Goal: Task Accomplishment & Management: Complete application form

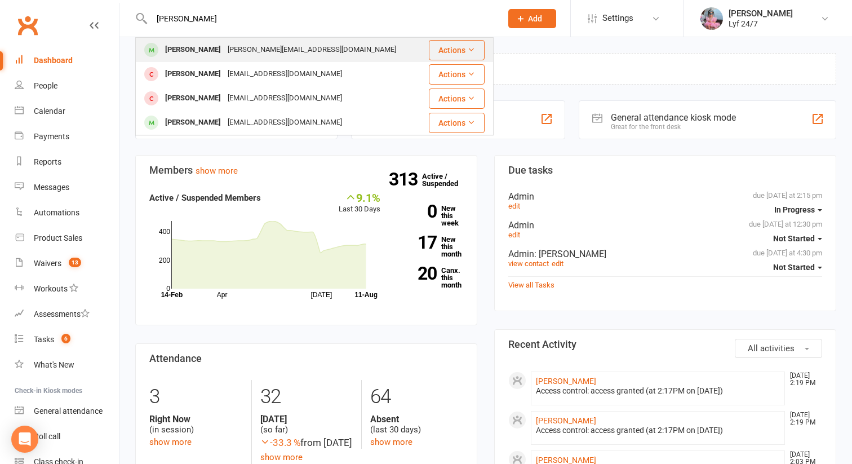
type input "[PERSON_NAME]"
click at [219, 52] on div "Ryan McCulloch" at bounding box center [193, 50] width 63 height 16
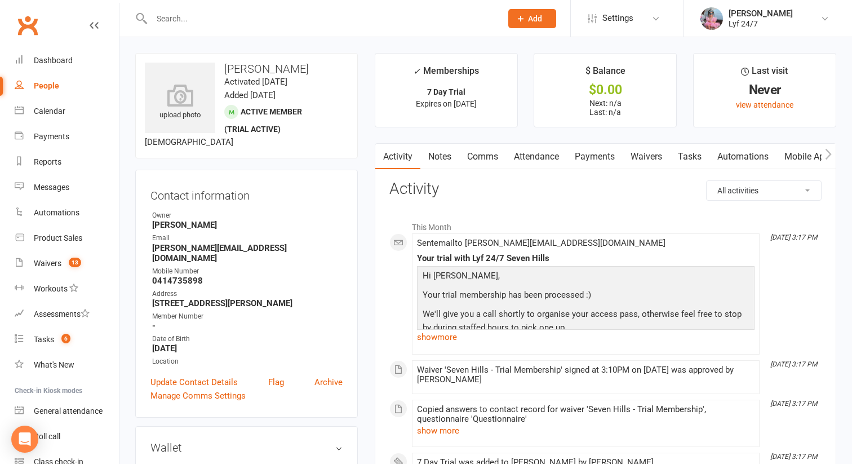
click at [195, 4] on div at bounding box center [314, 18] width 359 height 37
click at [196, 21] on input "text" at bounding box center [321, 19] width 346 height 16
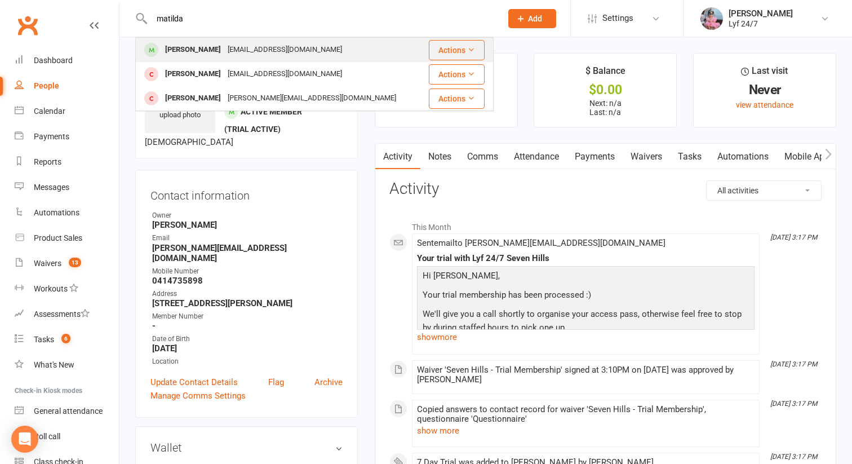
type input "matilda"
click at [205, 58] on div "Matilda Bush" at bounding box center [193, 50] width 63 height 16
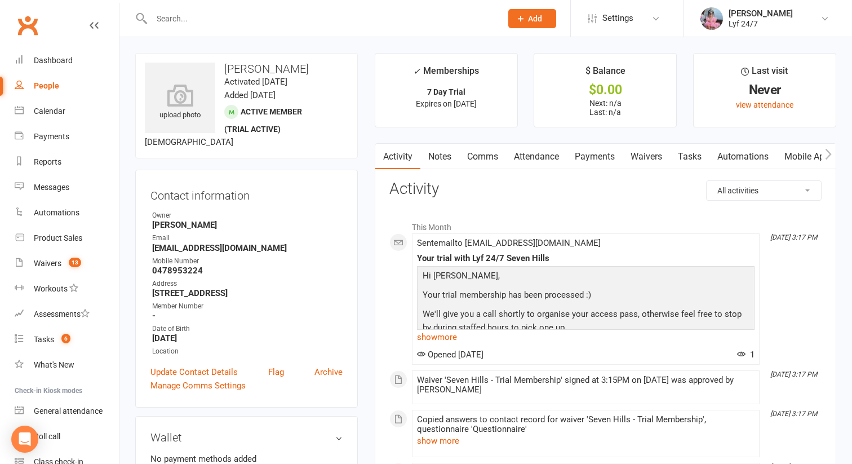
click at [220, 6] on div at bounding box center [314, 18] width 359 height 37
click at [222, 7] on div at bounding box center [314, 18] width 359 height 37
click at [224, 14] on input "text" at bounding box center [321, 19] width 346 height 16
paste input "Shabana mohammad"
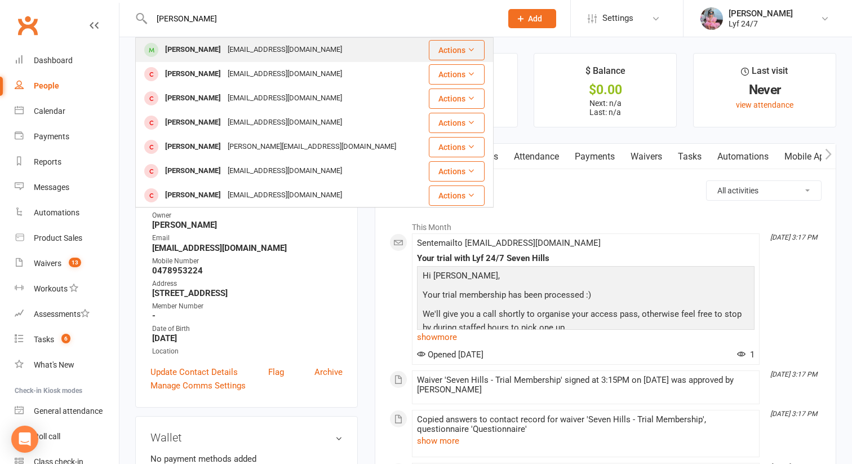
type input "Shabana mohammad"
click at [223, 48] on div "[PERSON_NAME]" at bounding box center [193, 50] width 63 height 16
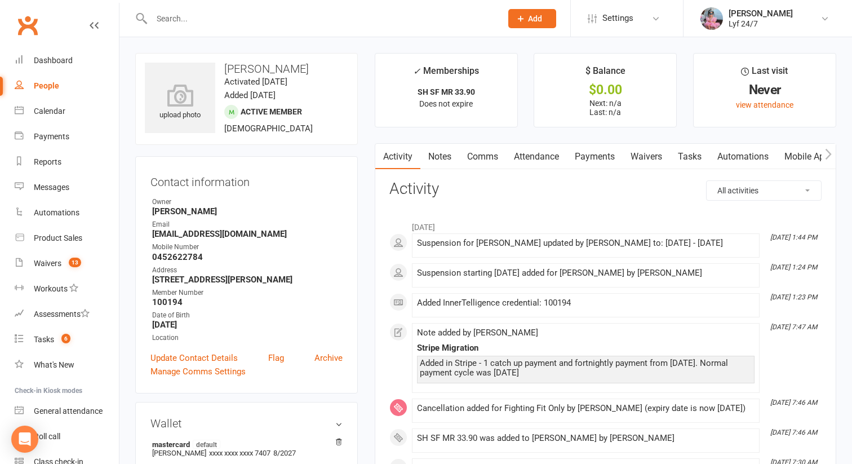
click at [248, 69] on h3 "[PERSON_NAME]" at bounding box center [247, 69] width 204 height 12
copy h3 "[PERSON_NAME]"
click at [499, 159] on link "Comms" at bounding box center [482, 157] width 47 height 26
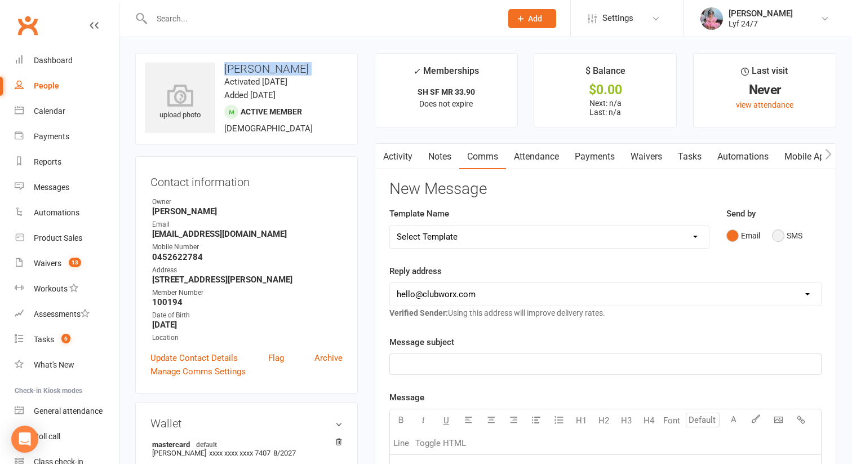
click at [779, 235] on button "SMS" at bounding box center [787, 235] width 30 height 21
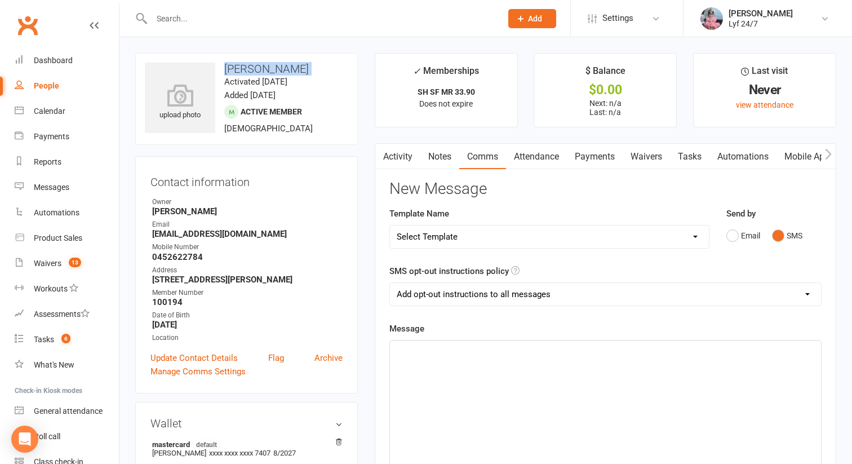
click at [687, 231] on select "Select Template [SMS] Win $500 Cash draw- Notify member for each entry [SMS] $6…" at bounding box center [549, 237] width 319 height 23
select select "10"
click at [390, 226] on select "Select Template [SMS] Win $500 Cash draw- Notify member for each entry [SMS] $6…" at bounding box center [549, 237] width 319 height 23
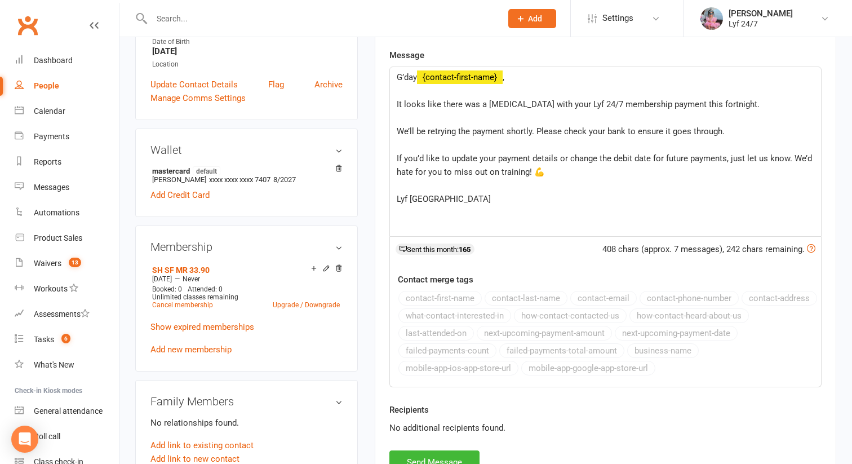
scroll to position [344, 0]
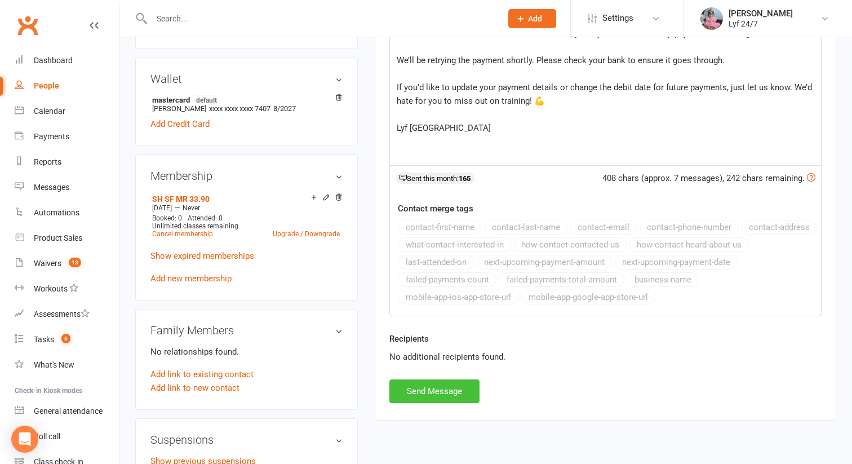
click at [440, 389] on button "Send Message" at bounding box center [435, 391] width 90 height 24
select select
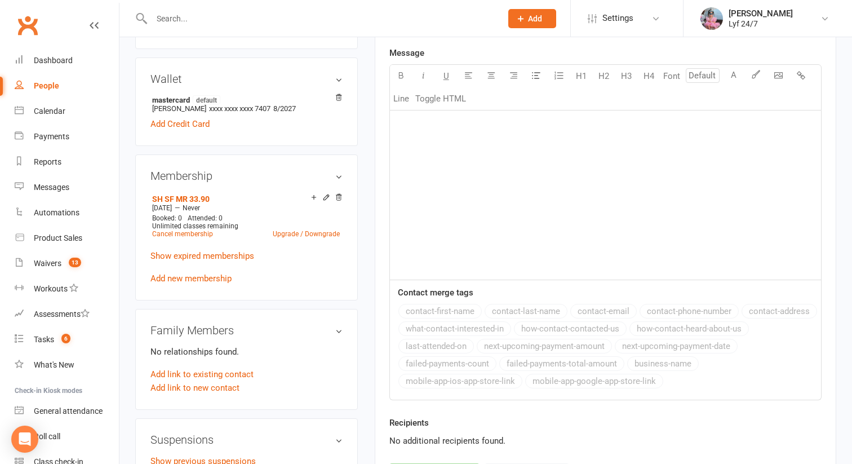
scroll to position [0, 0]
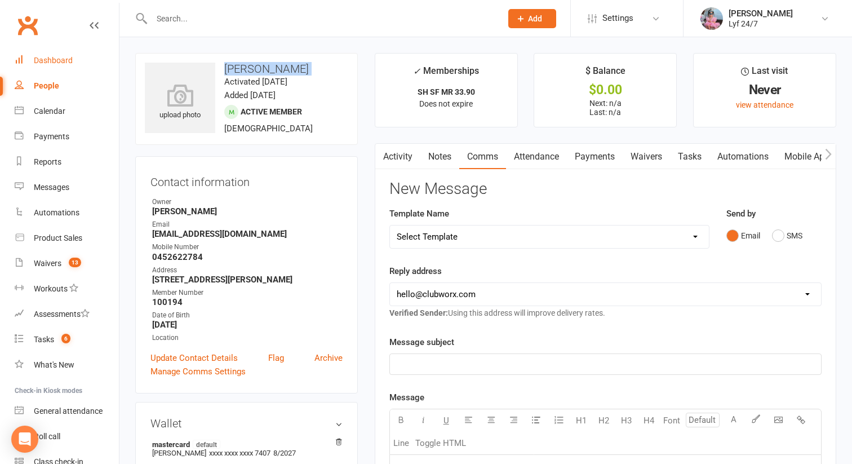
click at [45, 56] on div "Dashboard" at bounding box center [53, 60] width 39 height 9
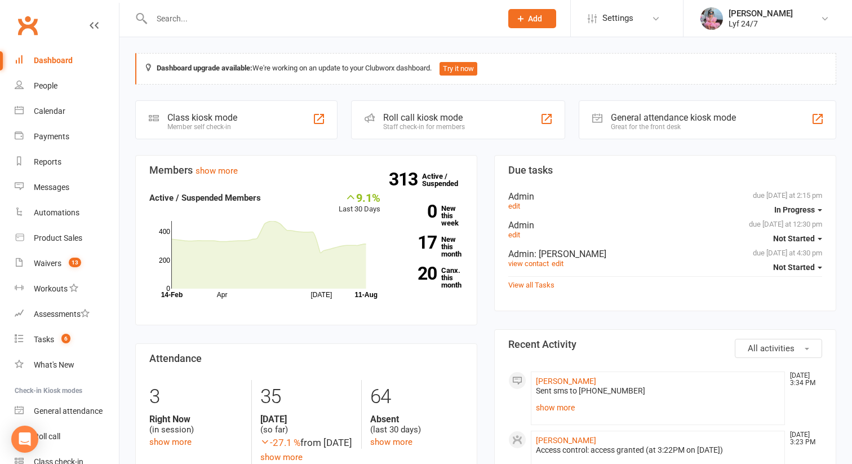
click at [528, 19] on span "Add" at bounding box center [535, 18] width 14 height 9
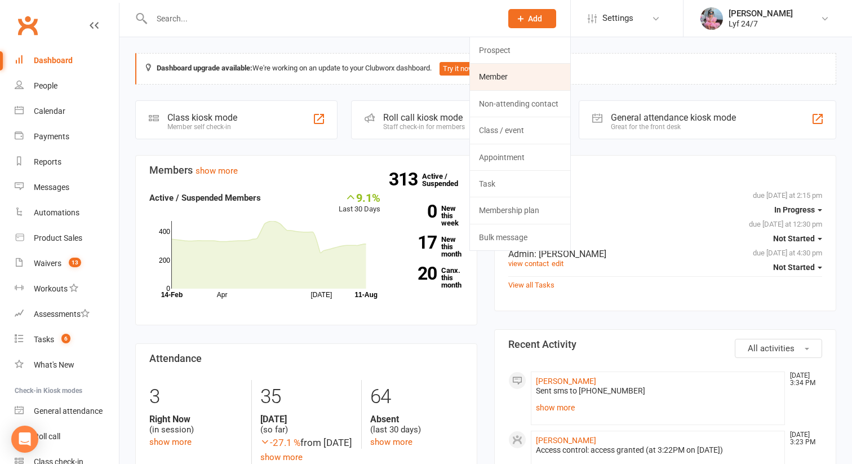
click at [506, 75] on link "Member" at bounding box center [520, 77] width 100 height 26
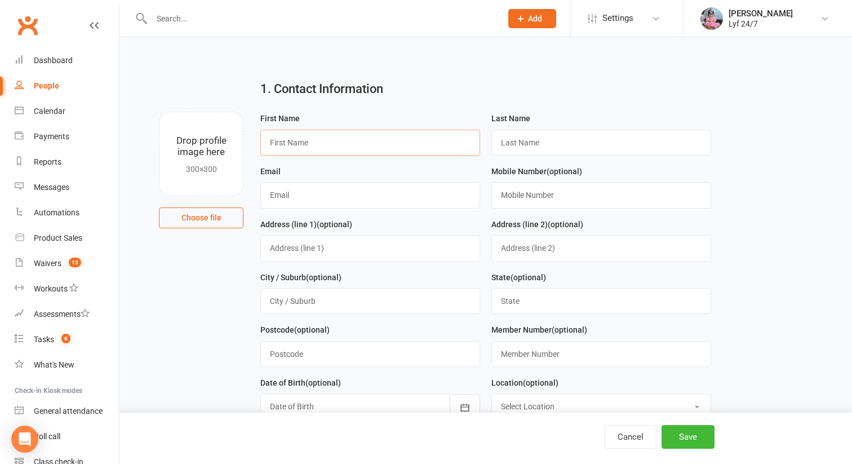
click at [304, 139] on input "text" at bounding box center [370, 143] width 220 height 26
paste input "[PERSON_NAME]"
click at [300, 146] on input "[PERSON_NAME]" at bounding box center [370, 143] width 220 height 26
type input "Ziyad"
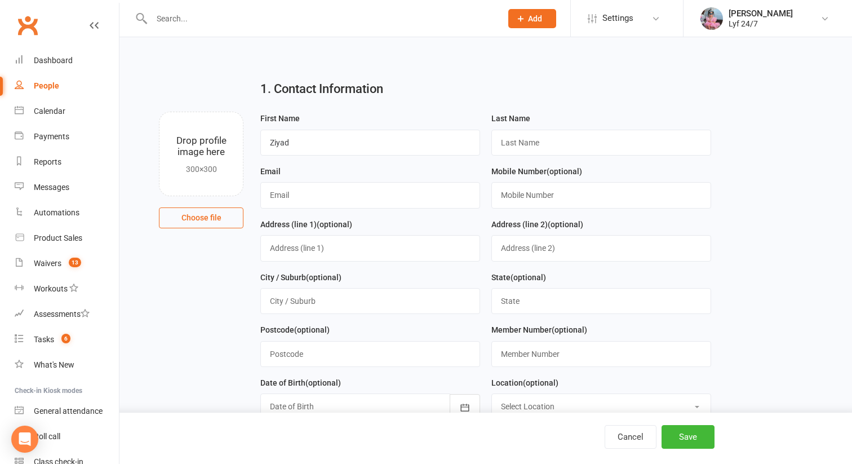
click at [518, 129] on div "Last Name" at bounding box center [602, 134] width 220 height 44
click at [515, 138] on input "text" at bounding box center [602, 143] width 220 height 26
paste input "Jabn"
type input "Jabn"
click at [503, 200] on input "text" at bounding box center [602, 195] width 220 height 26
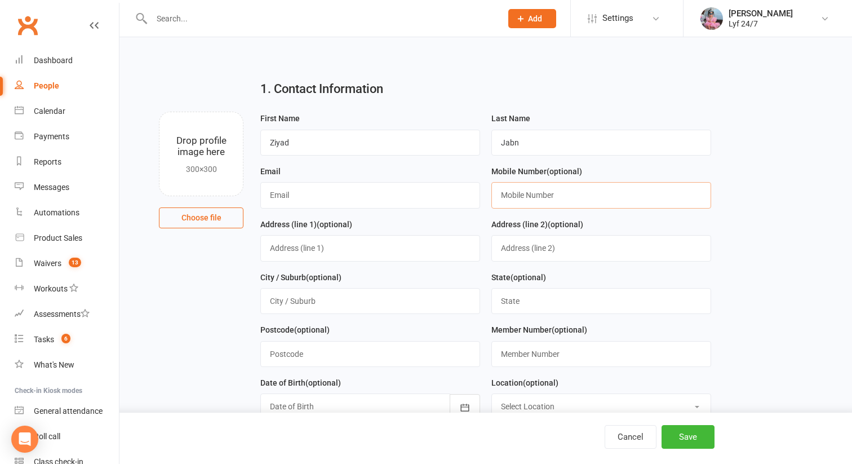
paste input "0432566078"
type input "0432566078"
click at [296, 247] on input "text" at bounding box center [370, 248] width 220 height 26
paste input "12 Kay St Blacktown, Blacktown, NSW 2148"
drag, startPoint x: 304, startPoint y: 248, endPoint x: 343, endPoint y: 248, distance: 38.9
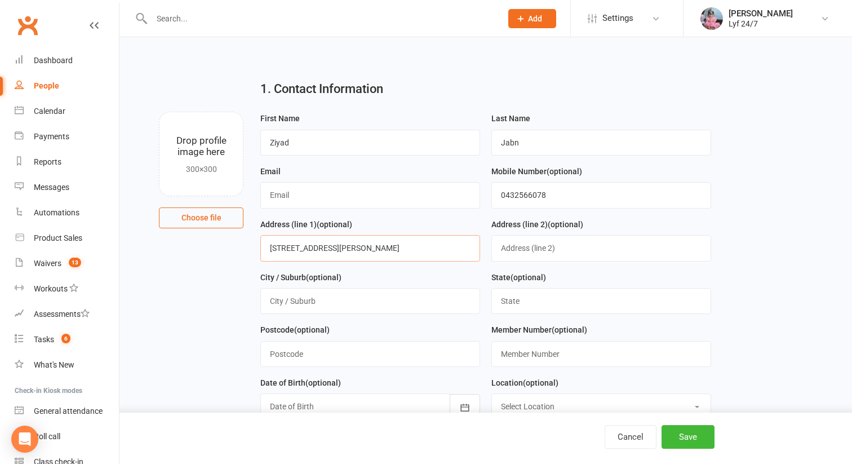
click at [343, 248] on input "12 Kay St Blacktown, Blacktown, NSW 2148" at bounding box center [370, 248] width 220 height 26
type input "12 Kay St Blacktown, NSW 2148"
click at [294, 304] on input "text" at bounding box center [370, 301] width 220 height 26
paste input "Blacktown,"
type input "Blacktown,"
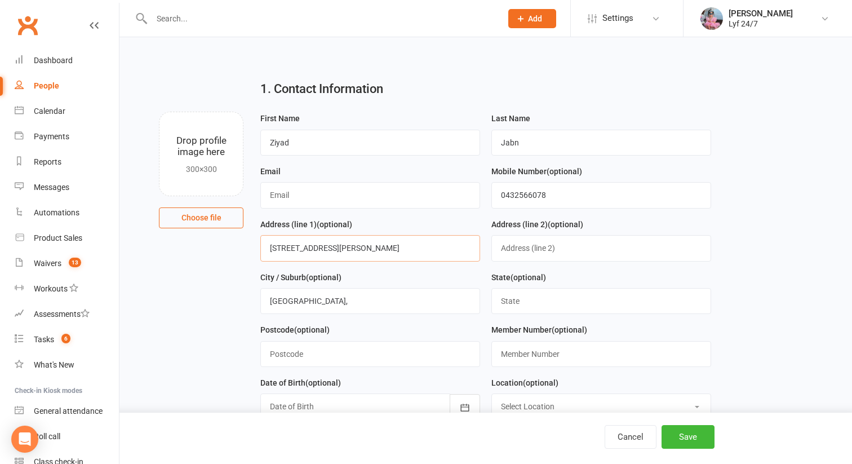
drag, startPoint x: 316, startPoint y: 249, endPoint x: 409, endPoint y: 248, distance: 92.5
click at [409, 248] on input "12 Kay St Blacktown, NSW 2148" at bounding box center [370, 248] width 220 height 26
type input "12 Kay St"
click at [574, 306] on input "text" at bounding box center [602, 301] width 220 height 26
type input "2148"
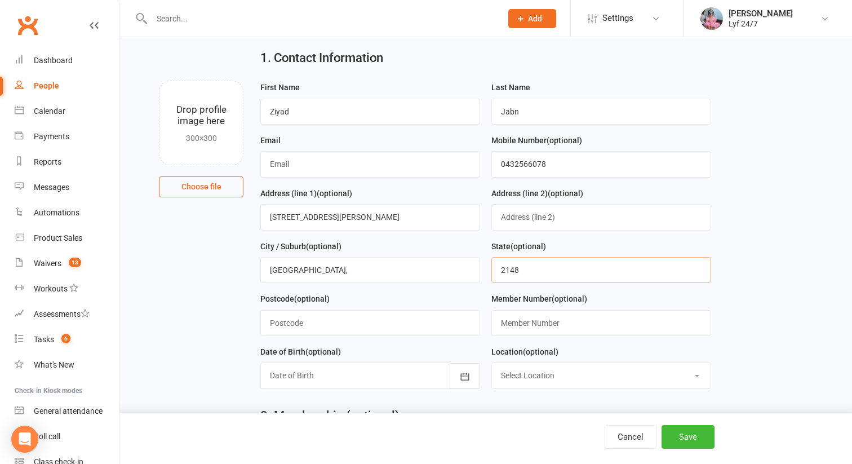
scroll to position [52, 0]
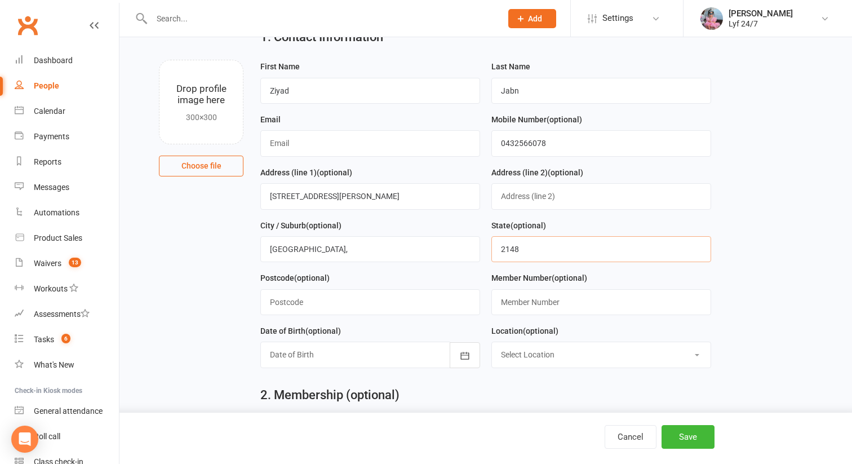
click at [501, 249] on input "2148" at bounding box center [602, 249] width 220 height 26
click at [317, 304] on input "text" at bounding box center [370, 302] width 220 height 26
paste input "2148"
type input "2148"
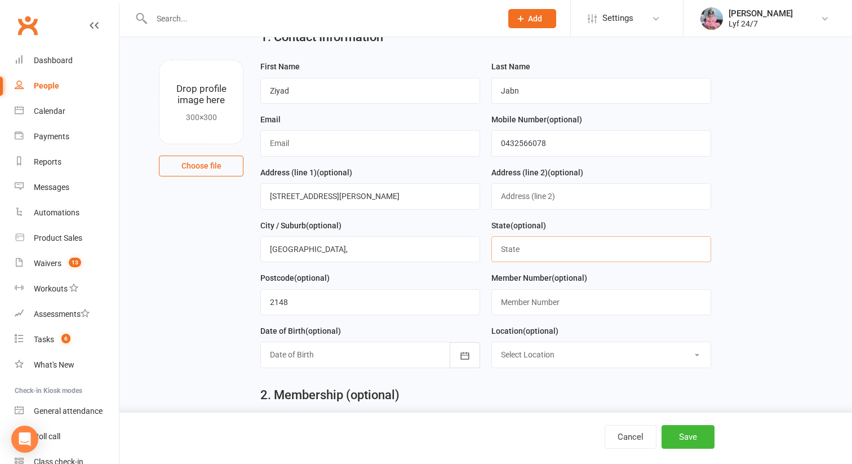
click at [519, 253] on input "text" at bounding box center [602, 249] width 220 height 26
type input "[GEOGRAPHIC_DATA]"
click at [521, 367] on select "Select Location Lyf 24/7 Kogarah Lyf 247 Seven Hills" at bounding box center [601, 354] width 219 height 25
select select "1"
click at [492, 344] on select "Select Location Lyf 24/7 Kogarah Lyf 247 Seven Hills" at bounding box center [601, 354] width 219 height 25
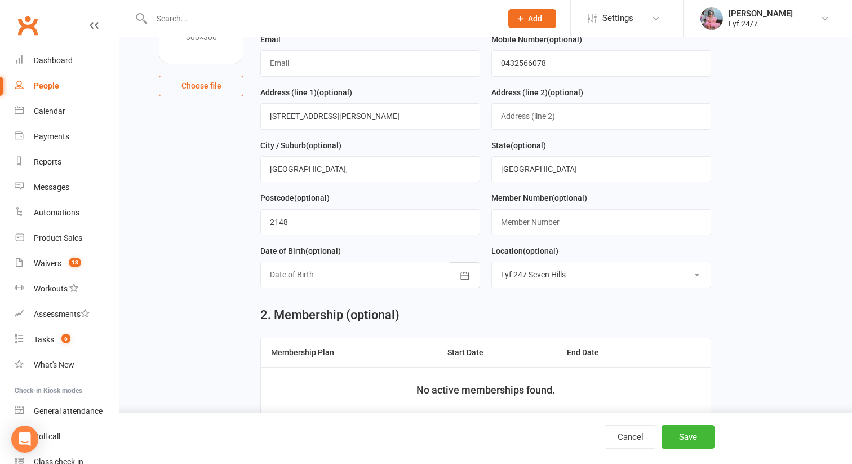
scroll to position [211, 0]
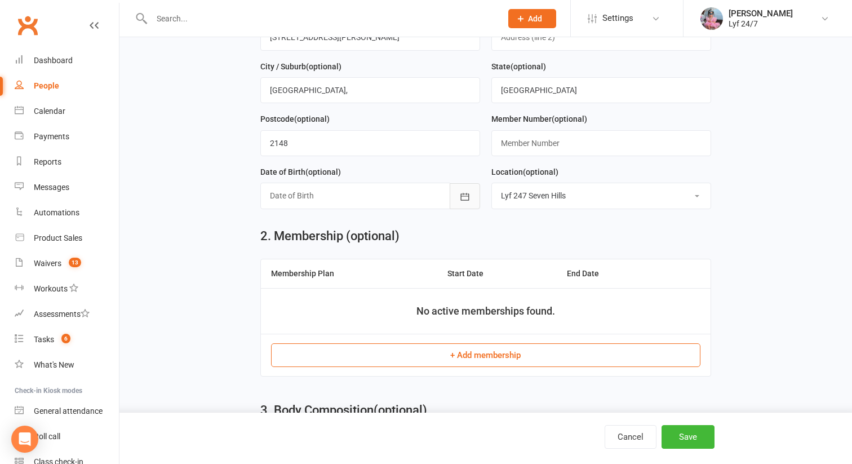
click at [467, 199] on icon "button" at bounding box center [464, 196] width 11 height 11
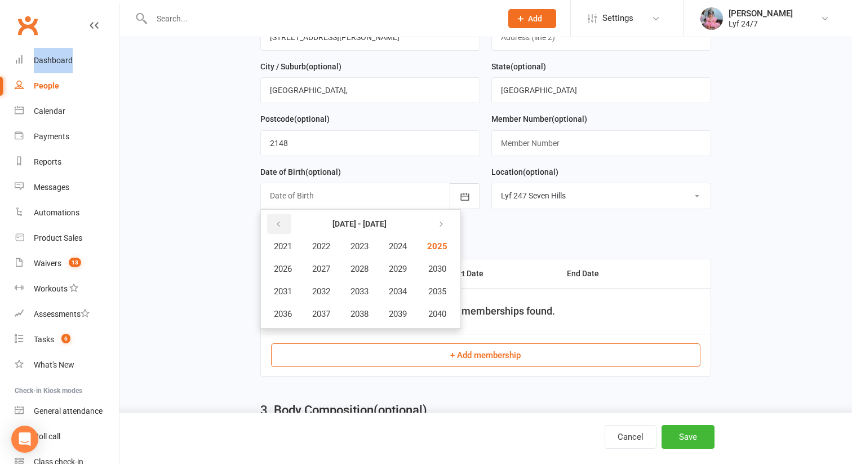
click at [281, 228] on icon "button" at bounding box center [279, 224] width 8 height 9
click at [412, 244] on button "1984" at bounding box center [397, 246] width 37 height 21
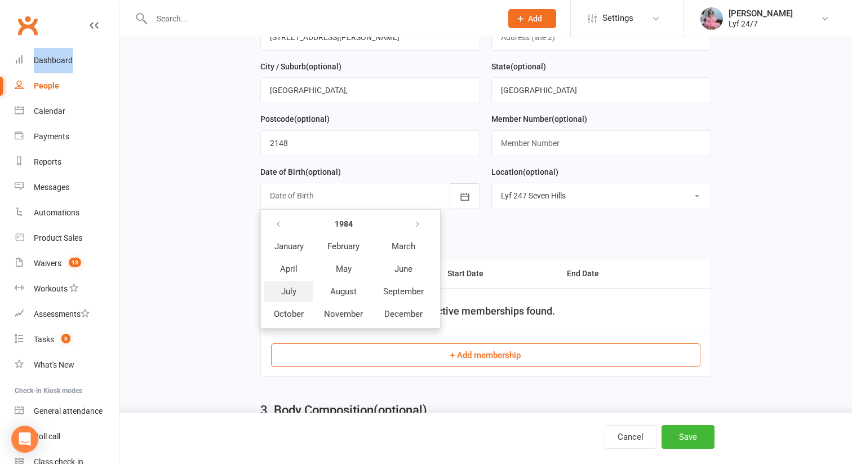
click at [276, 287] on button "July" at bounding box center [288, 291] width 49 height 21
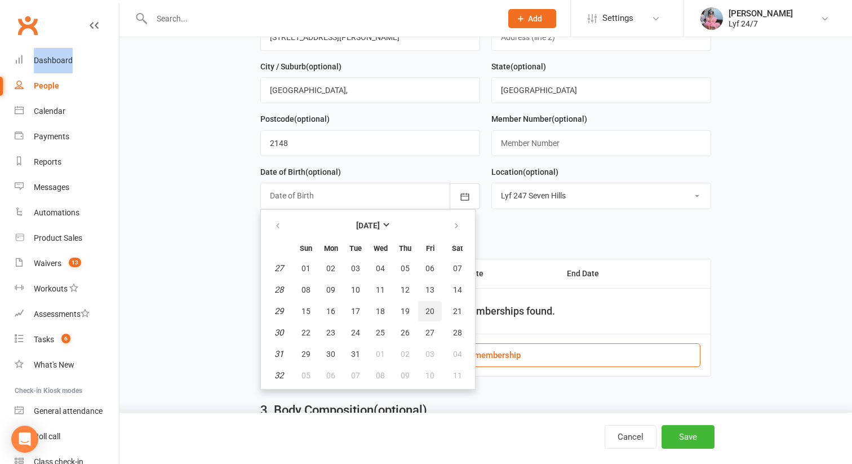
click at [426, 311] on span "20" at bounding box center [430, 311] width 9 height 9
type input "20 Jul 1984"
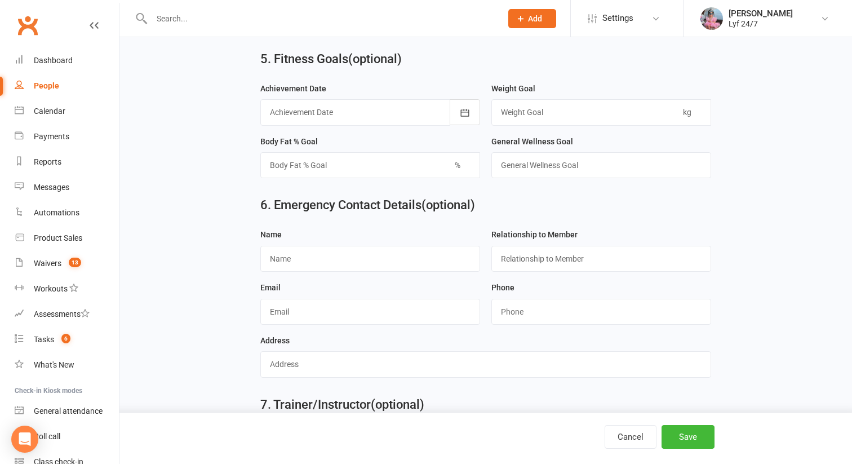
scroll to position [992, 0]
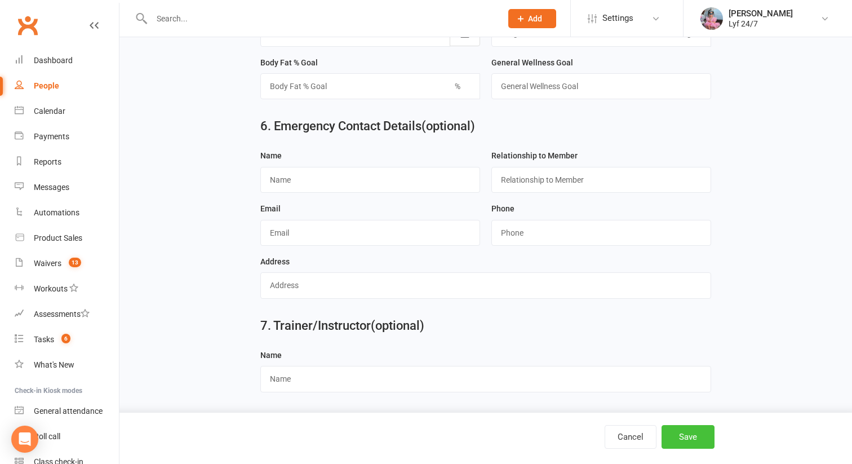
click at [701, 436] on button "Save" at bounding box center [688, 437] width 53 height 24
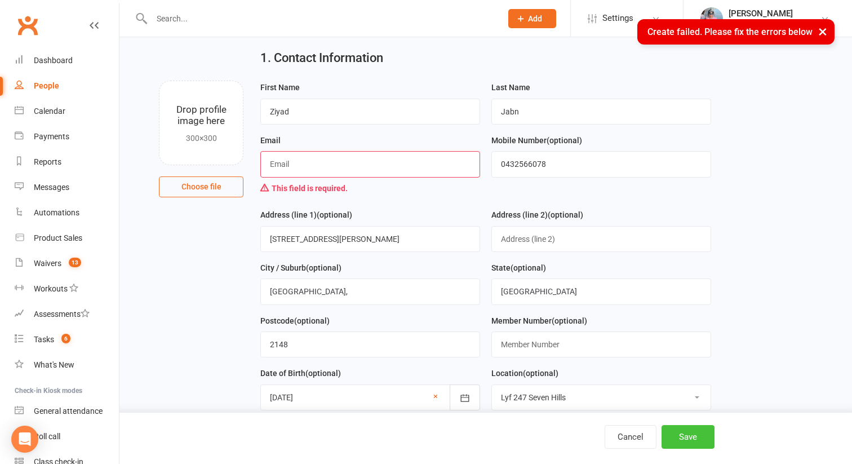
scroll to position [86, 0]
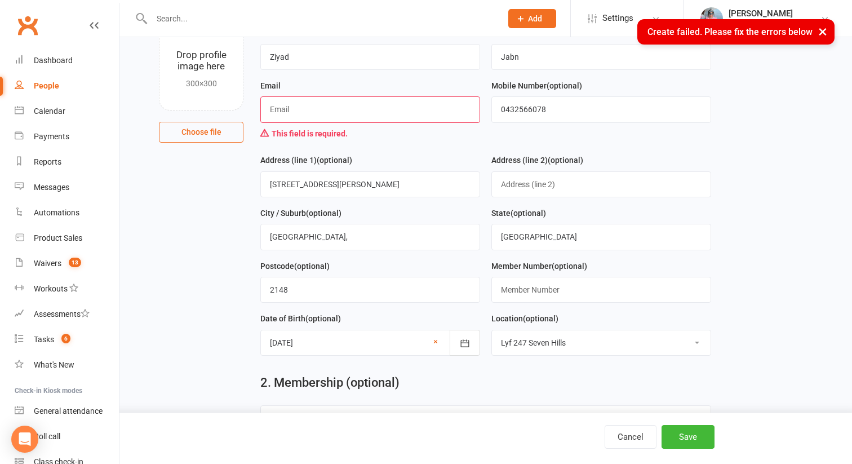
click at [373, 116] on input "text" at bounding box center [370, 109] width 220 height 26
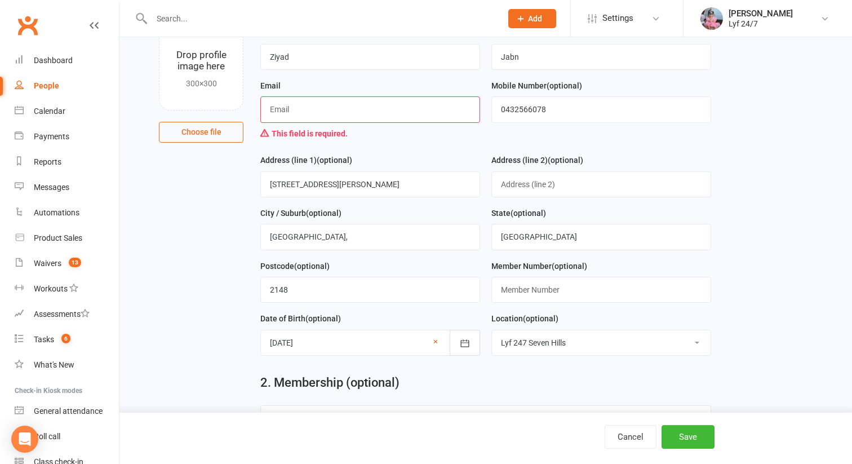
paste input "ziyad.19841234@gmail.com"
type input "ziyad.19841234@gmail.com"
click at [691, 429] on button "Save" at bounding box center [688, 437] width 53 height 24
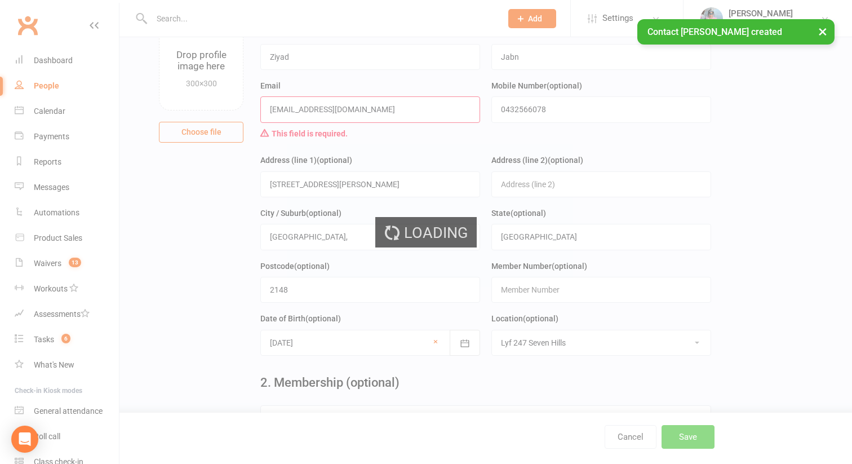
scroll to position [0, 0]
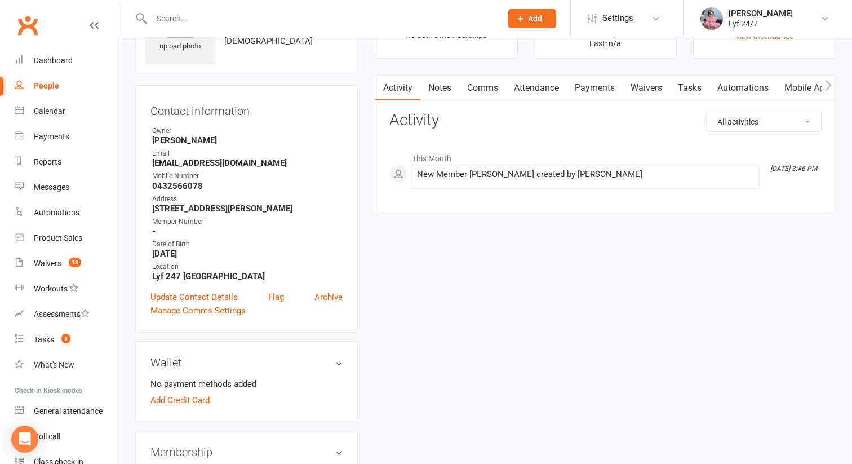
scroll to position [1, 0]
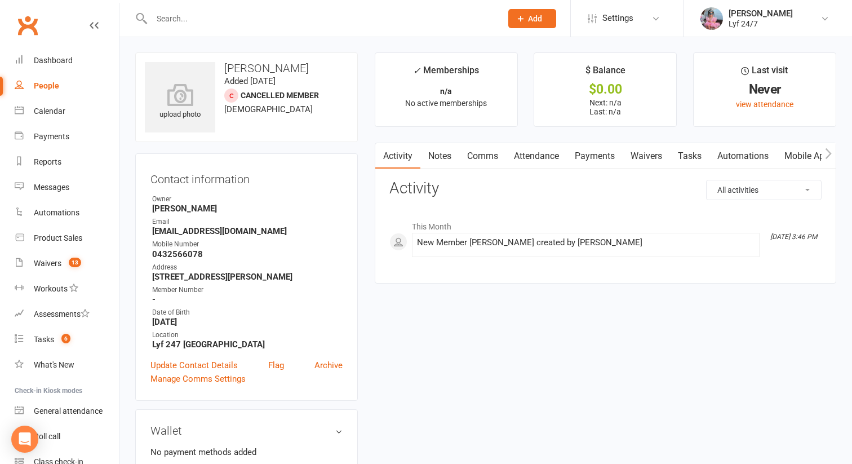
click at [657, 158] on link "Waivers" at bounding box center [646, 156] width 47 height 26
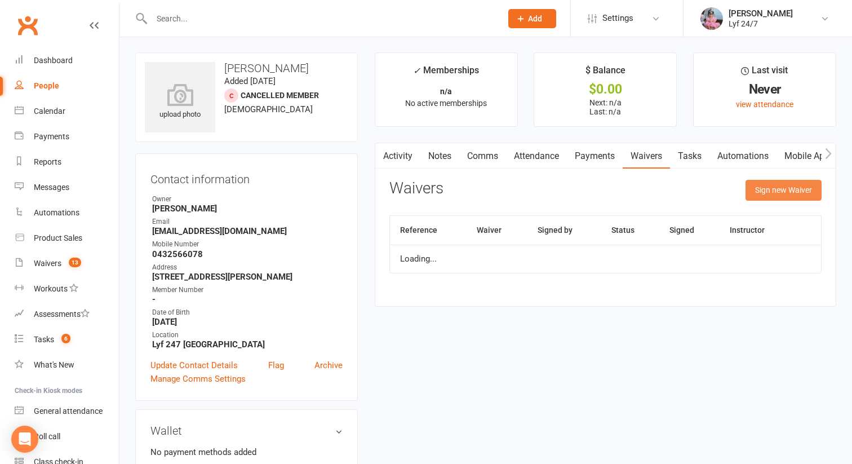
click at [776, 191] on button "Sign new Waiver" at bounding box center [784, 190] width 76 height 20
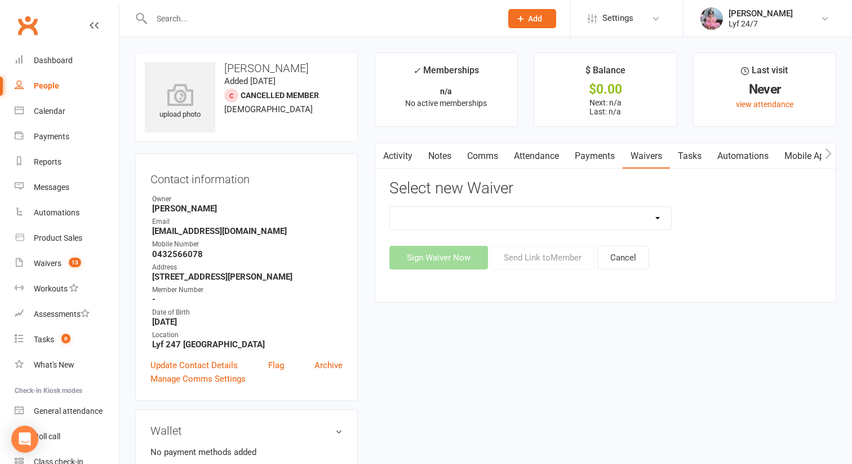
click at [487, 227] on select "Kogarah - Fighting Fit Kogarah Member Sign-Up Seven Hills - Fighting Fit Seven …" at bounding box center [531, 218] width 282 height 23
select select "14300"
click at [390, 207] on select "Kogarah - Fighting Fit Kogarah Member Sign-Up Seven Hills - Fighting Fit Seven …" at bounding box center [531, 218] width 282 height 23
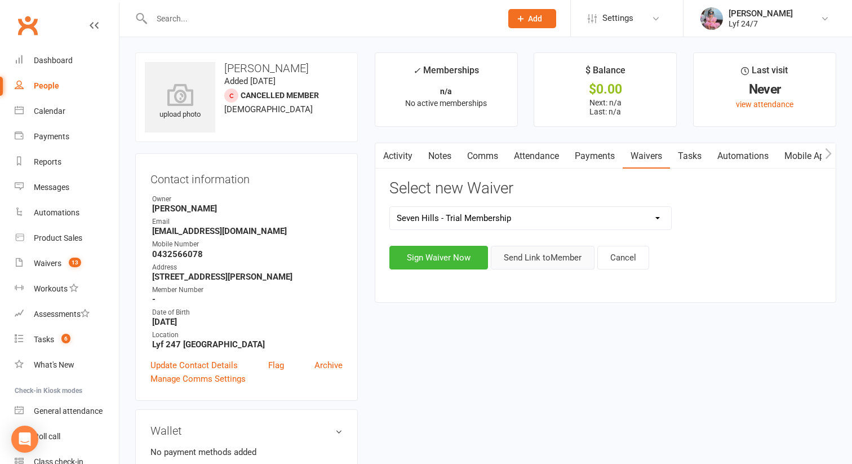
click at [538, 261] on button "Send Link to Member" at bounding box center [543, 258] width 104 height 24
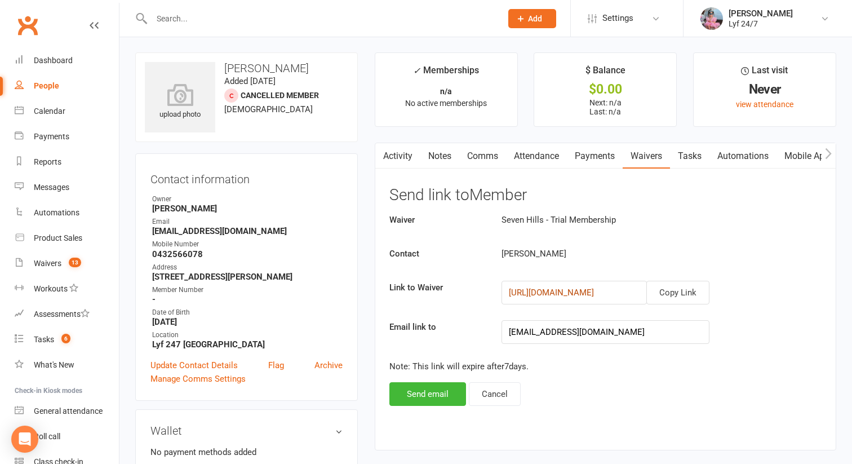
copy link "https://app.clubworx.com/websites/lyf-247-seven-hills/waivers/seven-hills-fight…"
click at [387, 153] on button "button" at bounding box center [382, 155] width 14 height 25
click at [414, 153] on link "Activity" at bounding box center [397, 156] width 45 height 26
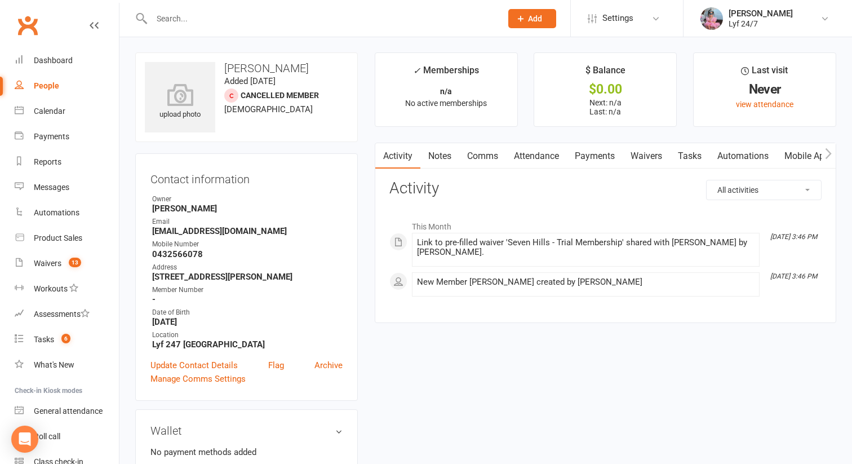
click at [243, 14] on input "text" at bounding box center [321, 19] width 346 height 16
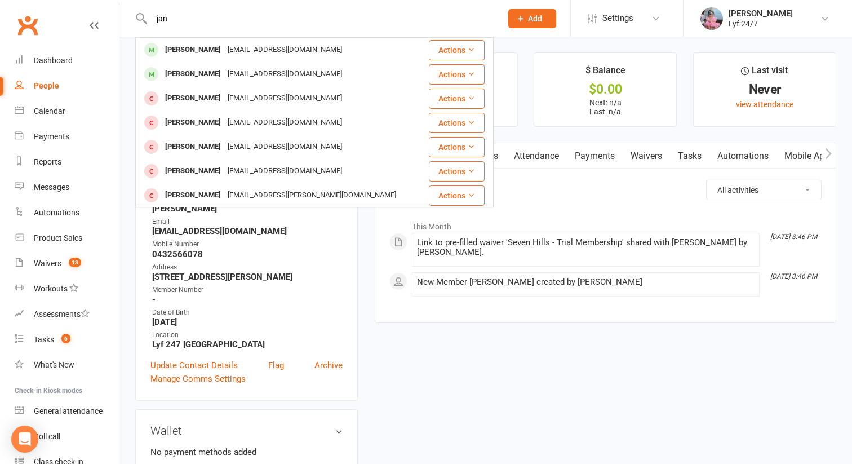
click at [169, 23] on input "jan" at bounding box center [321, 19] width 346 height 16
type input "jan"
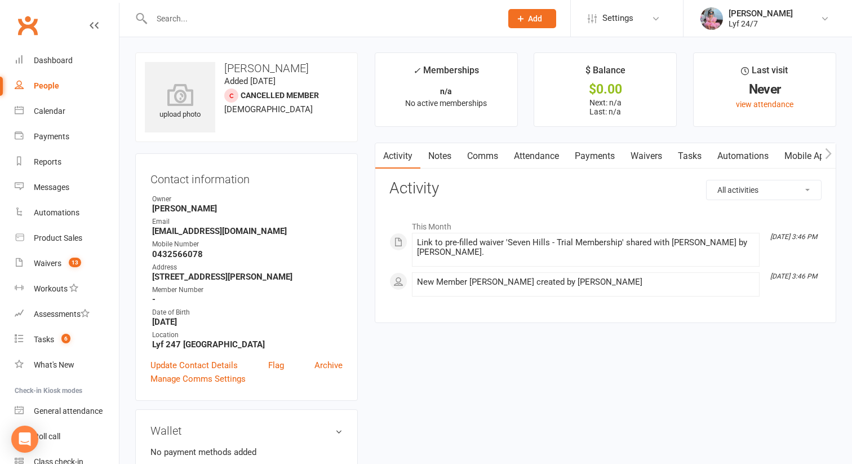
click at [210, 16] on input "text" at bounding box center [321, 19] width 346 height 16
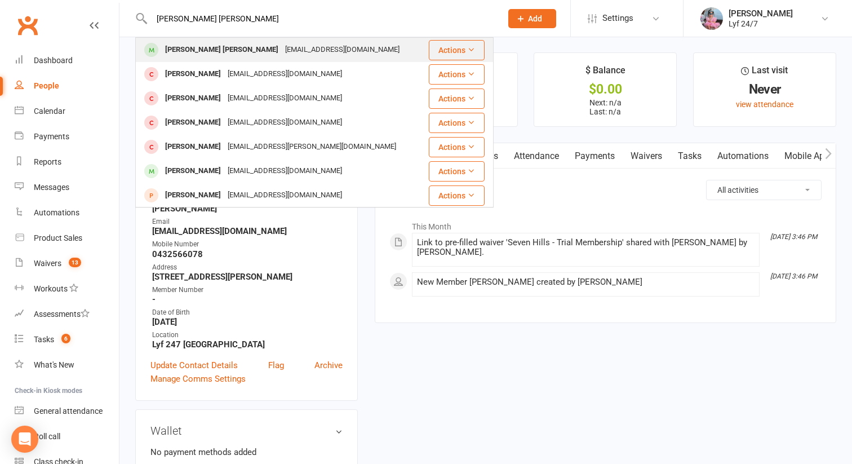
type input "sahil sahil"
click at [191, 45] on div "[PERSON_NAME] [PERSON_NAME]" at bounding box center [222, 50] width 120 height 16
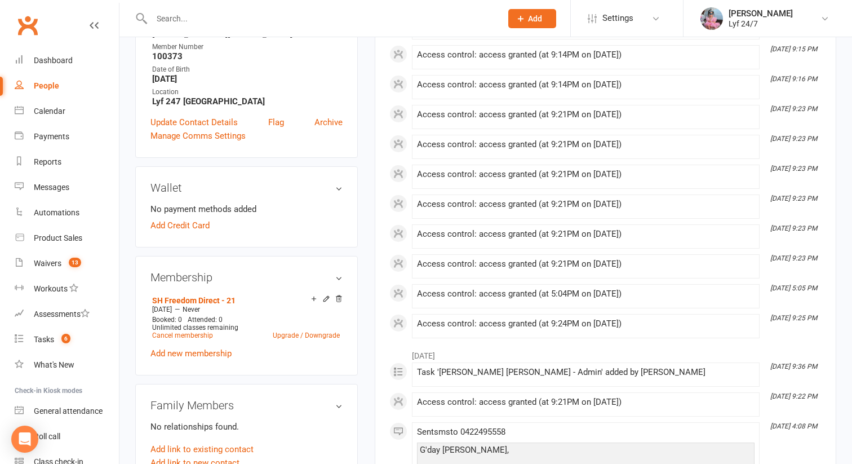
scroll to position [503, 0]
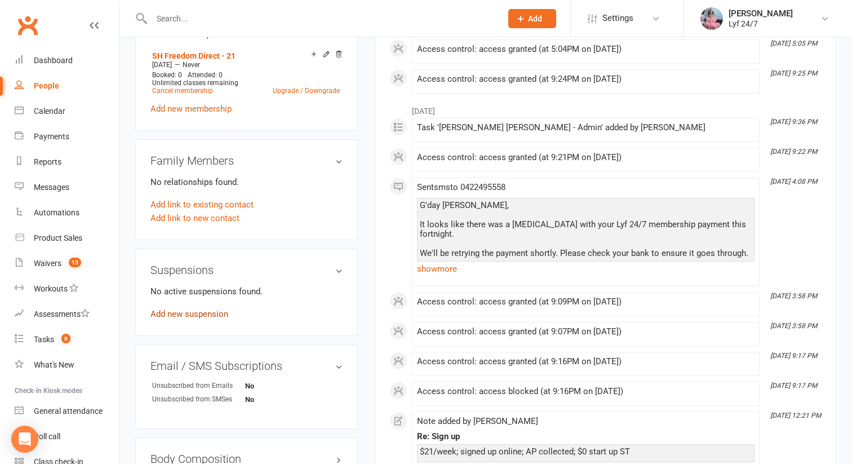
click at [197, 309] on link "Add new suspension" at bounding box center [190, 314] width 78 height 10
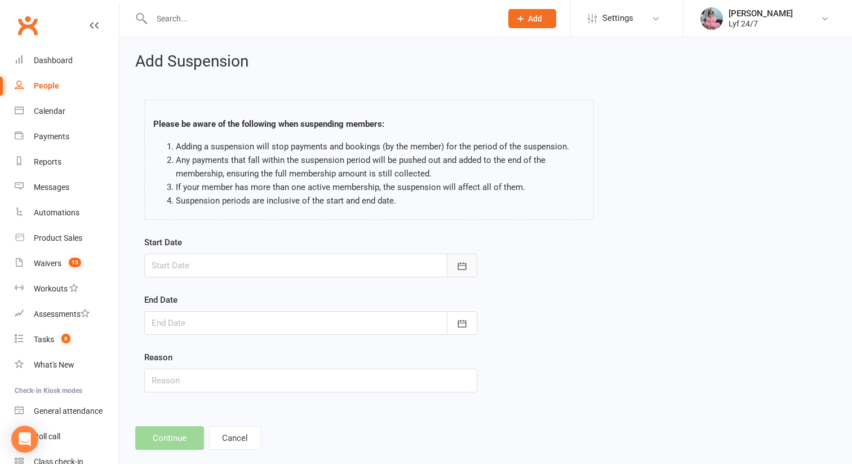
click at [471, 271] on button "button" at bounding box center [462, 266] width 30 height 24
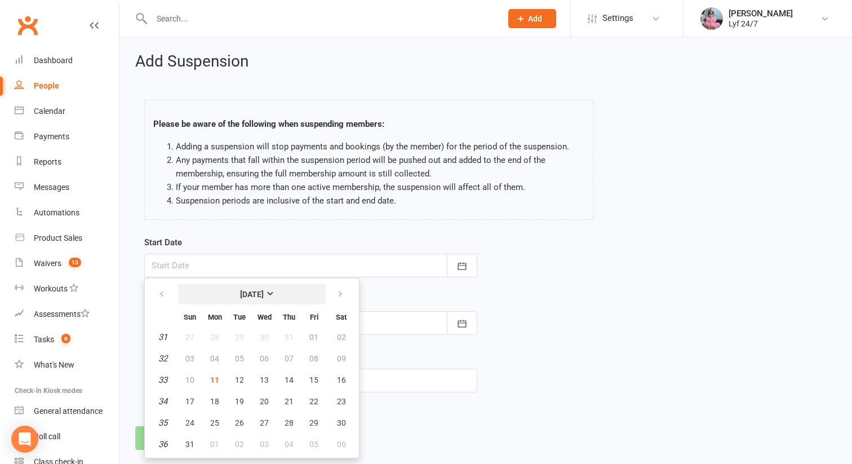
scroll to position [18, 0]
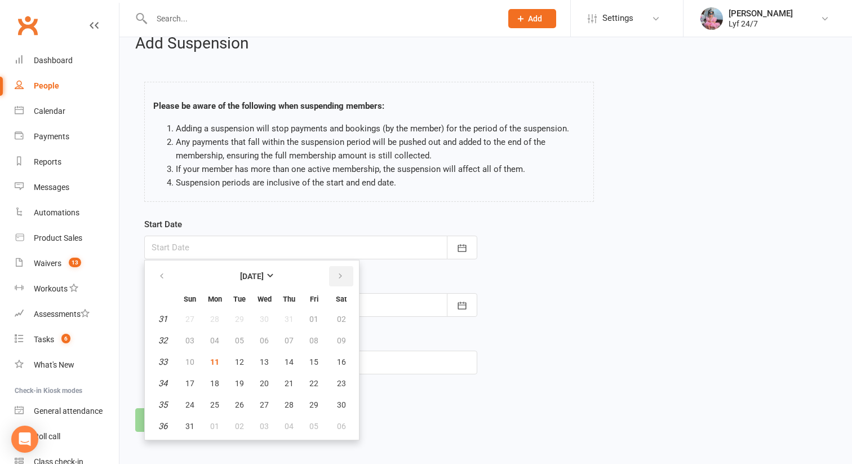
click at [346, 267] on button "button" at bounding box center [341, 276] width 24 height 20
click at [215, 381] on span "22" at bounding box center [214, 383] width 9 height 9
type input "22 Sep 2025"
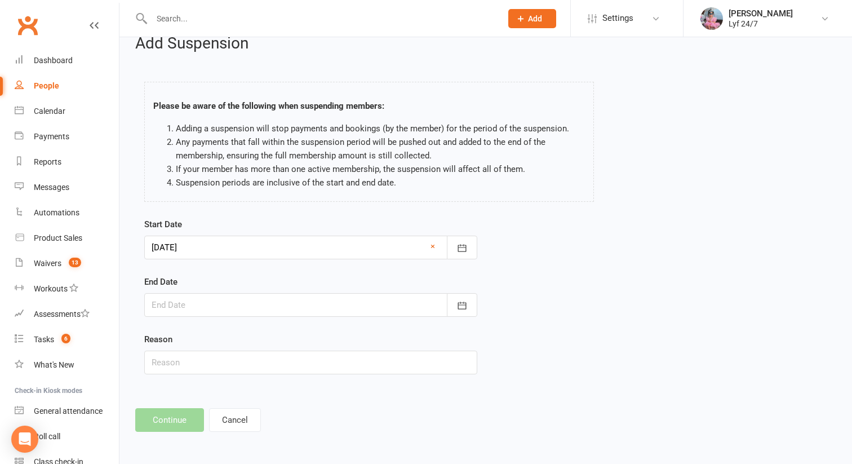
click at [190, 244] on div at bounding box center [310, 248] width 333 height 24
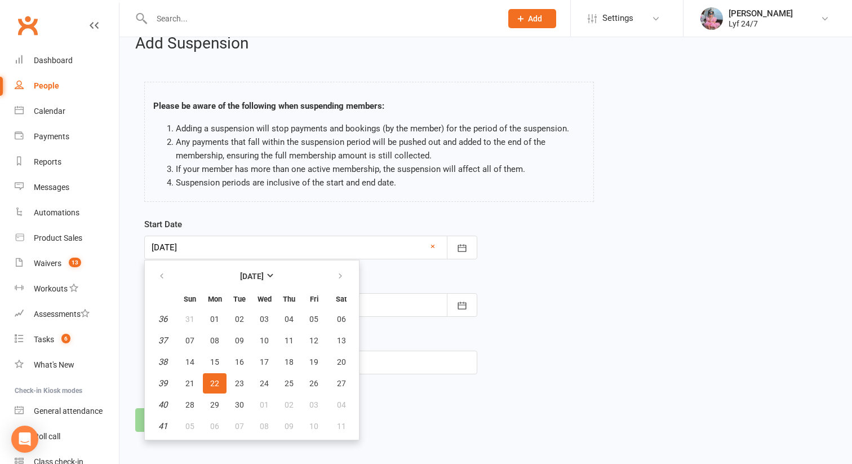
click at [266, 234] on div "Start Date 22 Sep 2025 September 2025 Sun Mon Tue Wed Thu Fri Sat 36 31 01 02 0…" at bounding box center [310, 239] width 333 height 42
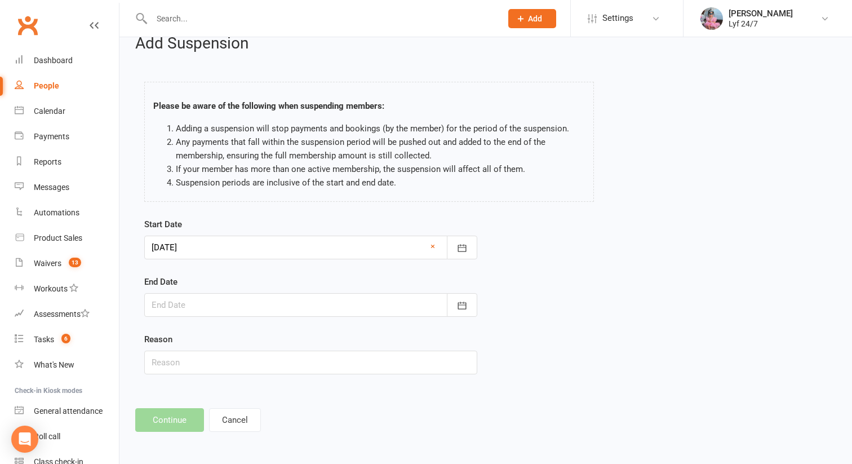
click at [195, 311] on div at bounding box center [310, 305] width 333 height 24
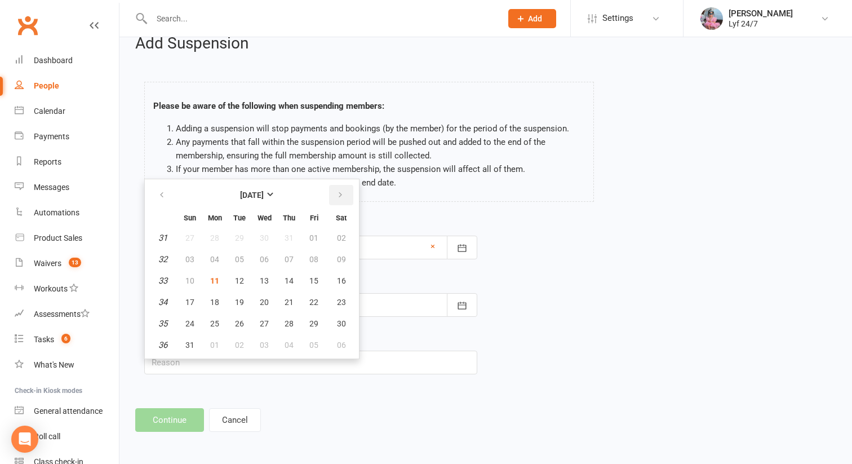
click at [333, 191] on button "button" at bounding box center [341, 195] width 24 height 20
click at [217, 302] on span "22" at bounding box center [214, 302] width 9 height 9
type input "22 Sep 2025"
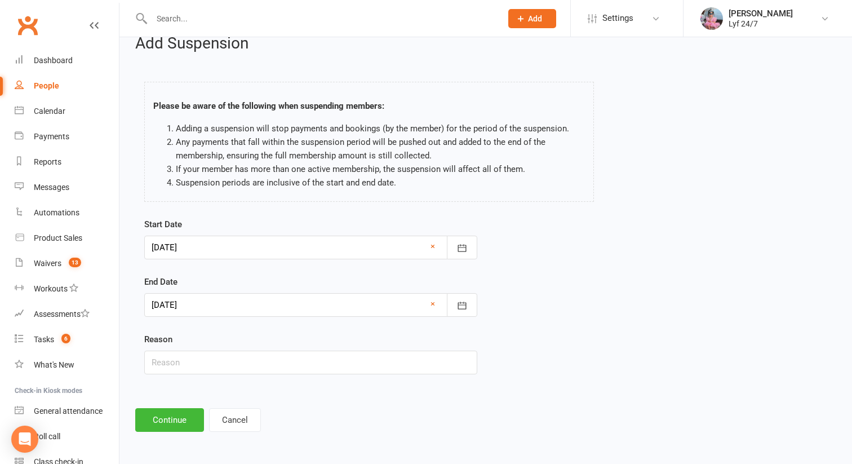
click at [208, 242] on div at bounding box center [310, 248] width 333 height 24
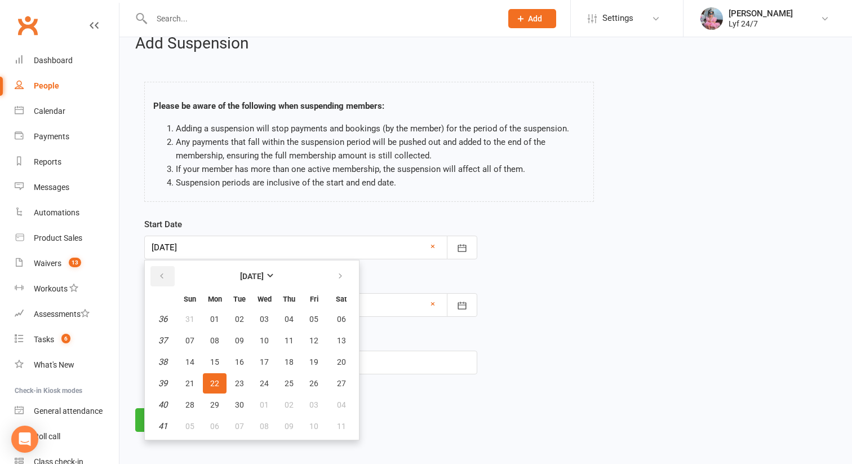
click at [167, 276] on button "button" at bounding box center [163, 276] width 24 height 20
click at [216, 362] on span "11" at bounding box center [214, 361] width 9 height 9
type input "[DATE]"
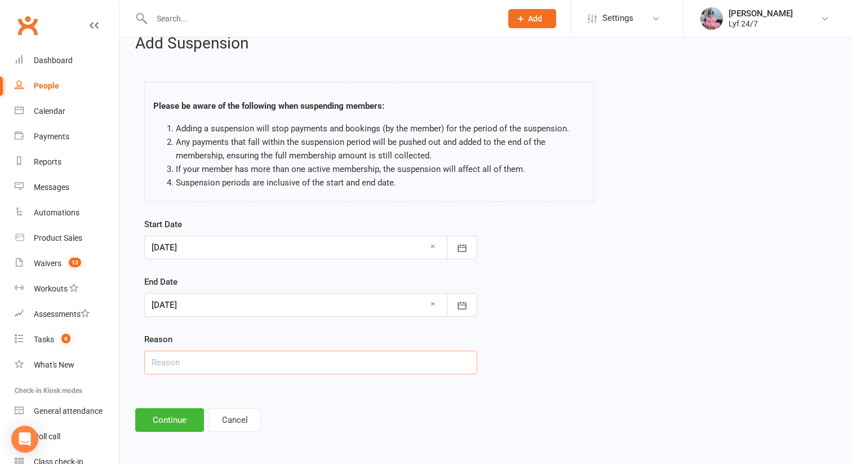
click at [184, 374] on input "text" at bounding box center [310, 363] width 333 height 24
click at [218, 357] on input "Unpaid fees; no response to msges or calls to update details ST" at bounding box center [310, 363] width 333 height 24
type input "Unpaid fees; no response to msges or calls to update details ST"
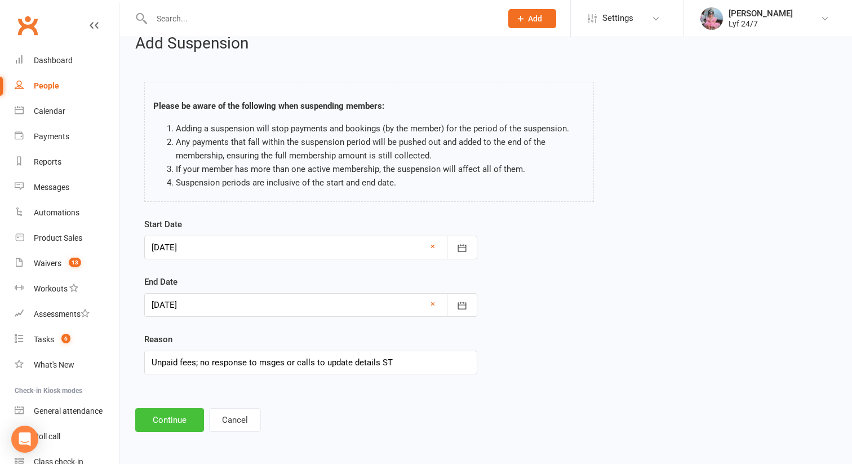
click at [170, 425] on button "Continue" at bounding box center [169, 420] width 69 height 24
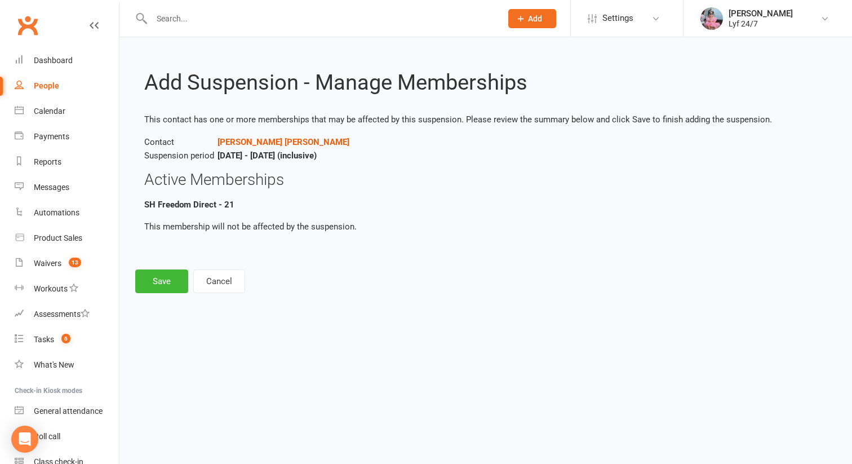
scroll to position [0, 0]
click at [158, 284] on button "Save" at bounding box center [161, 281] width 53 height 24
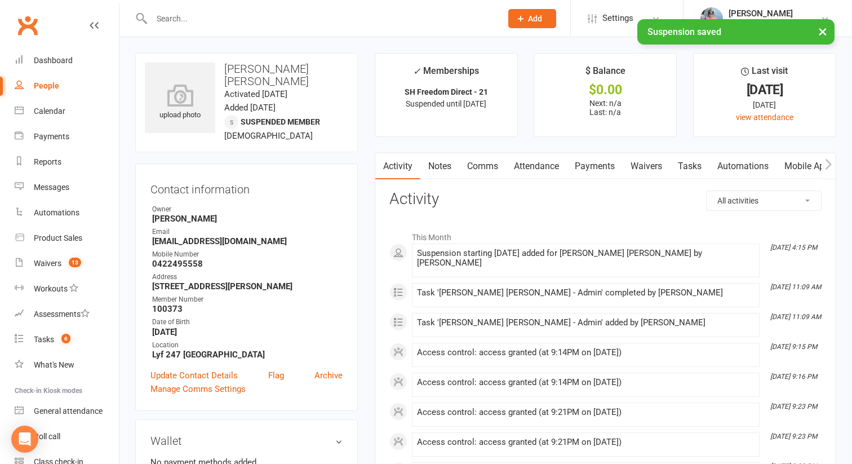
click at [499, 174] on link "Comms" at bounding box center [482, 166] width 47 height 26
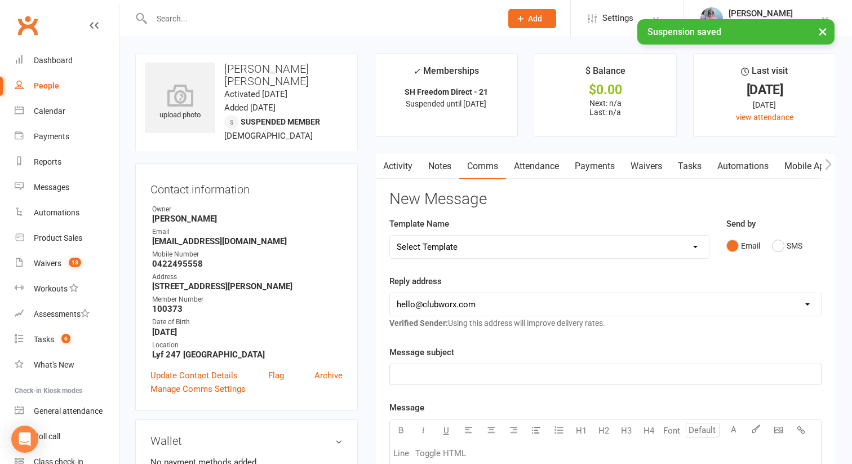
click at [785, 257] on div "Send by Email SMS" at bounding box center [774, 244] width 112 height 55
click at [784, 246] on button "SMS" at bounding box center [787, 245] width 30 height 21
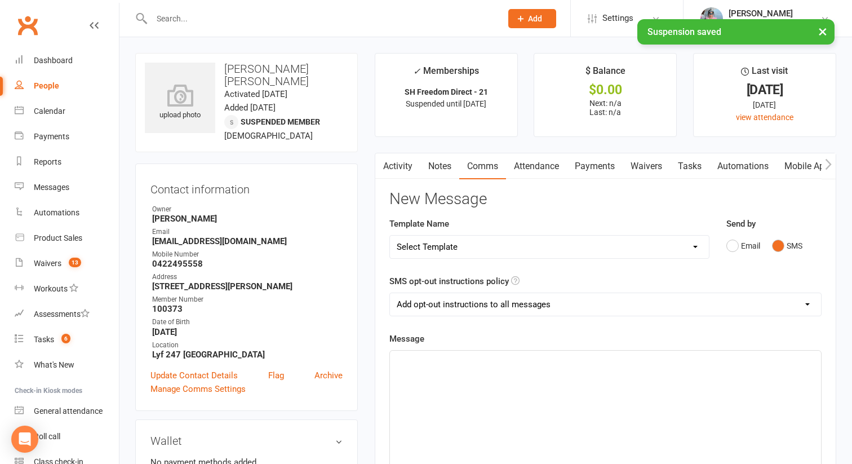
click at [688, 246] on select "Select Template [SMS] Win $500 Cash draw- Notify member for each entry [SMS] $6…" at bounding box center [549, 247] width 319 height 23
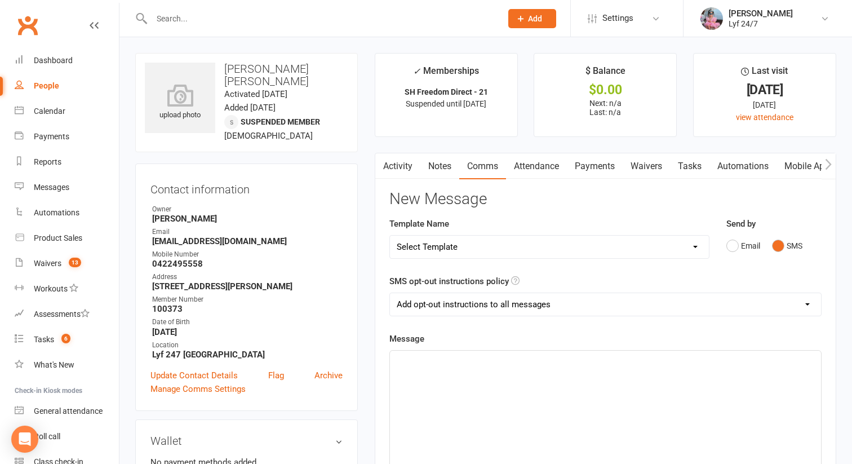
select select "13"
click at [390, 236] on select "Select Template [SMS] Win $500 Cash draw- Notify member for each entry [SMS] $6…" at bounding box center [549, 247] width 319 height 23
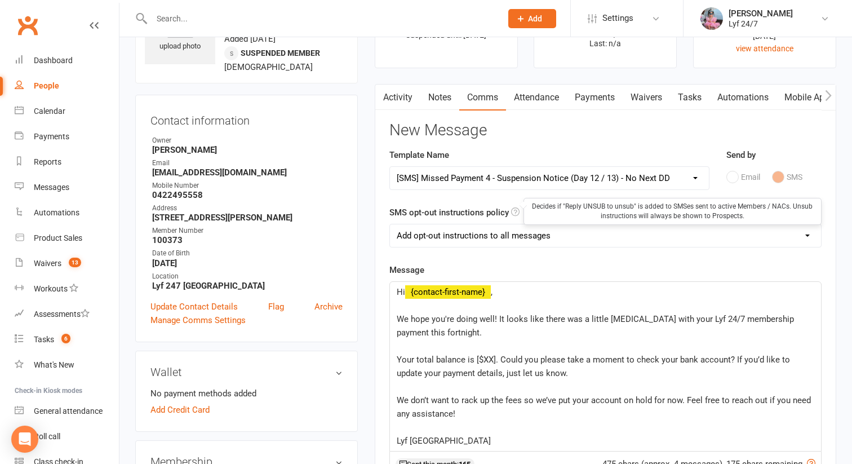
scroll to position [79, 0]
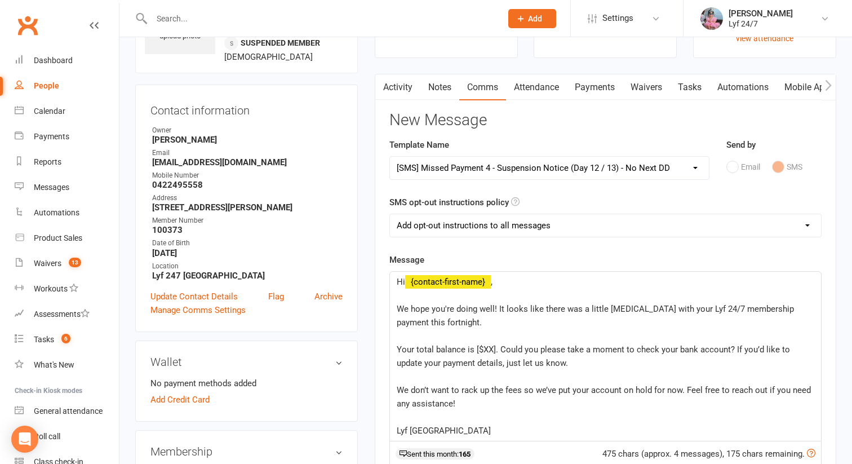
click at [465, 233] on select "Add opt-out instructions to all messages Add opt-out instructions for messages …" at bounding box center [605, 225] width 431 height 23
select select "2"
click at [390, 214] on select "Add opt-out instructions to all messages Add opt-out instructions for messages …" at bounding box center [605, 225] width 431 height 23
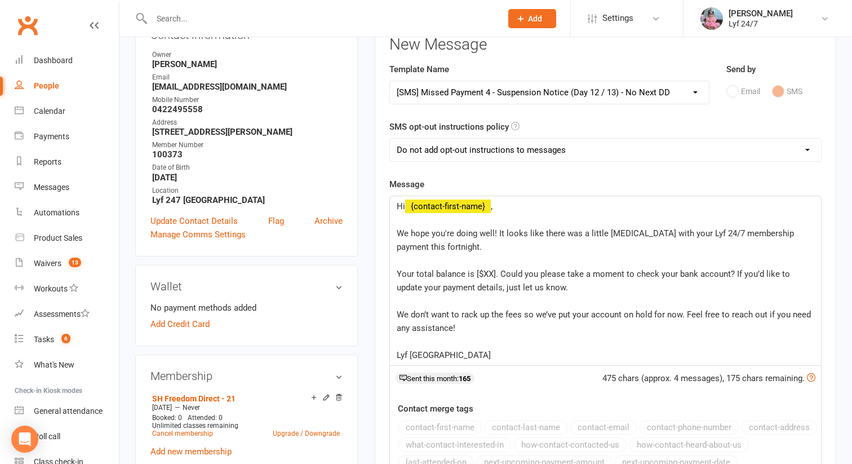
scroll to position [161, 0]
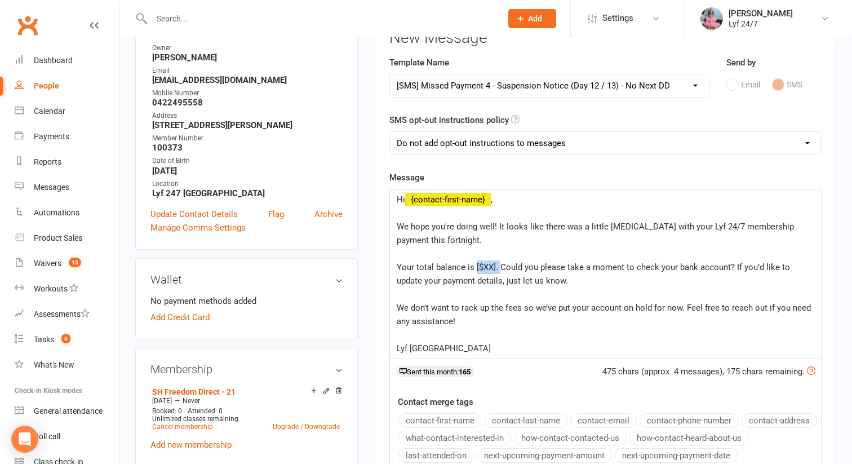
drag, startPoint x: 498, startPoint y: 267, endPoint x: 475, endPoint y: 268, distance: 23.7
click at [475, 268] on span "Your total balance is [$XX]. Could you please take a moment to check your bank …" at bounding box center [595, 274] width 396 height 24
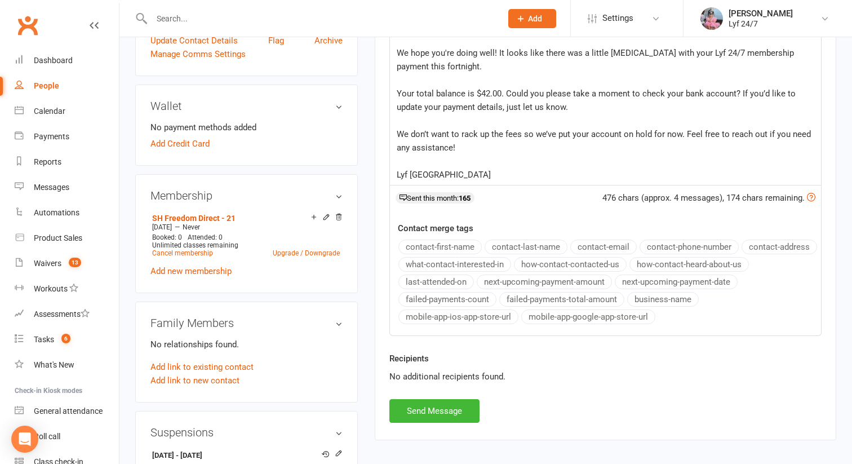
scroll to position [375, 0]
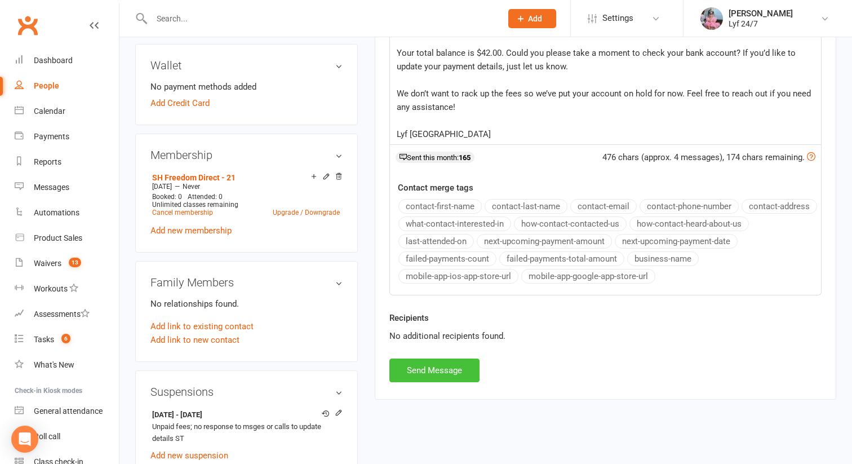
click at [435, 378] on button "Send Message" at bounding box center [435, 371] width 90 height 24
select select
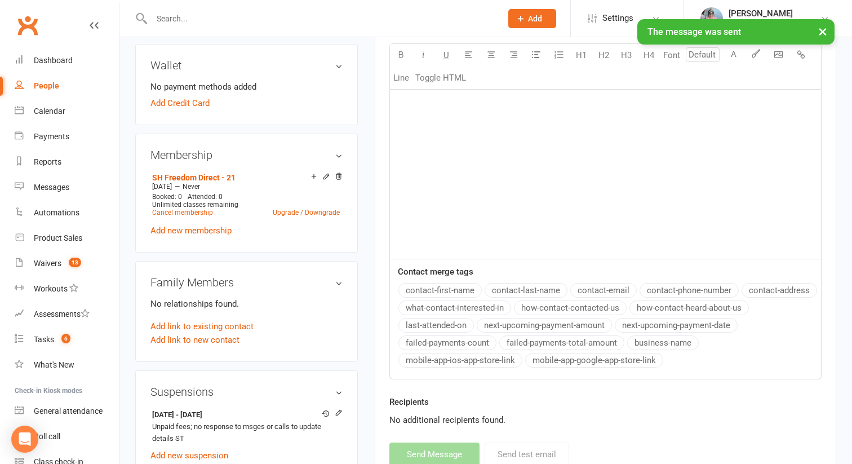
scroll to position [0, 0]
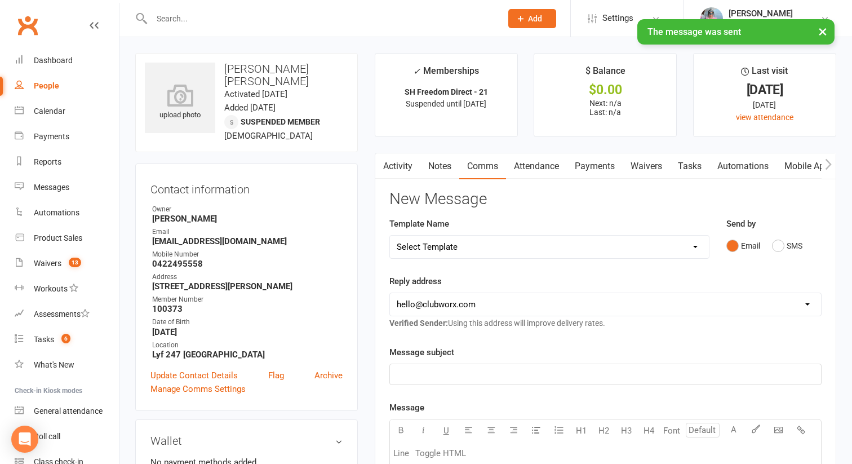
click at [390, 169] on link "Activity" at bounding box center [397, 166] width 45 height 26
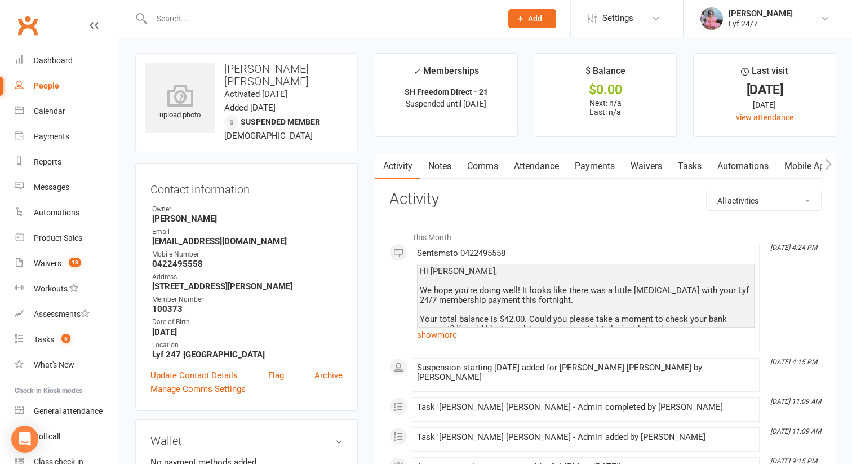
click at [223, 16] on input "text" at bounding box center [321, 19] width 346 height 16
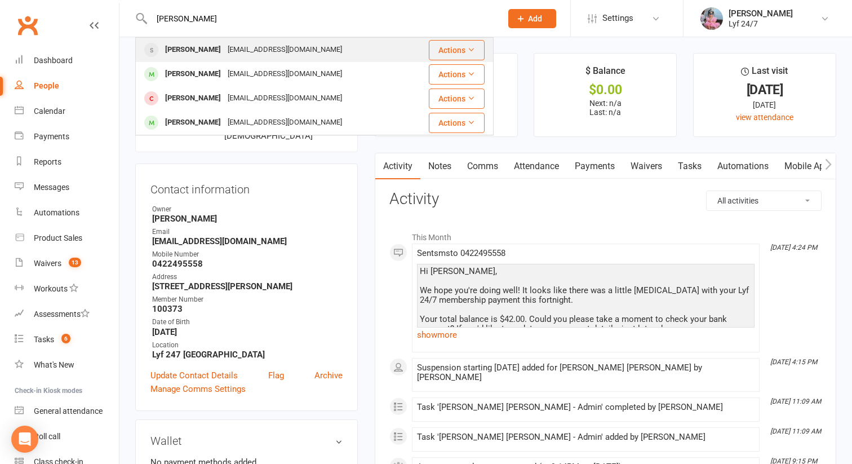
type input "rapheal"
click at [209, 48] on div "Rapheal Warwar" at bounding box center [193, 50] width 63 height 16
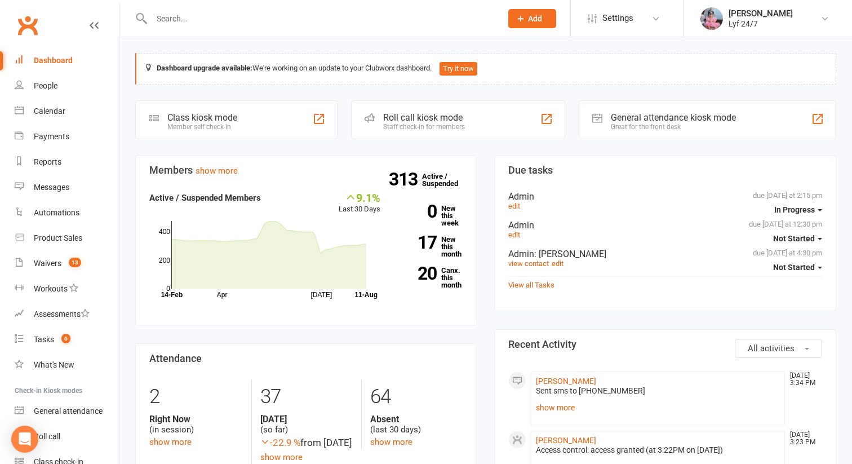
click at [197, 21] on input "text" at bounding box center [321, 19] width 346 height 16
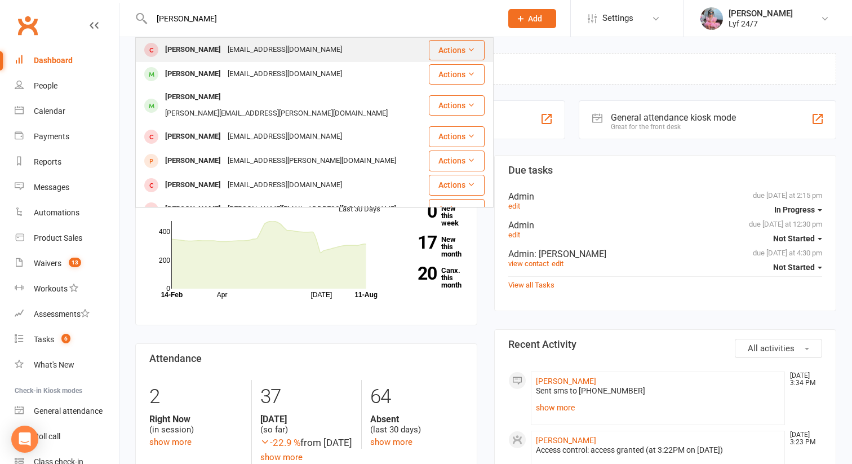
type input "daniel"
click at [183, 54] on div "Daniela Diaz" at bounding box center [193, 50] width 63 height 16
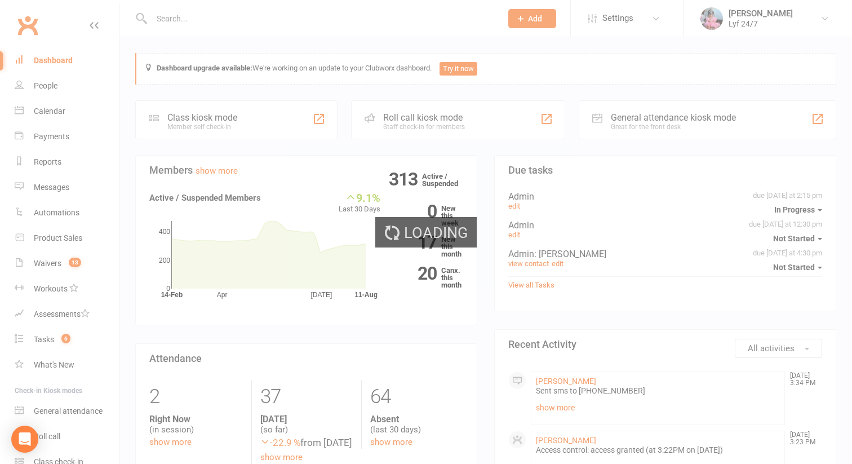
click at [180, 15] on input "text" at bounding box center [321, 19] width 346 height 16
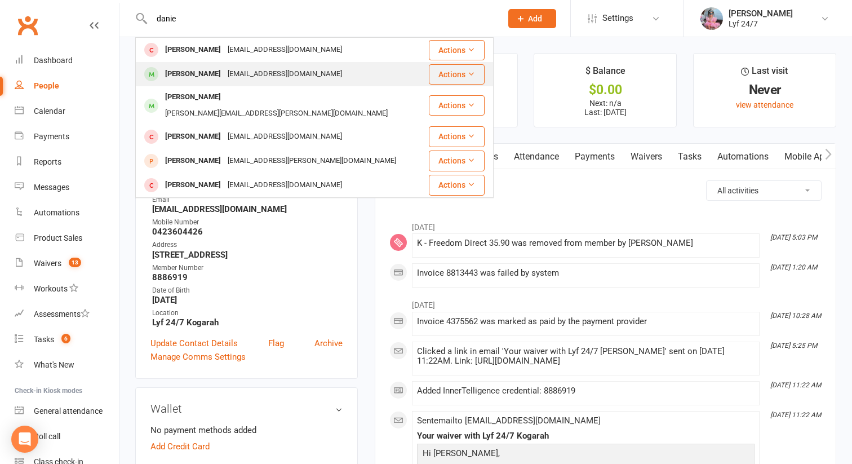
type input "danie"
click at [195, 73] on div "daniel ingal" at bounding box center [193, 74] width 63 height 16
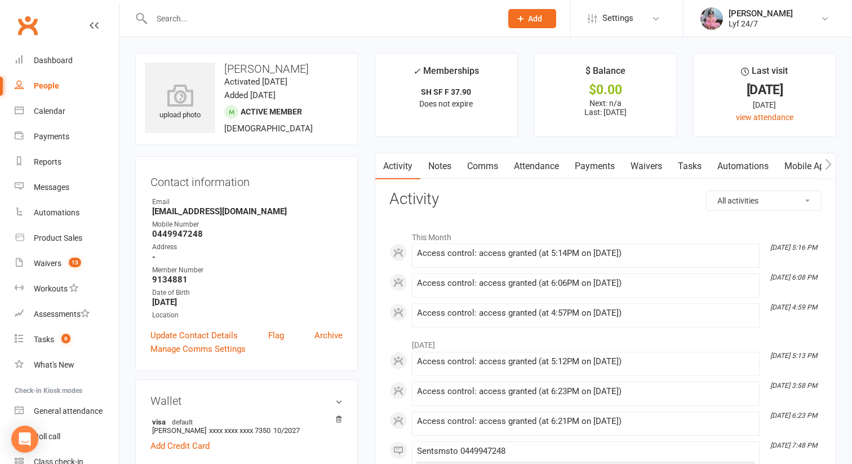
click at [485, 171] on link "Comms" at bounding box center [482, 166] width 47 height 26
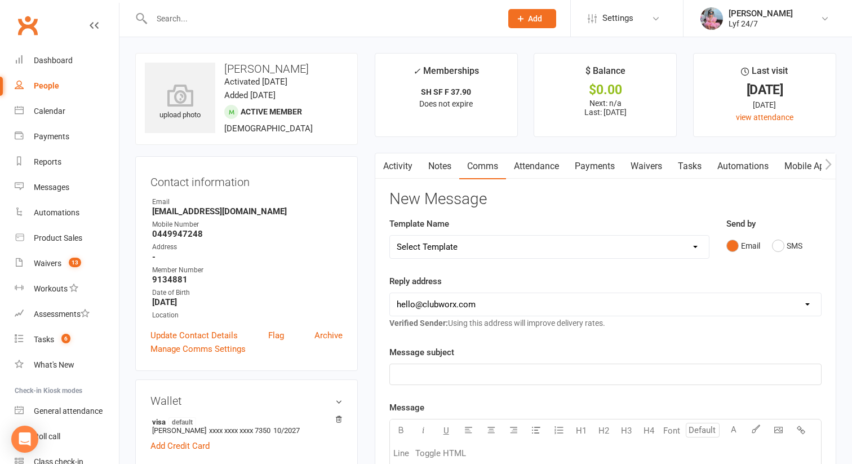
click at [769, 238] on div "Email SMS" at bounding box center [774, 245] width 95 height 21
click at [774, 242] on button "SMS" at bounding box center [787, 245] width 30 height 21
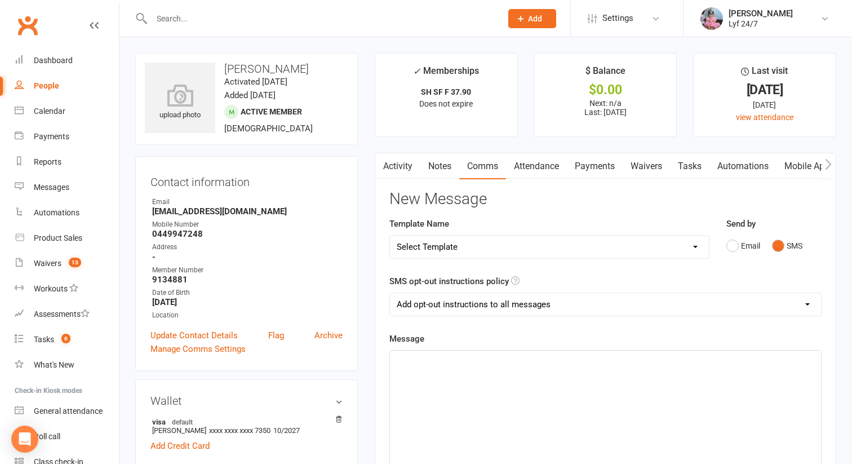
click at [683, 251] on select "Select Template [SMS] Win $500 Cash draw- Notify member for each entry [SMS] $6…" at bounding box center [549, 247] width 319 height 23
select select "10"
click at [390, 236] on select "Select Template [SMS] Win $500 Cash draw- Notify member for each entry [SMS] $6…" at bounding box center [549, 247] width 319 height 23
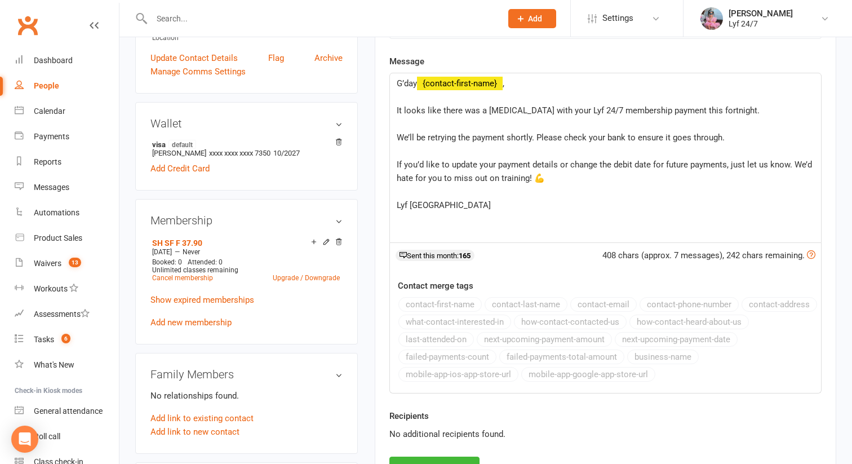
scroll to position [307, 0]
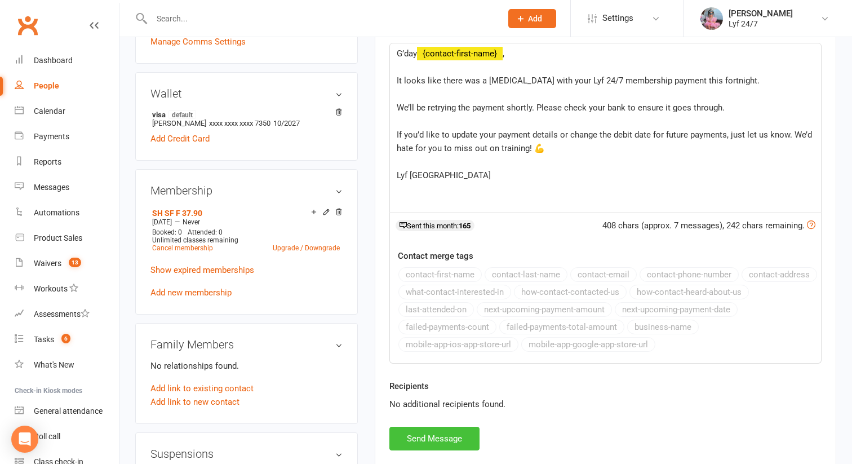
click at [421, 434] on button "Send Message" at bounding box center [435, 439] width 90 height 24
select select
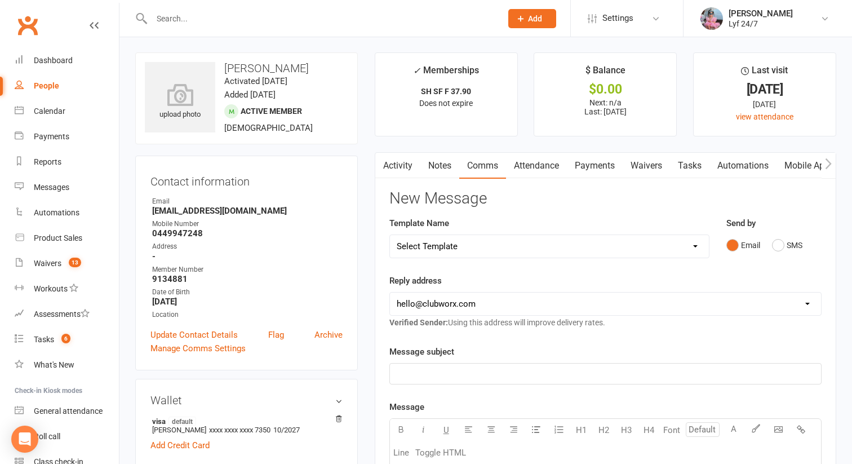
scroll to position [0, 0]
click at [61, 260] on div "Waivers" at bounding box center [48, 263] width 28 height 9
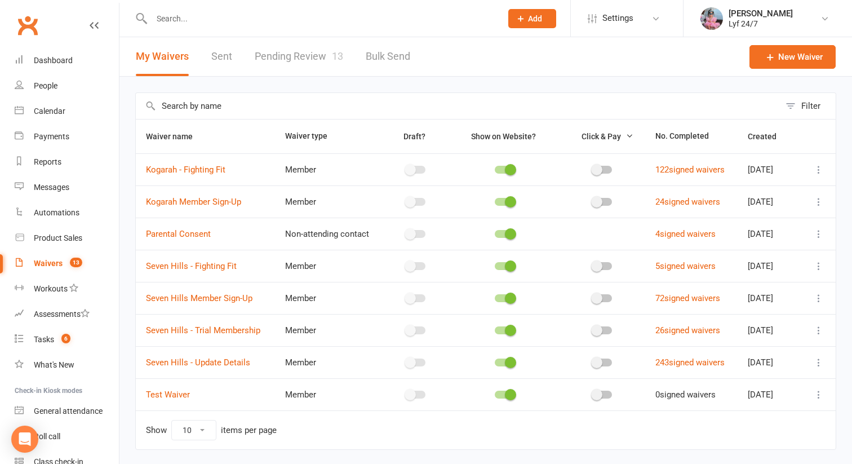
click at [289, 52] on link "Pending Review 13" at bounding box center [299, 56] width 89 height 39
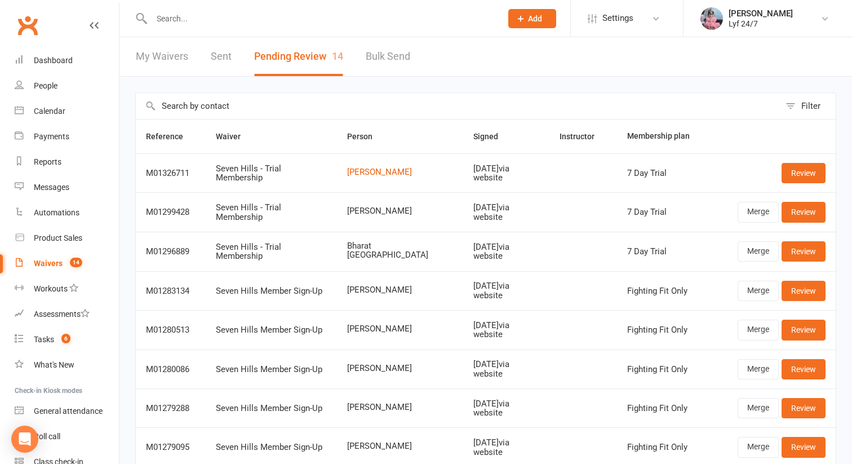
click at [780, 175] on div "Review" at bounding box center [782, 173] width 88 height 20
click at [796, 174] on link "Review" at bounding box center [804, 173] width 44 height 20
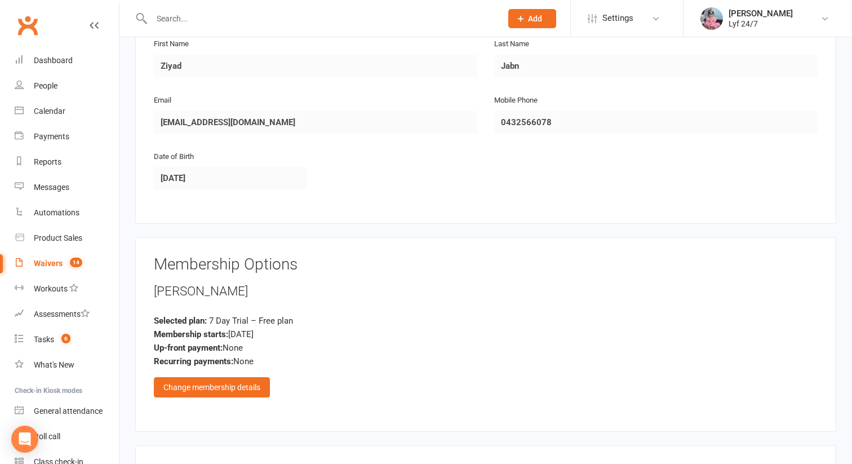
scroll to position [385, 0]
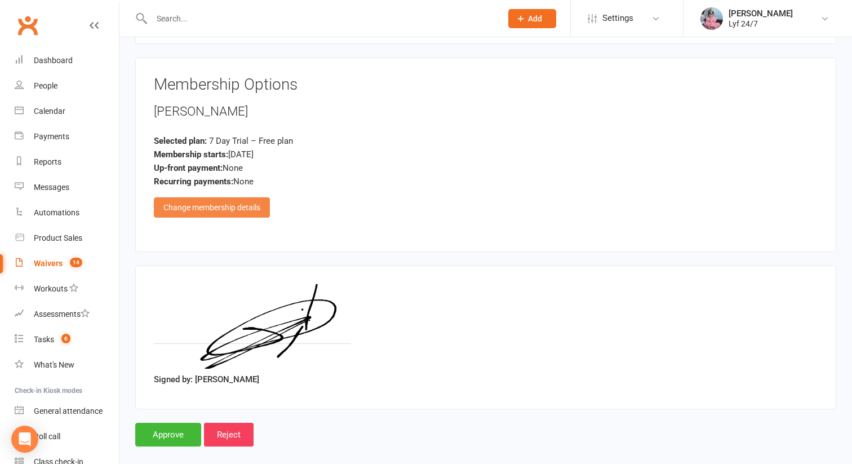
click at [242, 197] on div "Change membership details" at bounding box center [212, 207] width 116 height 20
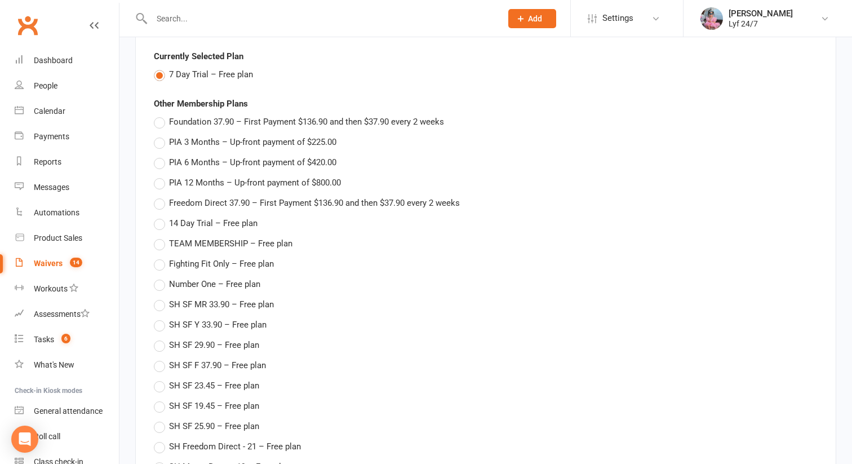
scroll to position [926, 0]
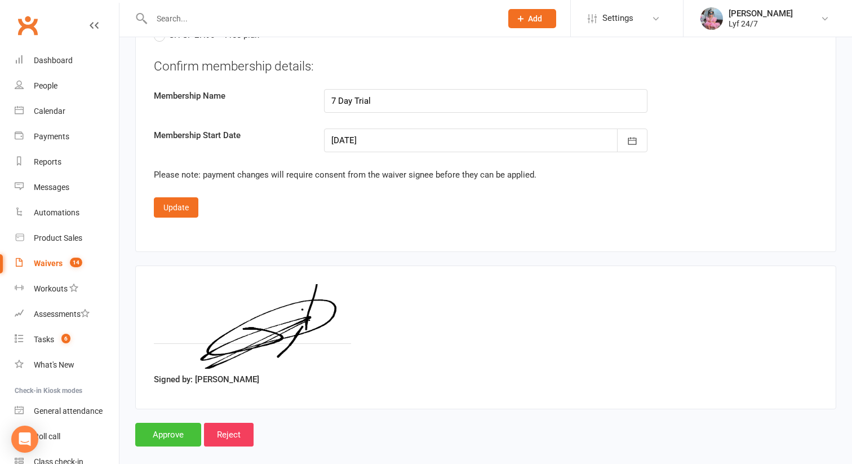
click at [156, 423] on input "Approve" at bounding box center [168, 435] width 66 height 24
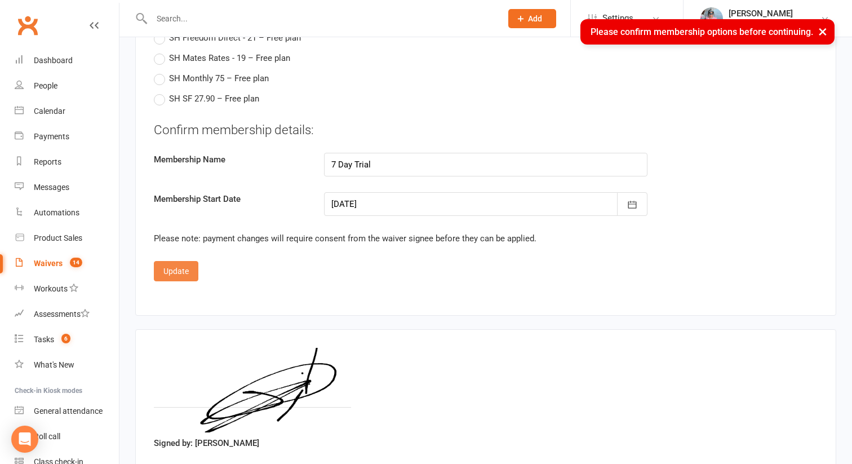
click at [157, 261] on button "Update" at bounding box center [176, 271] width 45 height 20
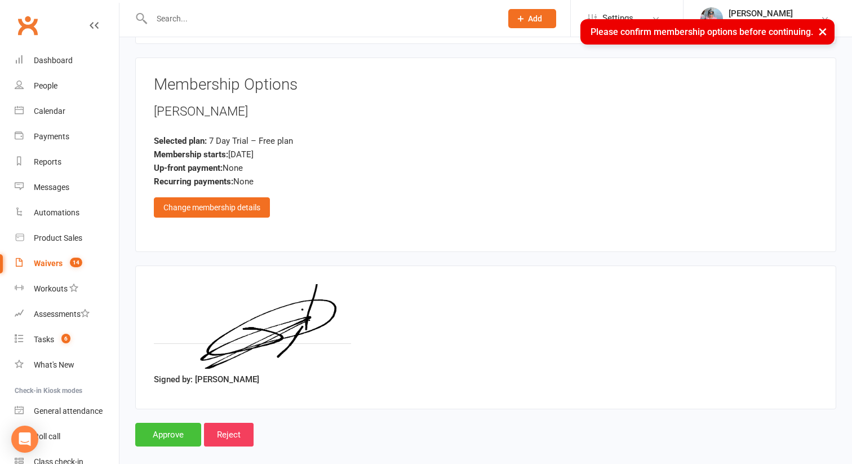
click at [171, 423] on input "Approve" at bounding box center [168, 435] width 66 height 24
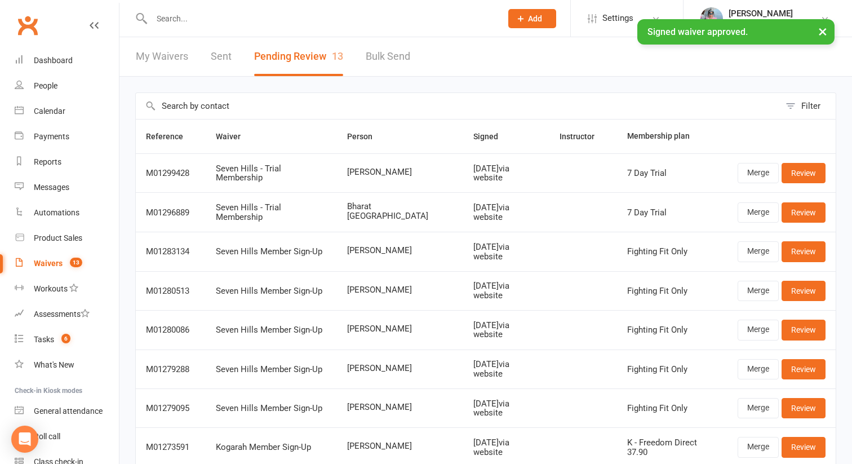
click at [257, 19] on div "× Signed waiver approved." at bounding box center [419, 19] width 838 height 0
click at [245, 19] on div "× Signed waiver approved." at bounding box center [419, 19] width 838 height 0
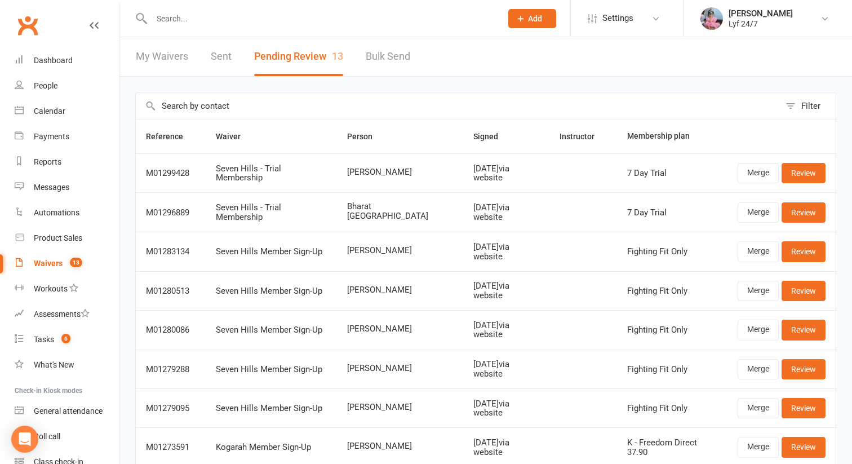
click at [207, 23] on input "text" at bounding box center [321, 19] width 346 height 16
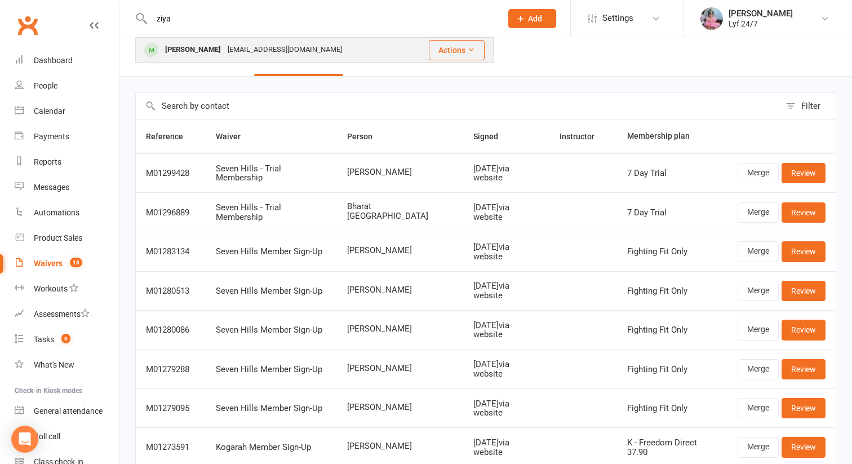
type input "ziya"
click at [224, 47] on div "ziyad.19841234@gmail.com" at bounding box center [284, 50] width 121 height 16
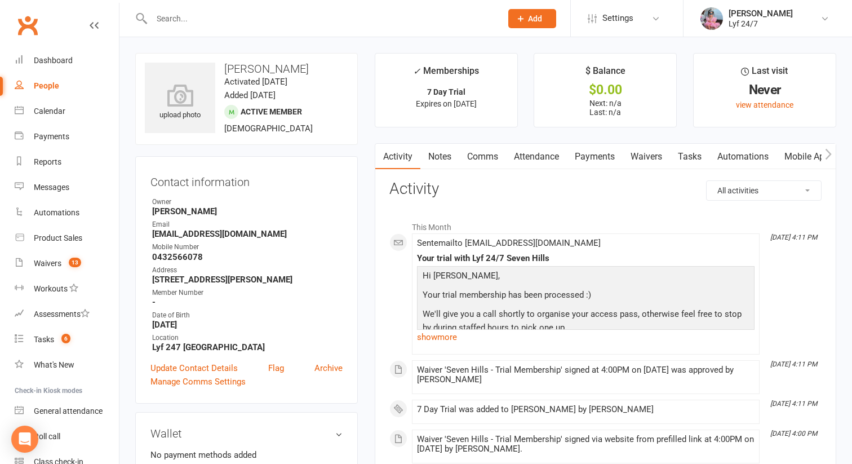
click at [170, 237] on strong "ziyad.19841234@gmail.com" at bounding box center [247, 234] width 191 height 10
click at [430, 154] on link "Notes" at bounding box center [440, 157] width 39 height 26
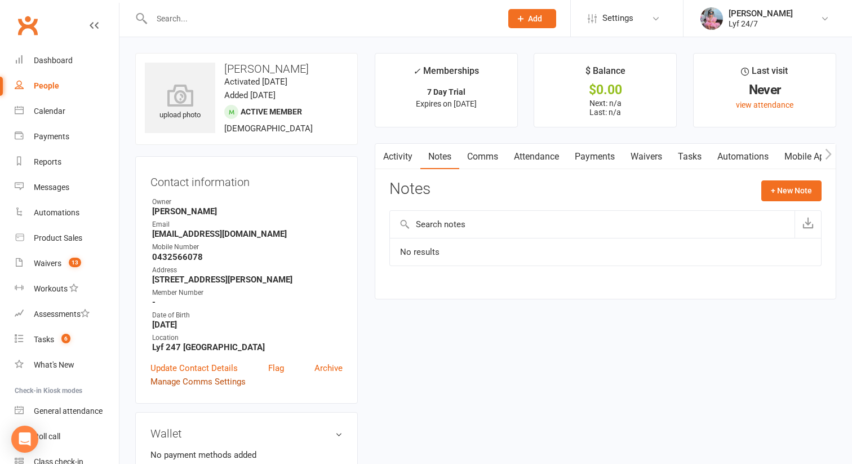
scroll to position [239, 0]
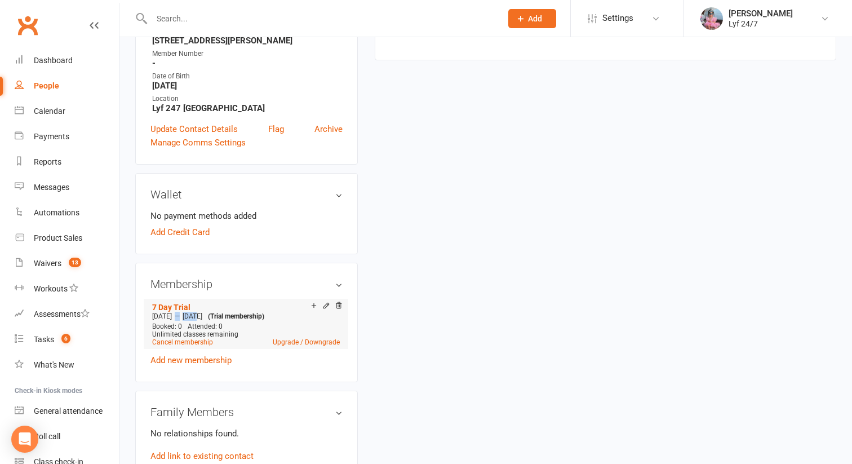
drag, startPoint x: 195, startPoint y: 315, endPoint x: 215, endPoint y: 315, distance: 19.7
click at [215, 315] on div "Aug 11 2025 — Aug 17 2025 (Trial membership)" at bounding box center [245, 316] width 193 height 9
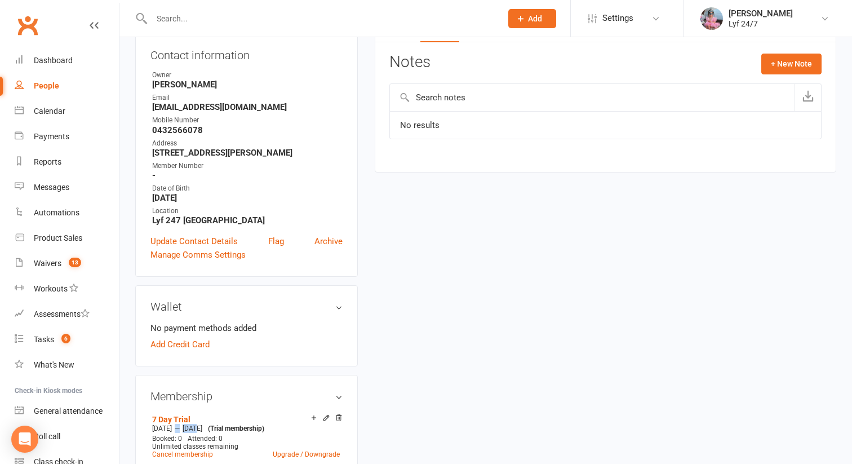
scroll to position [0, 0]
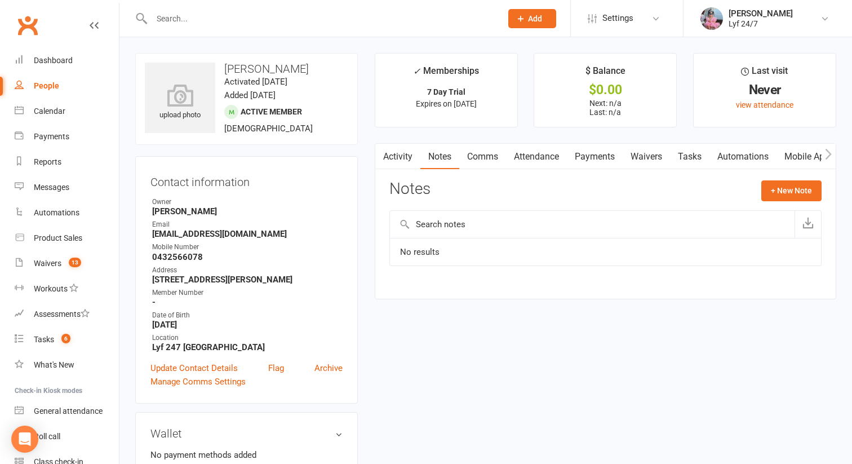
click at [738, 190] on div "Notes + New Note" at bounding box center [606, 194] width 432 height 29
click at [773, 191] on button "+ New Note" at bounding box center [792, 190] width 60 height 20
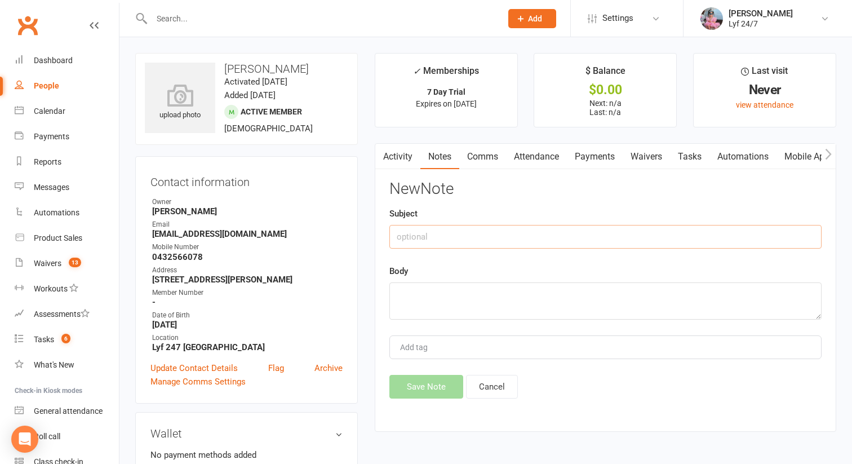
click at [456, 229] on input "text" at bounding box center [606, 237] width 432 height 24
type input "Re: 7 day trial"
click at [448, 268] on div "Body" at bounding box center [606, 291] width 432 height 55
click at [443, 281] on div "Body" at bounding box center [606, 291] width 432 height 55
click at [425, 334] on div "New Note Subject Re: 7 day trial Body Add tag Save Note Cancel" at bounding box center [606, 289] width 432 height 218
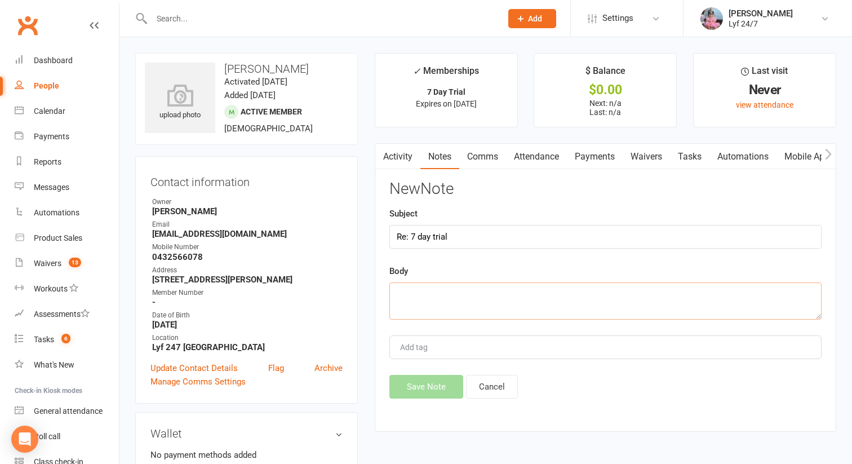
click at [413, 301] on textarea at bounding box center [606, 300] width 432 height 37
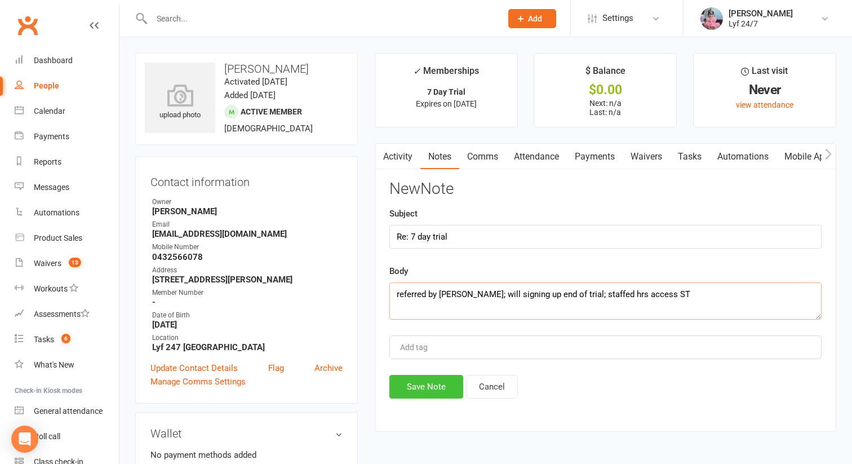
type textarea "referred by [PERSON_NAME]; will signing up end of trial; staffed hrs access ST"
click at [406, 399] on button "Save Note" at bounding box center [427, 387] width 74 height 24
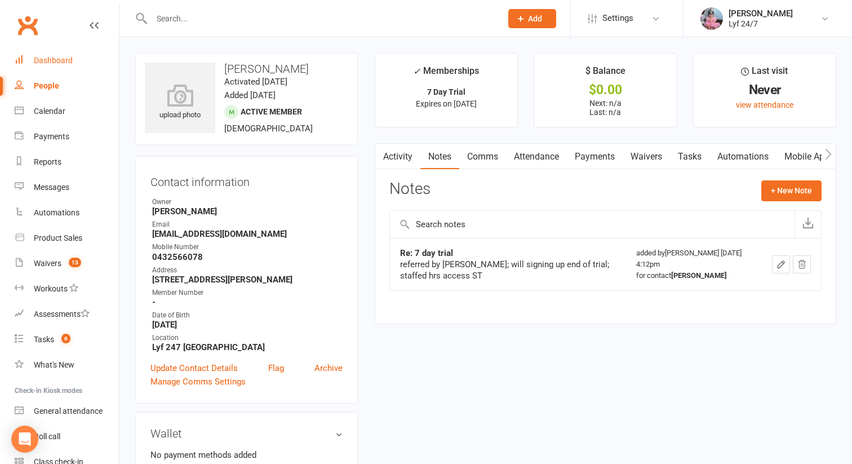
click at [30, 63] on link "Dashboard" at bounding box center [67, 60] width 104 height 25
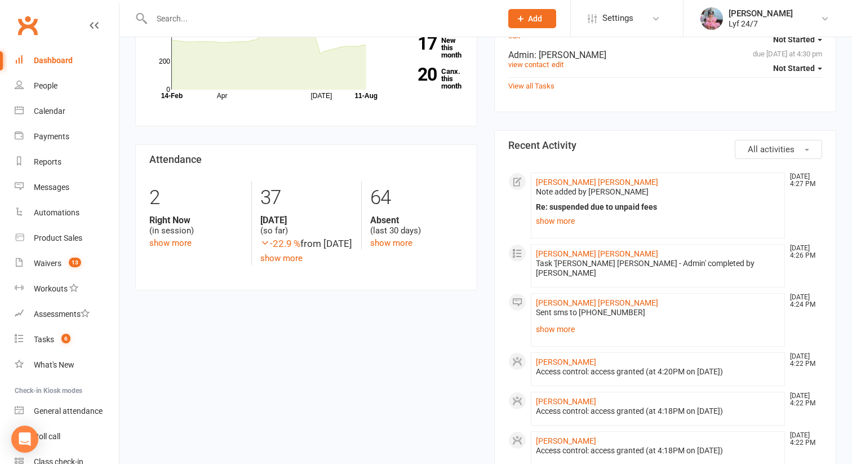
scroll to position [193, 0]
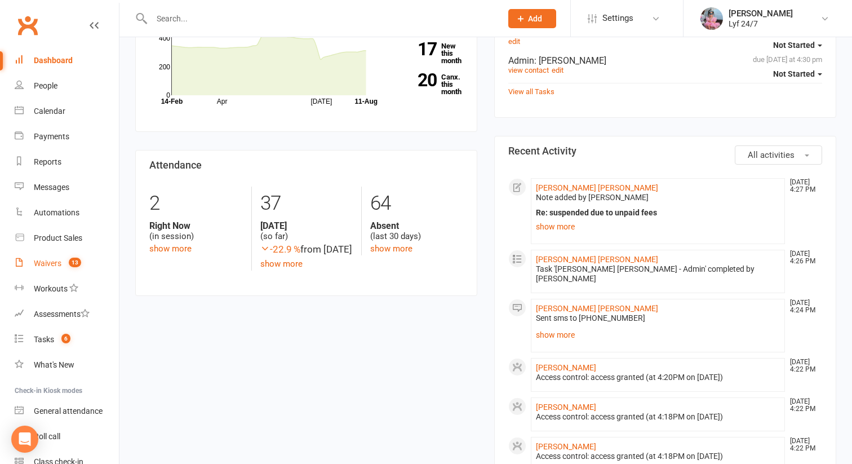
click at [79, 262] on span "13" at bounding box center [75, 263] width 12 height 10
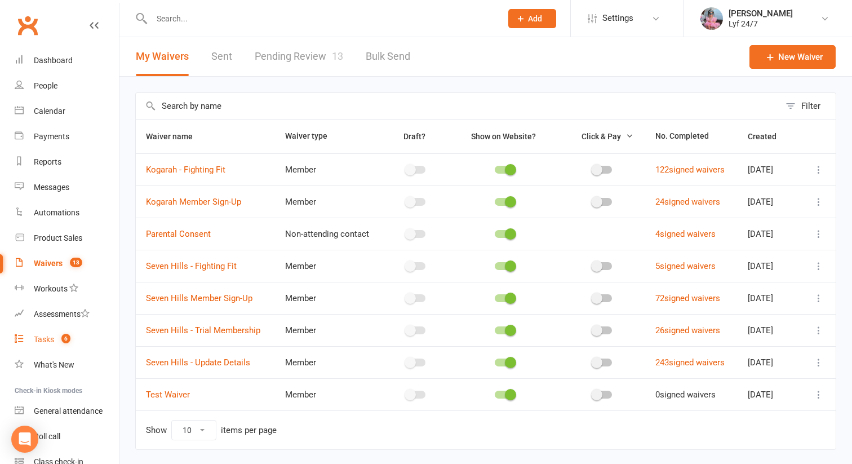
click at [58, 343] on count-badge "6" at bounding box center [63, 339] width 15 height 9
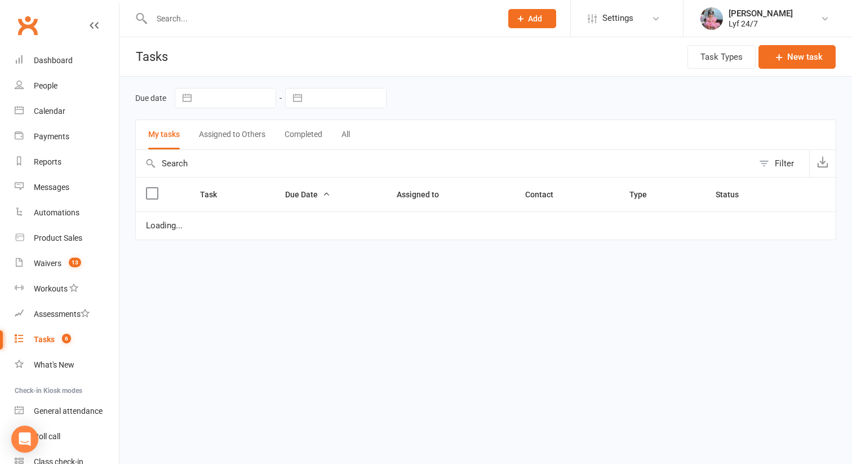
select select "started"
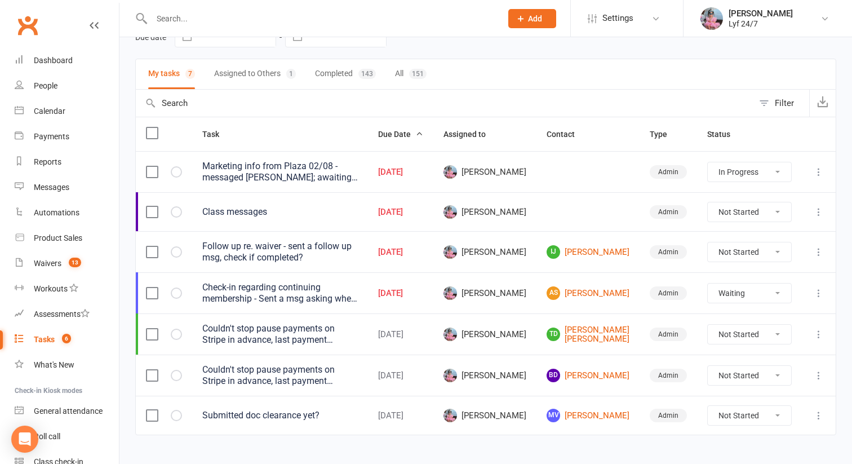
scroll to position [85, 0]
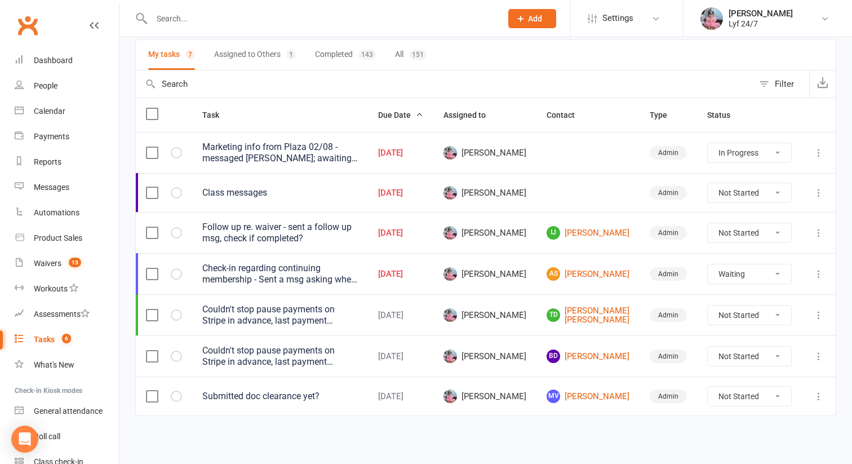
click at [724, 273] on select "Not Started In Progress Waiting Complete" at bounding box center [749, 273] width 83 height 19
click at [708, 264] on select "Not Started In Progress Waiting Complete" at bounding box center [749, 273] width 83 height 19
select select "waiting"
select select "started"
select select "waiting"
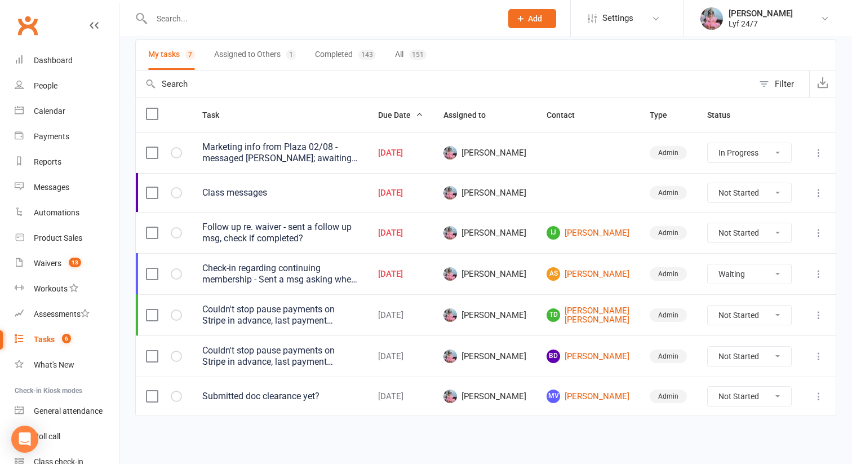
select select "started"
select select "waiting"
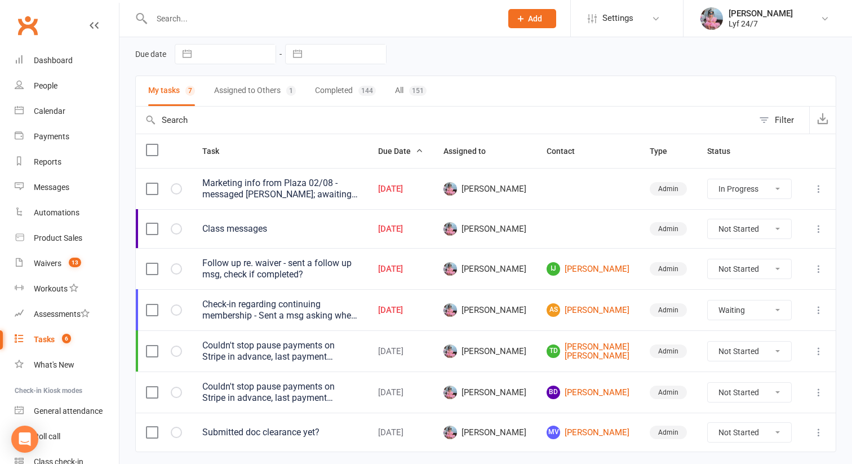
select select "started"
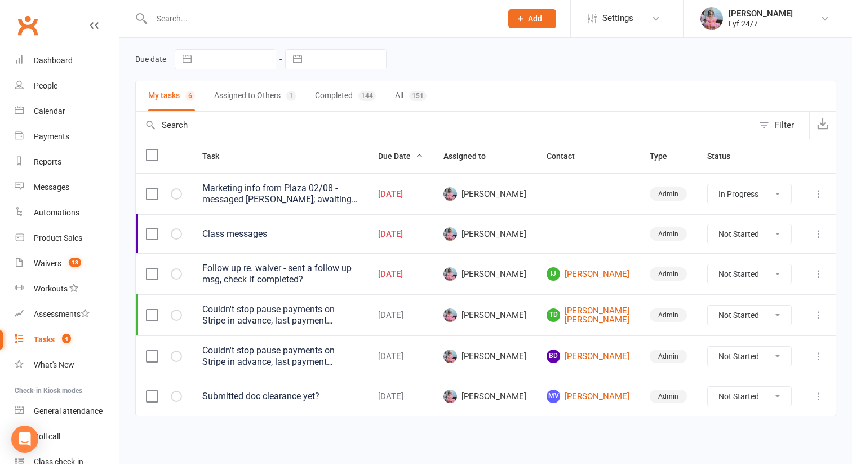
click at [264, 18] on input "text" at bounding box center [321, 19] width 346 height 16
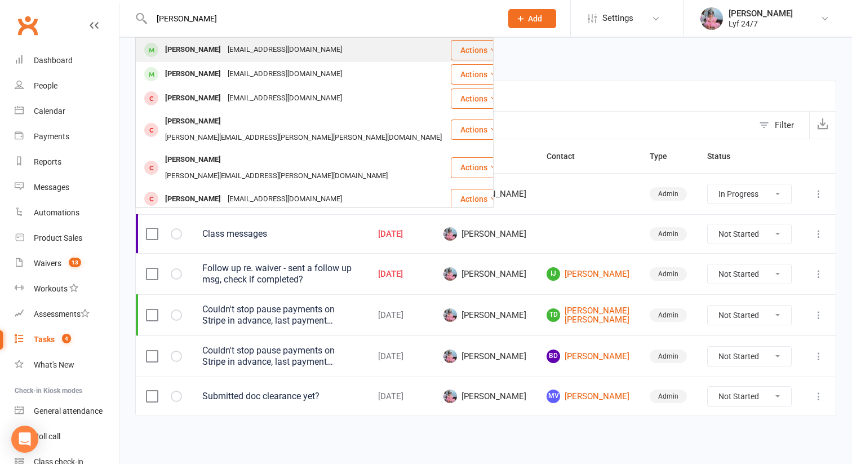
type input "jan m"
click at [224, 52] on div "janmousa17@gmail.com" at bounding box center [284, 50] width 121 height 16
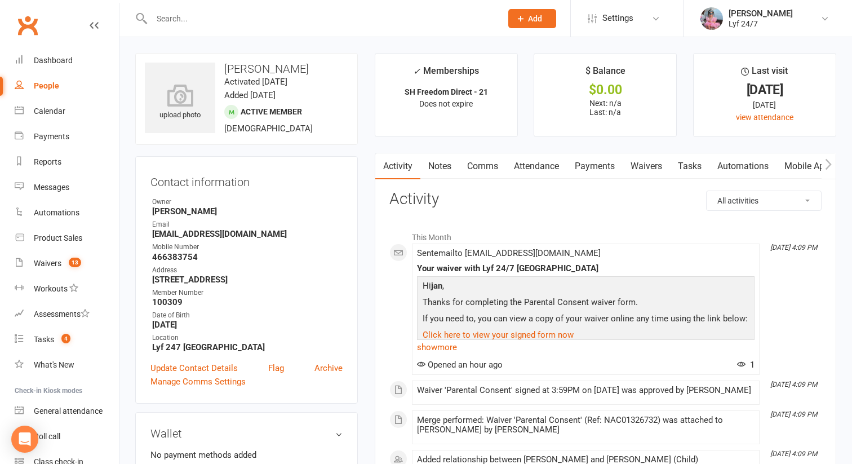
click at [444, 167] on link "Notes" at bounding box center [440, 166] width 39 height 26
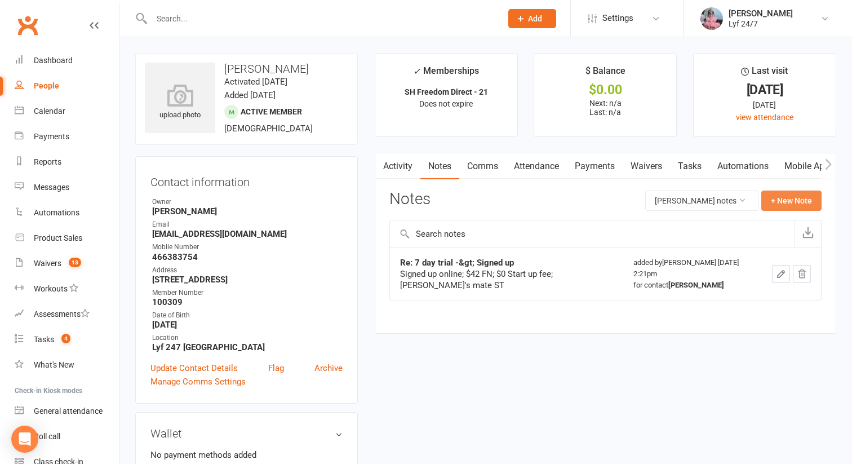
click at [786, 198] on button "+ New Note" at bounding box center [792, 201] width 60 height 20
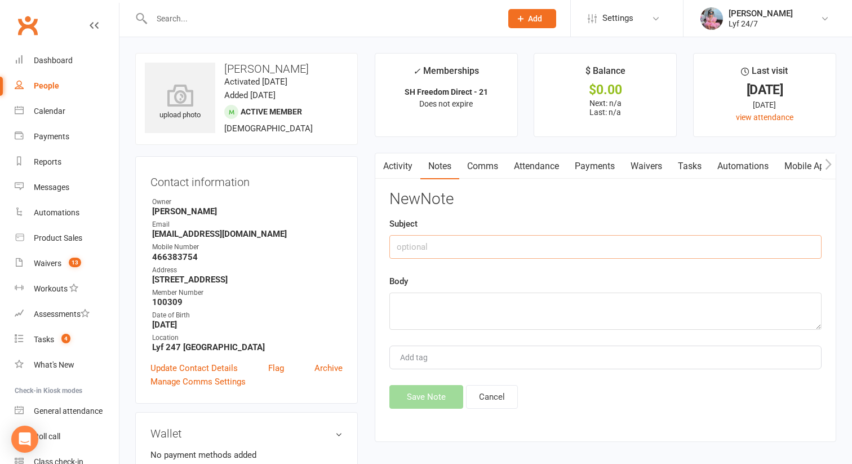
click at [503, 249] on input "text" at bounding box center [606, 247] width 432 height 24
type input "j"
type input "Re: Stripe payment extended by a week"
click at [478, 309] on textarea at bounding box center [606, 311] width 432 height 37
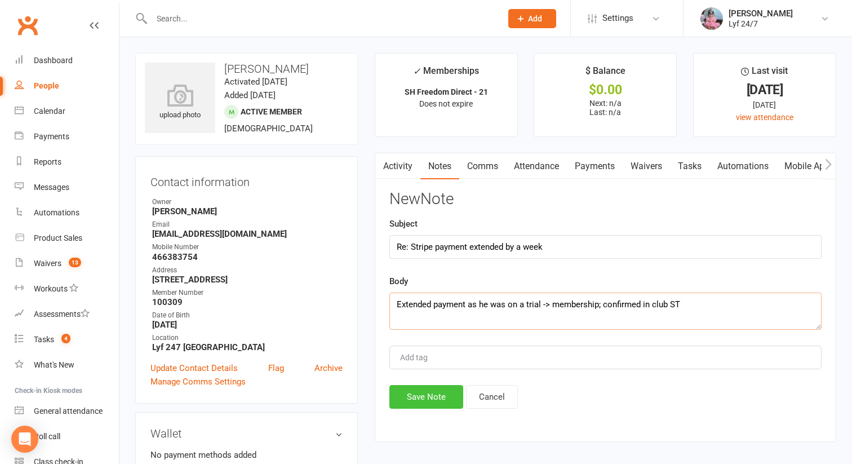
type textarea "Extended payment as he was on a trial -> membership; confirmed in club ST"
click at [412, 408] on button "Save Note" at bounding box center [427, 397] width 74 height 24
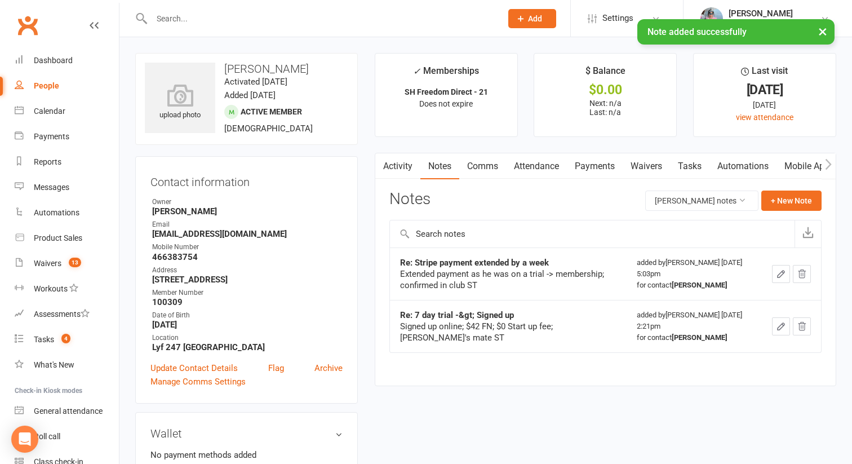
click at [401, 163] on link "Activity" at bounding box center [397, 166] width 45 height 26
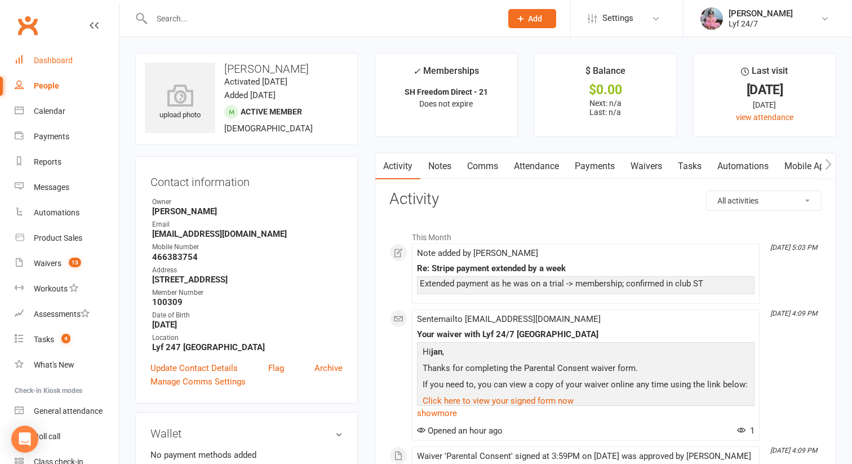
click at [57, 59] on div "Dashboard" at bounding box center [53, 60] width 39 height 9
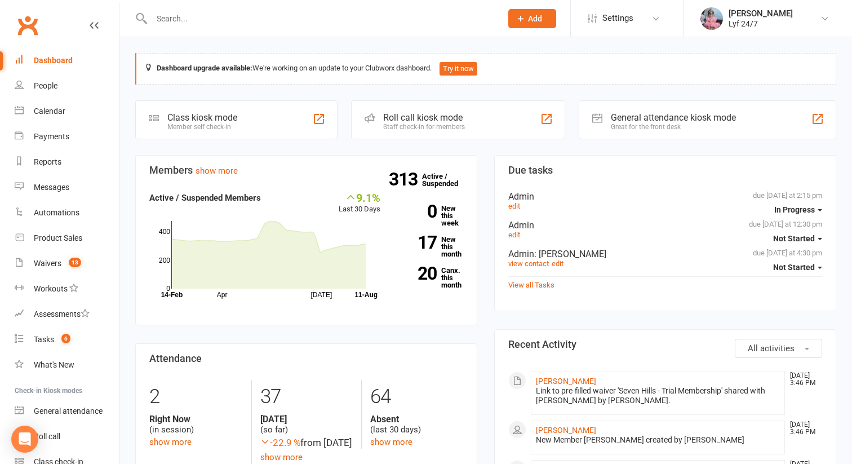
click at [537, 16] on span "Add" at bounding box center [535, 18] width 14 height 9
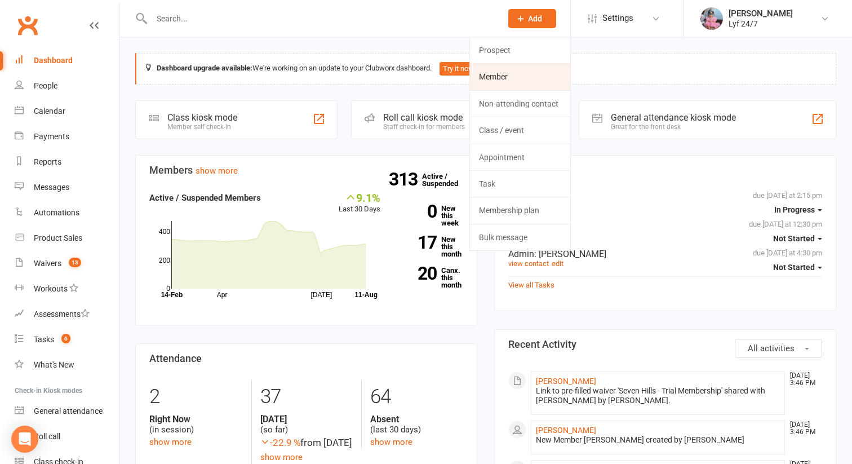
click at [523, 77] on link "Member" at bounding box center [520, 77] width 100 height 26
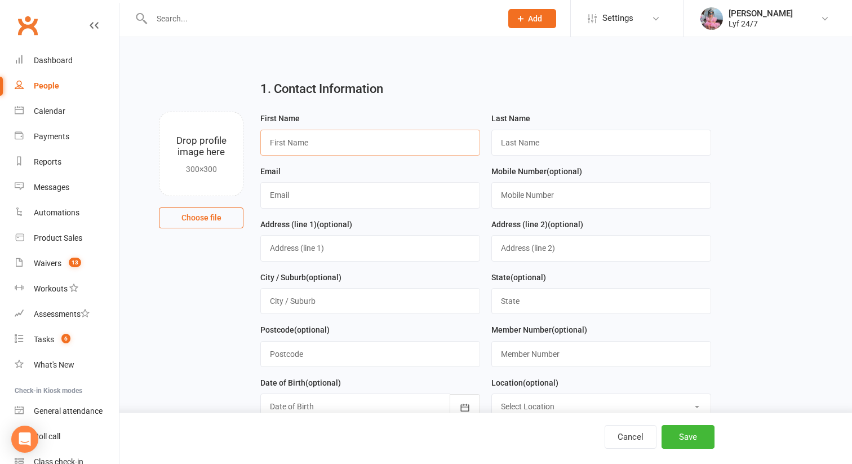
click at [310, 149] on input "text" at bounding box center [370, 143] width 220 height 26
paste input "Onur Sen"
click at [298, 138] on input "Onur Sen" at bounding box center [370, 143] width 220 height 26
type input "Onur"
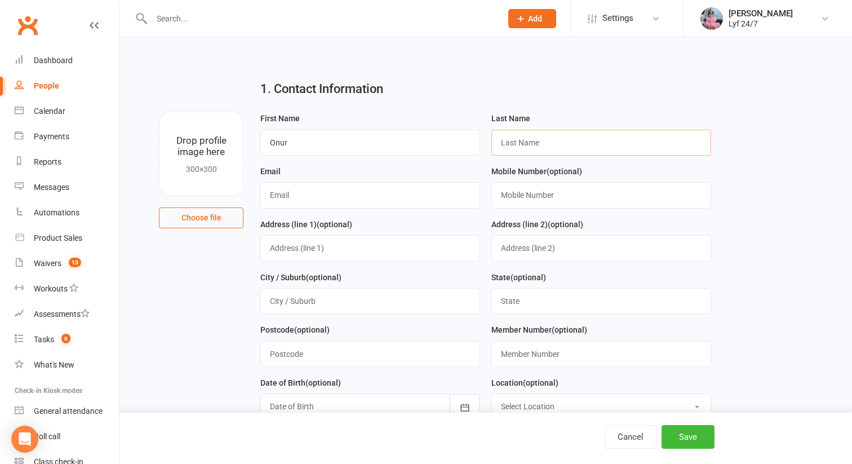
click at [519, 136] on input "text" at bounding box center [602, 143] width 220 height 26
paste input "Sen"
type input "Sen"
click at [427, 196] on input "text" at bounding box center [370, 195] width 220 height 26
paste input "0411658232"
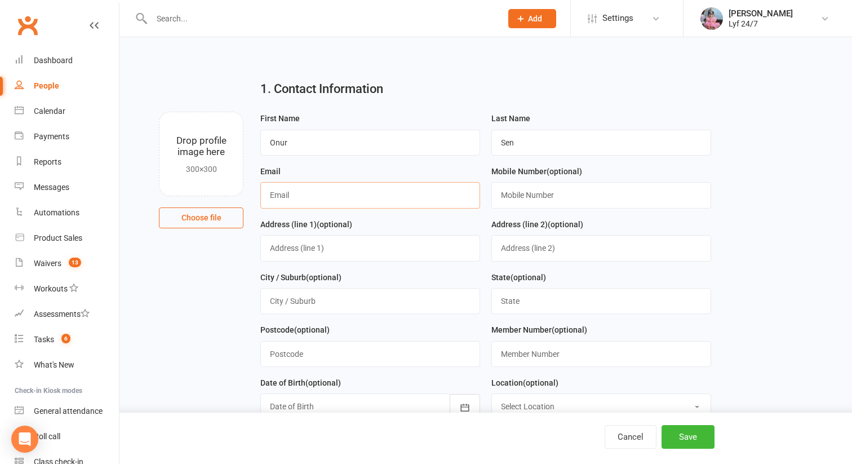
type input "0411658232"
click at [519, 201] on input "text" at bounding box center [602, 195] width 220 height 26
paste input "0411658232"
type input "0411658232"
click at [358, 250] on input "text" at bounding box center [370, 248] width 220 height 26
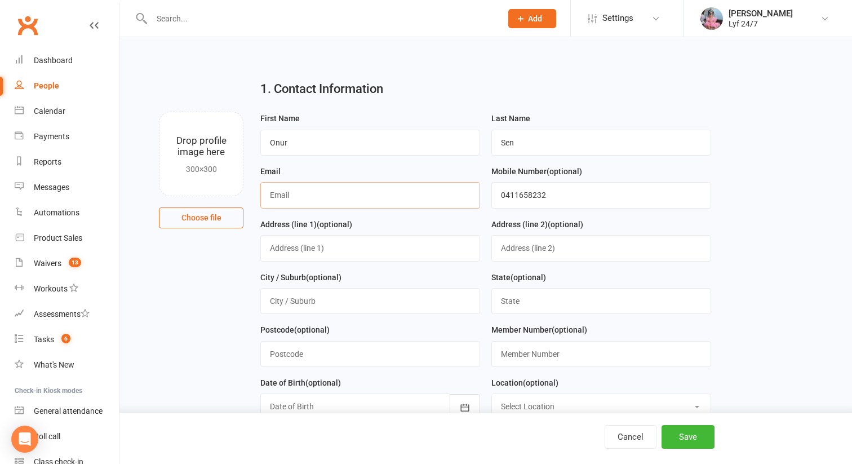
click at [302, 192] on input "text" at bounding box center [370, 195] width 220 height 26
paste input "[EMAIL_ADDRESS][DOMAIN_NAME]"
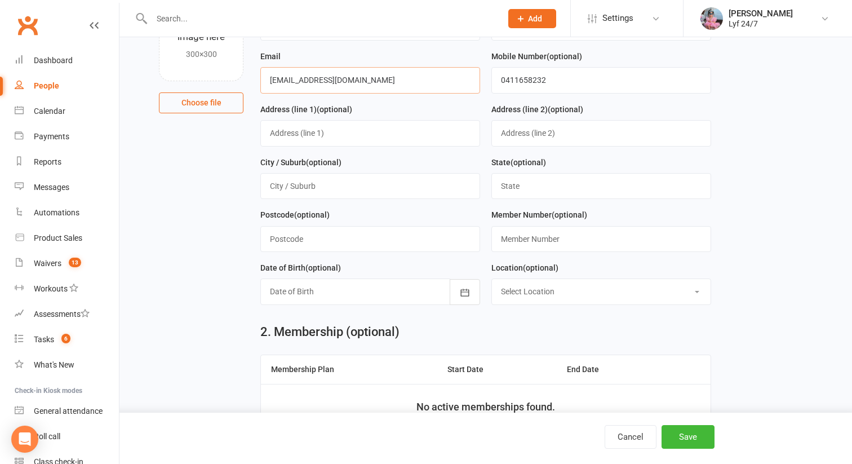
type input "[EMAIL_ADDRESS][DOMAIN_NAME]"
click at [317, 248] on input "text" at bounding box center [370, 239] width 220 height 26
click at [290, 281] on div at bounding box center [370, 292] width 220 height 26
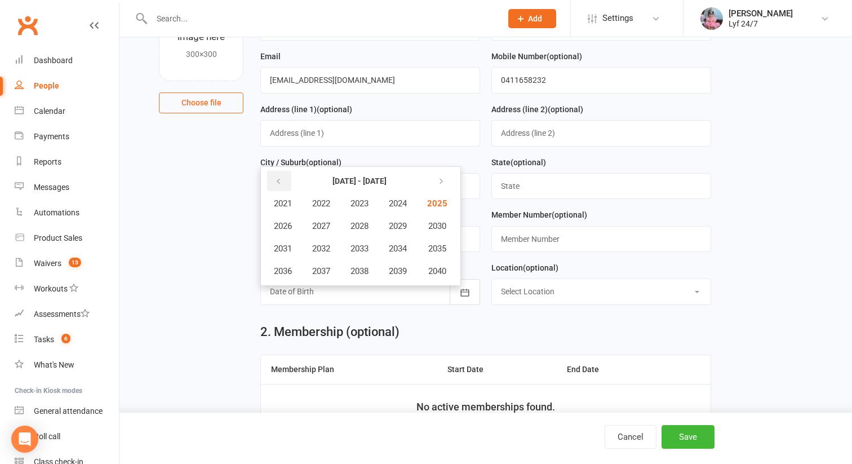
click at [277, 184] on icon "button" at bounding box center [279, 181] width 8 height 9
click at [443, 179] on icon "button" at bounding box center [439, 181] width 8 height 9
click at [405, 230] on span "2009" at bounding box center [398, 226] width 18 height 10
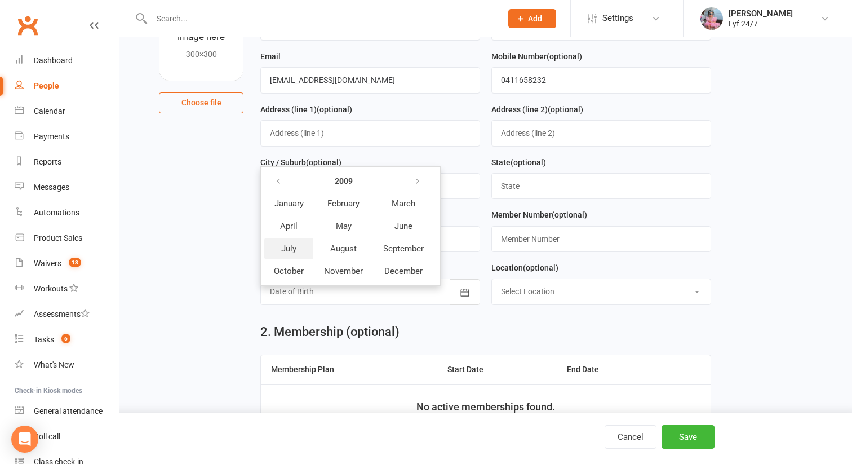
click at [292, 251] on span "July" at bounding box center [288, 249] width 15 height 10
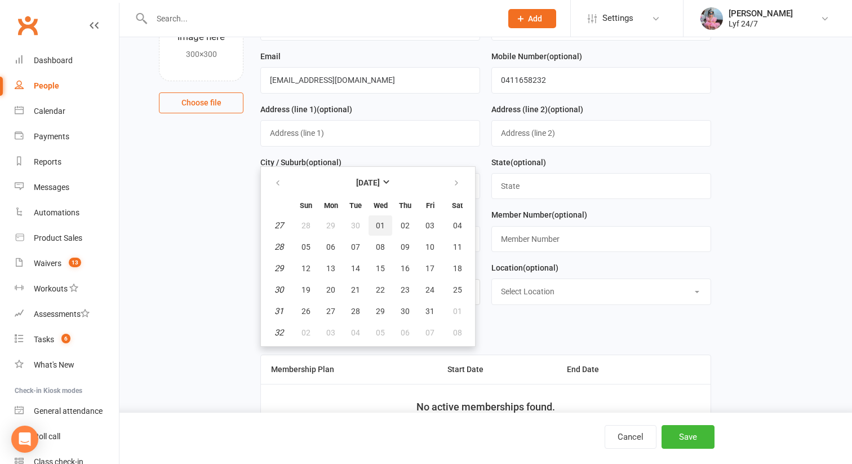
click at [385, 228] on span "01" at bounding box center [380, 225] width 9 height 9
type input "[DATE]"
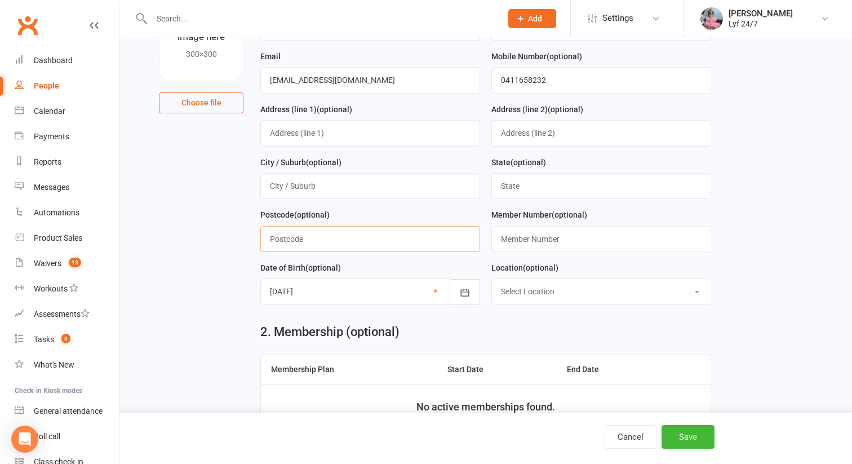
click at [301, 242] on input "text" at bounding box center [370, 239] width 220 height 26
type input "2770"
click at [306, 142] on input "text" at bounding box center [370, 133] width 220 height 26
paste input "[STREET_ADDRESS][PERSON_NAME]"
type input "[STREET_ADDRESS][PERSON_NAME]"
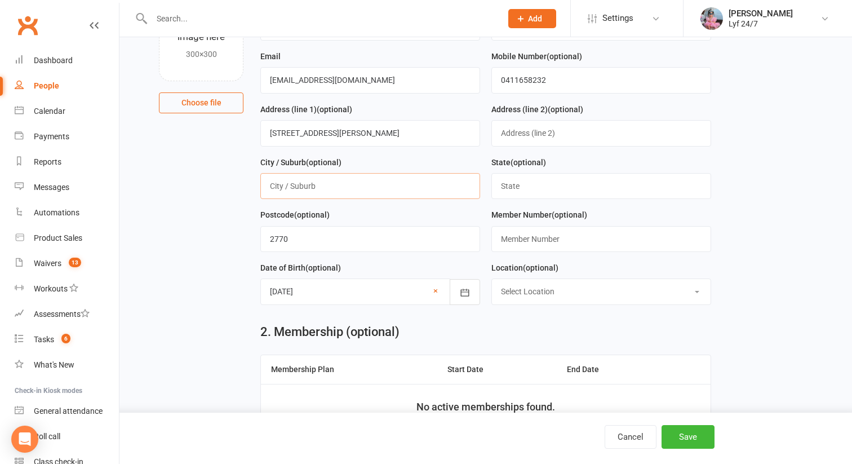
click at [312, 185] on input "text" at bounding box center [370, 186] width 220 height 26
type input "[GEOGRAPHIC_DATA]"
click at [494, 183] on input "text" at bounding box center [602, 186] width 220 height 26
type input "[GEOGRAPHIC_DATA]"
click at [539, 285] on select "Select Location [GEOGRAPHIC_DATA] 24/7 Kogarah Lyf [GEOGRAPHIC_DATA]" at bounding box center [601, 291] width 219 height 25
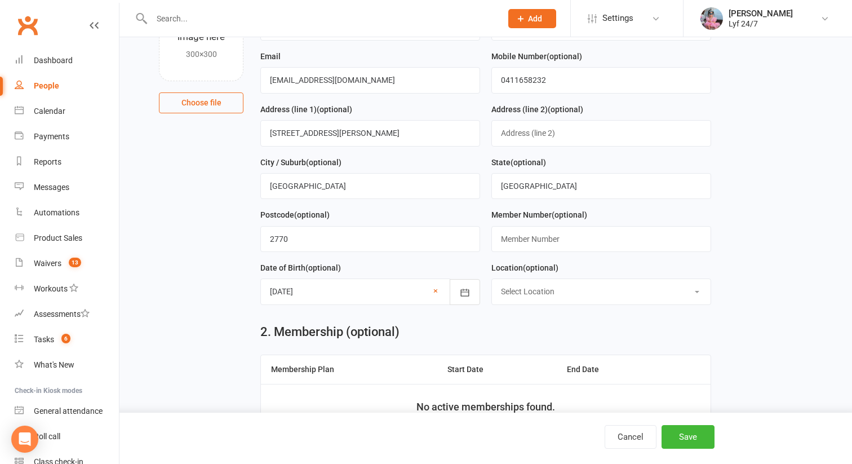
select select "1"
click at [492, 281] on select "Select Location [GEOGRAPHIC_DATA] 24/7 Kogarah Lyf [GEOGRAPHIC_DATA]" at bounding box center [601, 291] width 219 height 25
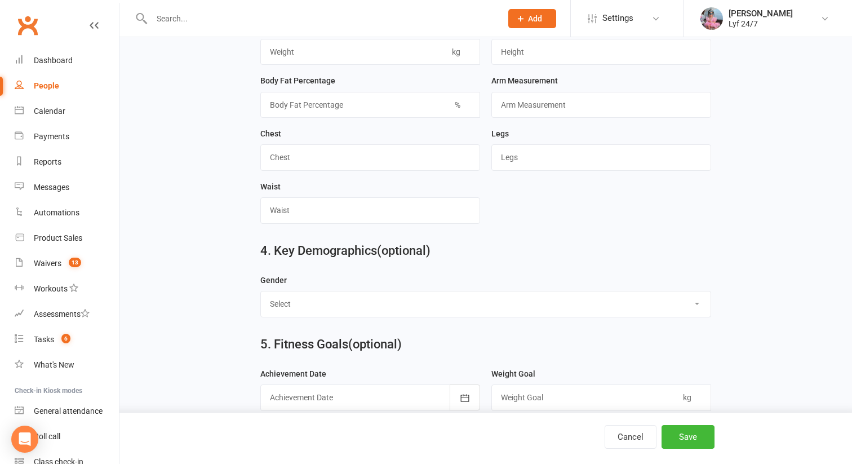
scroll to position [990, 0]
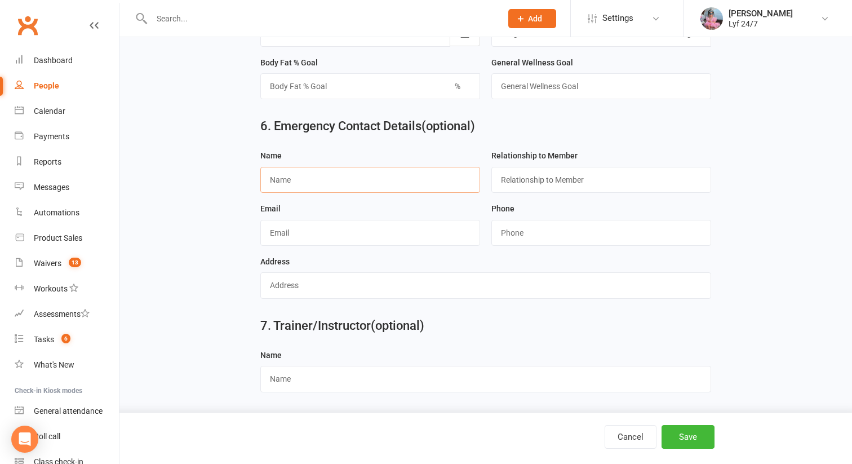
click at [299, 177] on input "text" at bounding box center [370, 180] width 220 height 26
paste input "[PERSON_NAME]"
type input "[PERSON_NAME]"
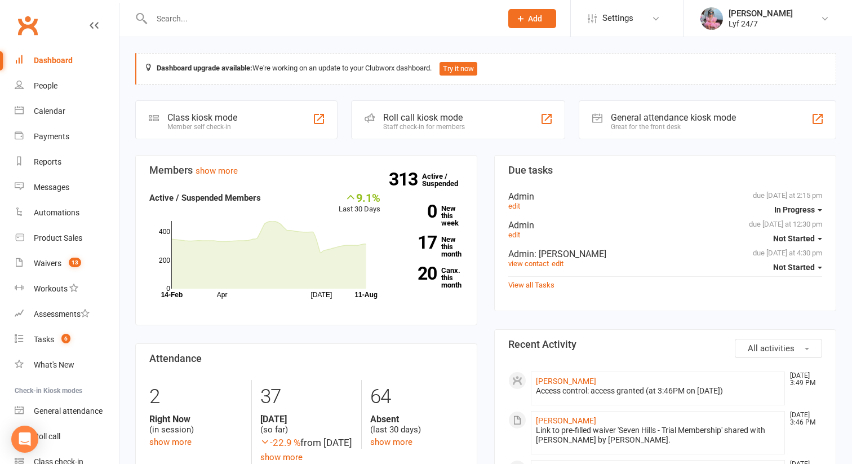
click at [541, 21] on span "Add" at bounding box center [535, 18] width 14 height 9
click at [354, 19] on input "text" at bounding box center [321, 19] width 346 height 16
type input "onur"
click at [545, 16] on button "Add" at bounding box center [533, 18] width 48 height 19
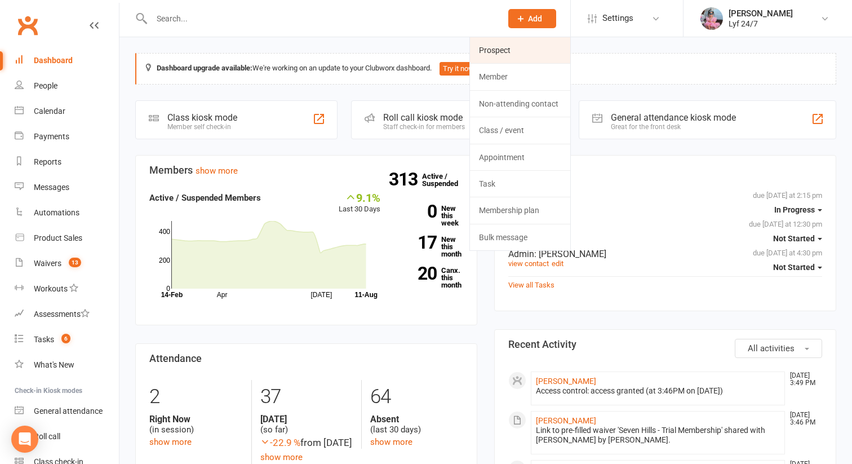
click at [524, 54] on link "Prospect" at bounding box center [520, 50] width 100 height 26
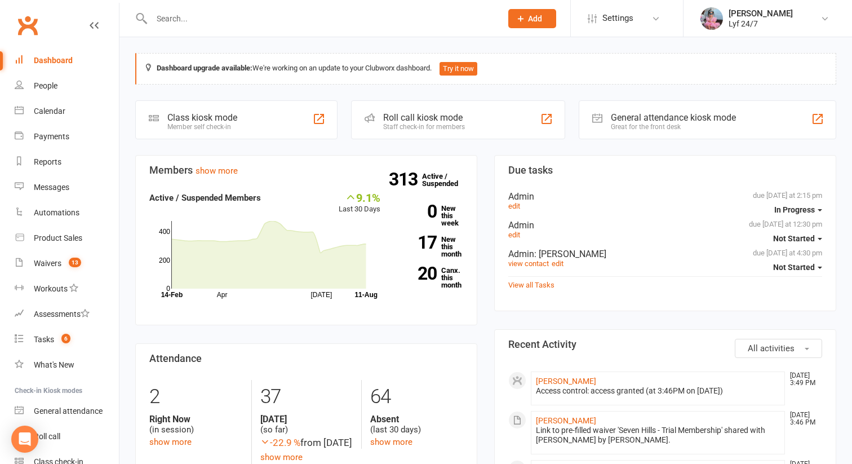
click at [537, 11] on button "Add" at bounding box center [533, 18] width 48 height 19
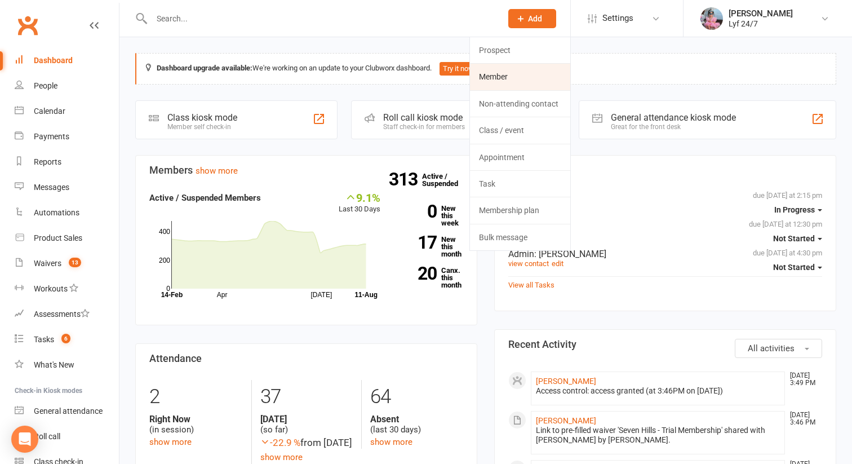
click at [501, 79] on link "Member" at bounding box center [520, 77] width 100 height 26
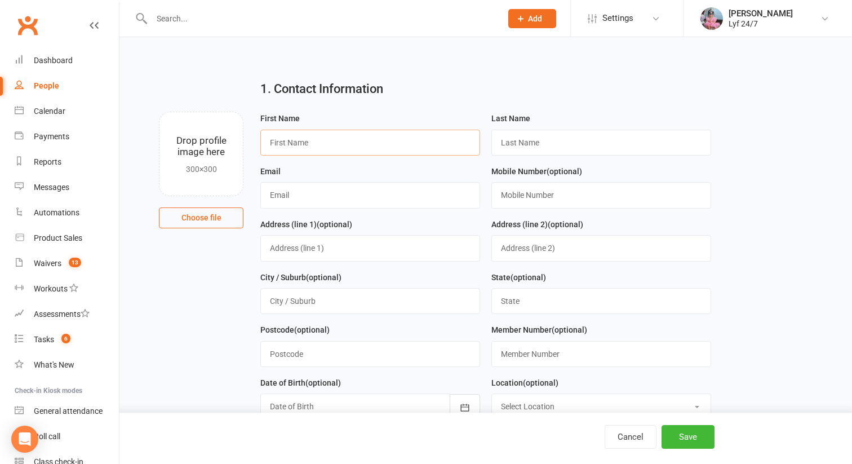
click at [410, 152] on input "text" at bounding box center [370, 143] width 220 height 26
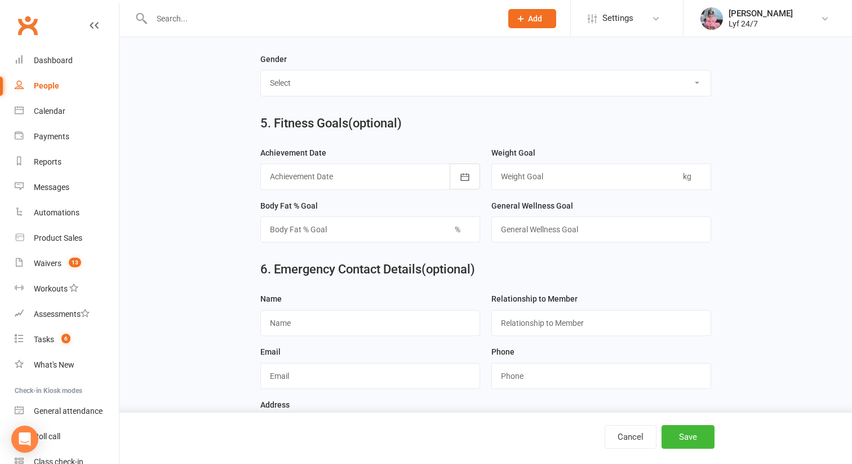
scroll to position [864, 0]
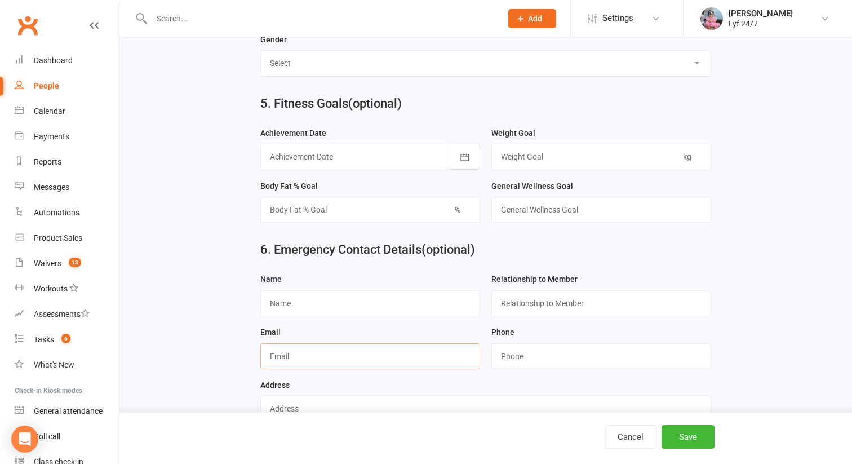
click at [320, 369] on input "text" at bounding box center [370, 356] width 220 height 26
paste input "0410558355"
type input "0410558355"
click at [303, 364] on input "0410558355" at bounding box center [370, 356] width 220 height 26
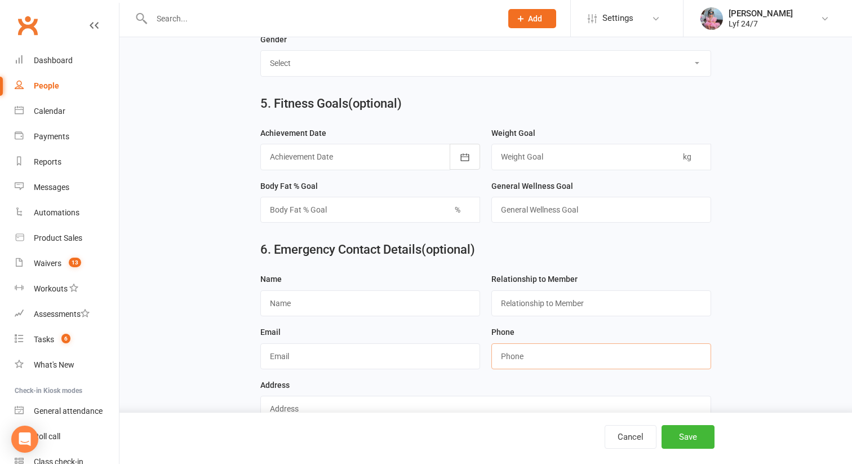
click at [514, 366] on input "string" at bounding box center [602, 356] width 220 height 26
paste input "0410558355"
type input "0410558355"
click at [303, 304] on input "text" at bounding box center [370, 303] width 220 height 26
paste input "- Name: [PERSON_NAME]"
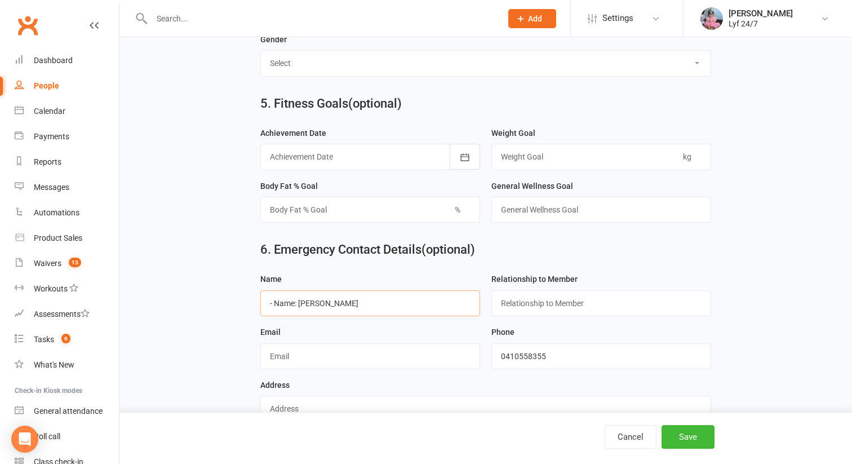
drag, startPoint x: 299, startPoint y: 306, endPoint x: 167, endPoint y: 284, distance: 133.7
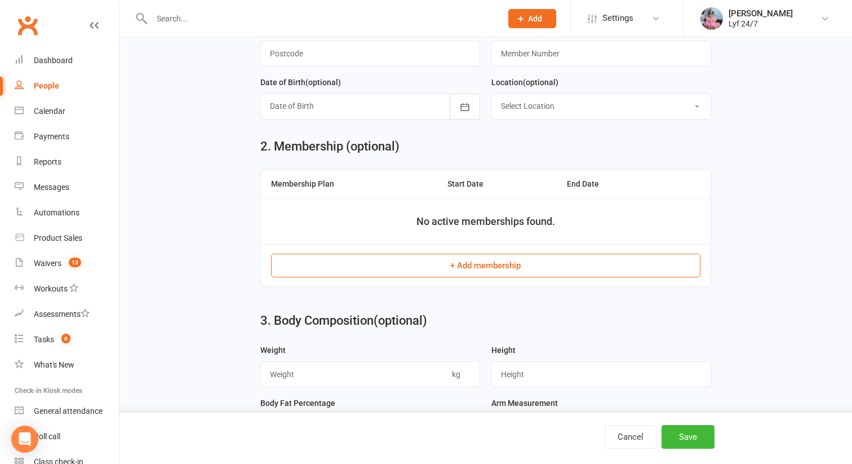
scroll to position [0, 0]
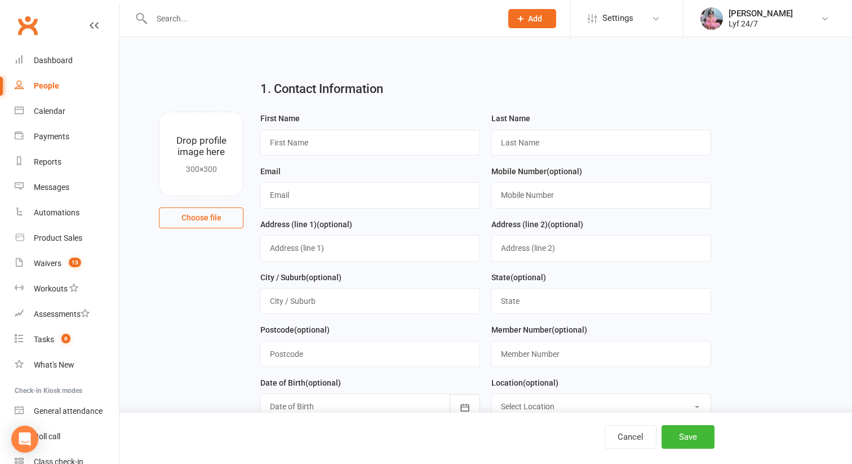
type input "Dilara Sen"
click at [293, 126] on div "First Name" at bounding box center [370, 134] width 220 height 44
click at [288, 132] on input "text" at bounding box center [370, 143] width 220 height 26
type input "Onur"
click at [542, 140] on input "text" at bounding box center [602, 143] width 220 height 26
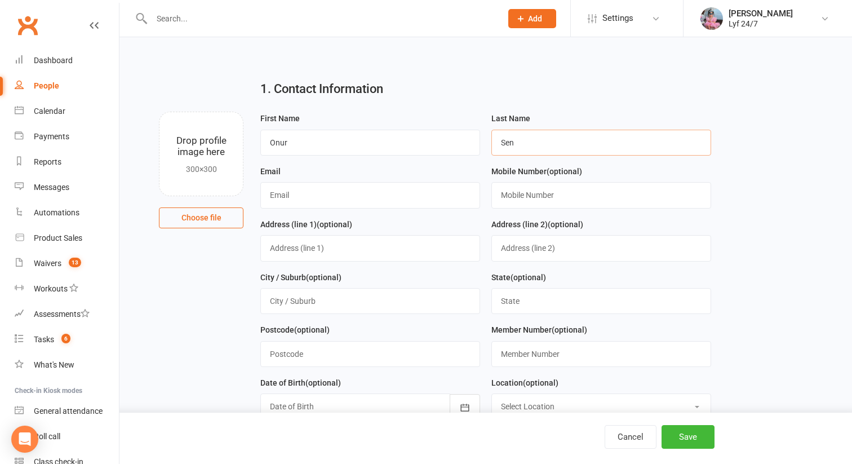
type input "Sen"
click at [525, 198] on input "text" at bounding box center [602, 195] width 220 height 26
paste input "0411658232"
type input "0411658232"
click at [289, 198] on input "text" at bounding box center [370, 195] width 220 height 26
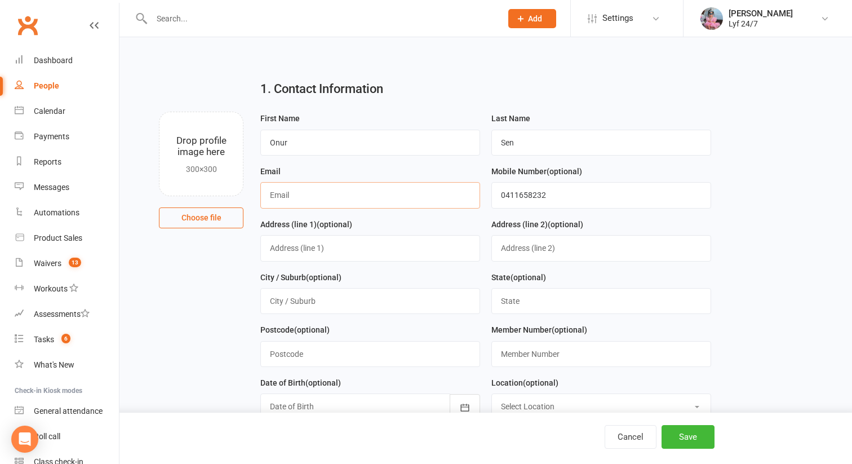
paste input "onuralisen21@gmail.com"
type input "onuralisen21@gmail.com"
click at [313, 237] on input "text" at bounding box center [370, 248] width 220 height 26
paste input "37 Coates street, Sydney, NSW 2770"
drag, startPoint x: 329, startPoint y: 248, endPoint x: 454, endPoint y: 248, distance: 124.6
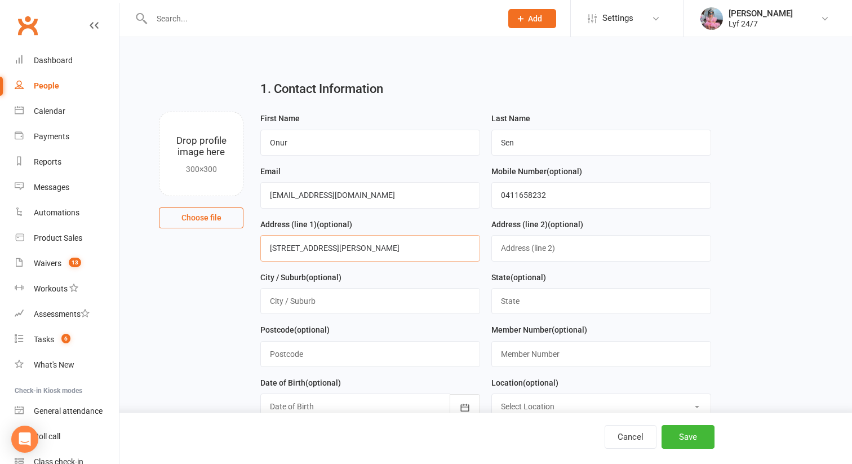
click at [454, 248] on input "37 Coates street, Sydney, NSW 2770" at bounding box center [370, 248] width 220 height 26
type input "37 Coates street"
click at [546, 269] on div "Address (line 2) (optional)" at bounding box center [601, 244] width 231 height 53
click at [400, 293] on input "text" at bounding box center [370, 301] width 220 height 26
paste input "Sydney, NSW 2770"
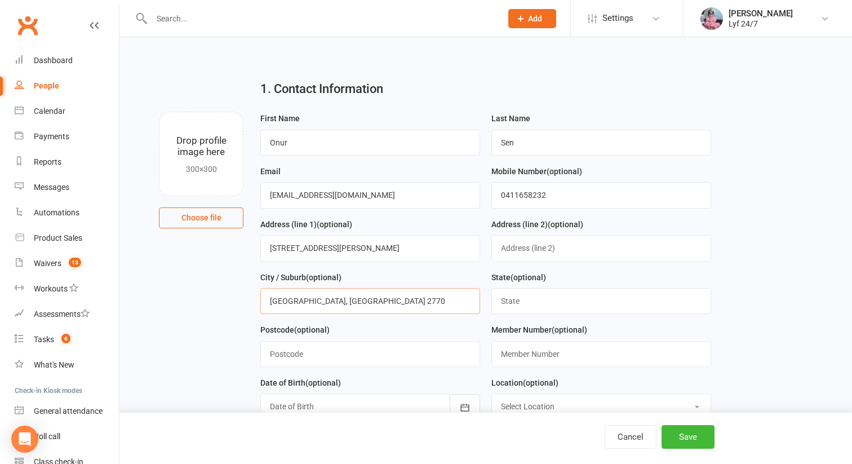
drag, startPoint x: 299, startPoint y: 302, endPoint x: 502, endPoint y: 295, distance: 203.6
click at [502, 295] on form "First Name Onur Last Name Sen Email onuralisen21@gmail.com Mobile Number (optio…" at bounding box center [486, 270] width 462 height 317
click at [312, 314] on input "Sydney, NSW 2770" at bounding box center [370, 301] width 220 height 26
drag, startPoint x: 341, startPoint y: 305, endPoint x: 295, endPoint y: 306, distance: 45.7
click at [295, 306] on input "Sydney, NSW 2770" at bounding box center [370, 301] width 220 height 26
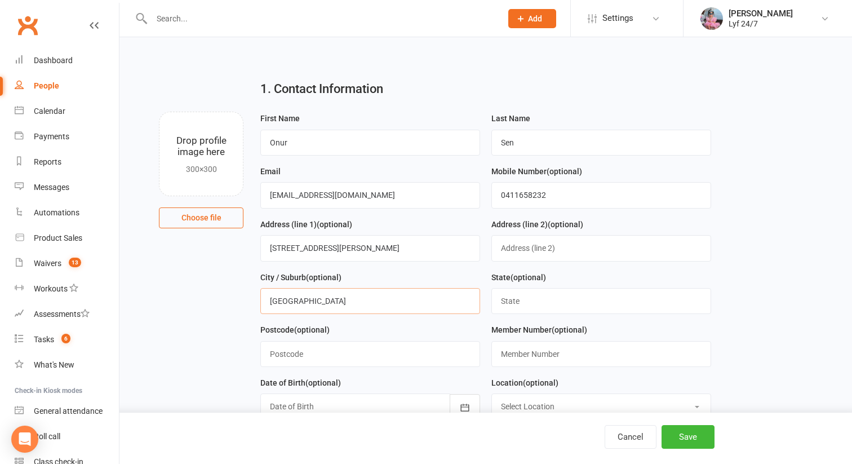
type input "Sydney"
click at [293, 346] on input "text" at bounding box center [370, 354] width 220 height 26
type input "N"
type input "2770"
click at [507, 299] on input "text" at bounding box center [602, 301] width 220 height 26
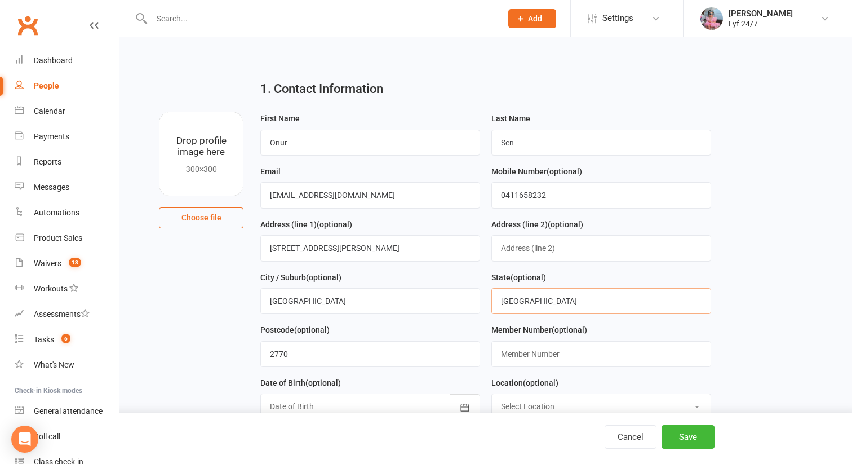
type input "[GEOGRAPHIC_DATA]"
click at [484, 262] on div "Address (line 1) (optional) 37 Coates street" at bounding box center [370, 244] width 231 height 53
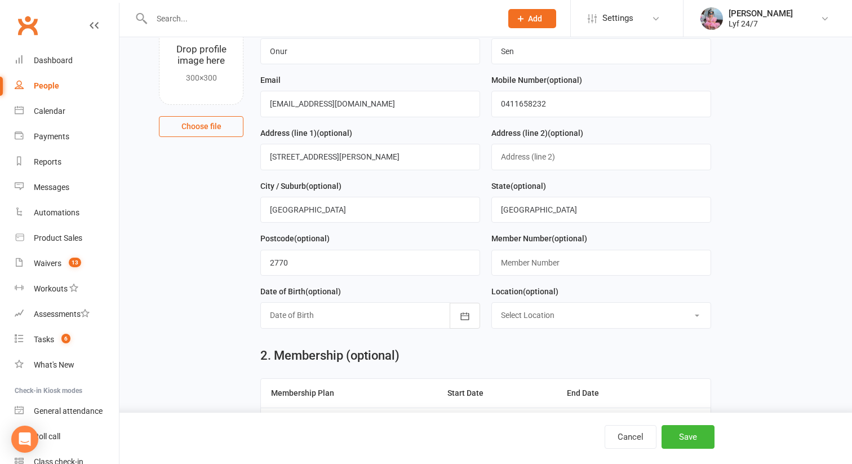
scroll to position [146, 0]
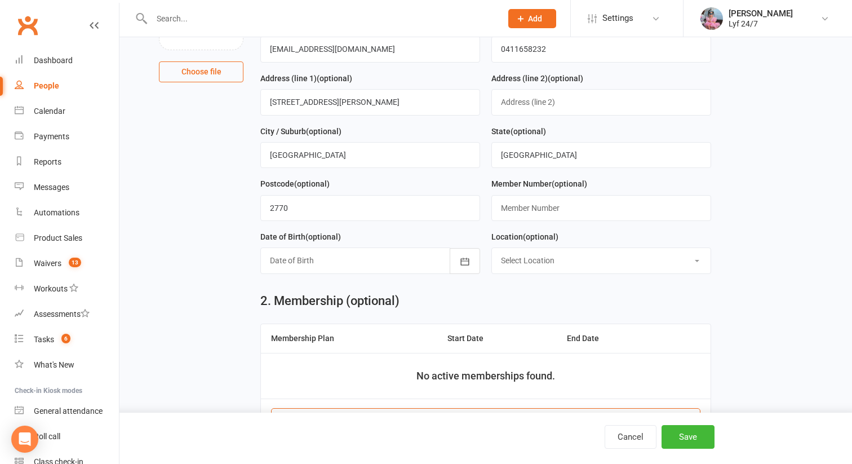
click at [534, 253] on select "Select Location Lyf 24/7 Kogarah Lyf 247 Seven Hills" at bounding box center [601, 260] width 219 height 25
select select "1"
click at [492, 250] on select "Select Location Lyf 24/7 Kogarah Lyf 247 Seven Hills" at bounding box center [601, 260] width 219 height 25
click at [393, 259] on div at bounding box center [370, 261] width 220 height 26
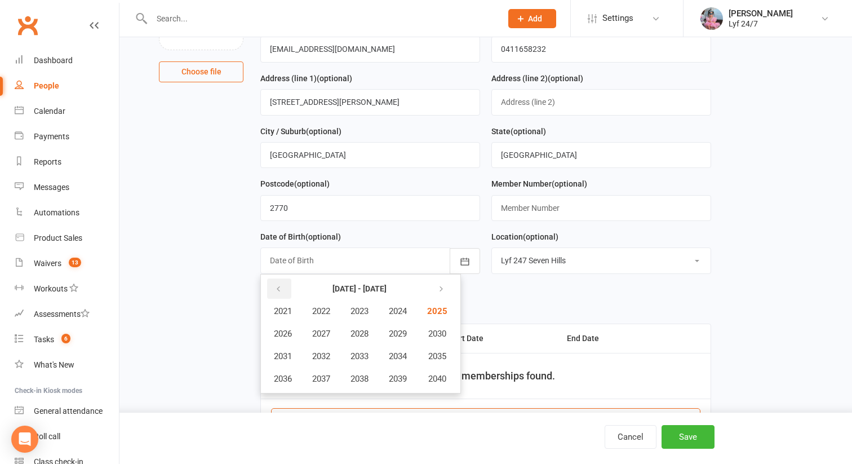
click at [277, 291] on icon "button" at bounding box center [279, 289] width 8 height 9
click at [405, 329] on button "2009" at bounding box center [397, 333] width 37 height 21
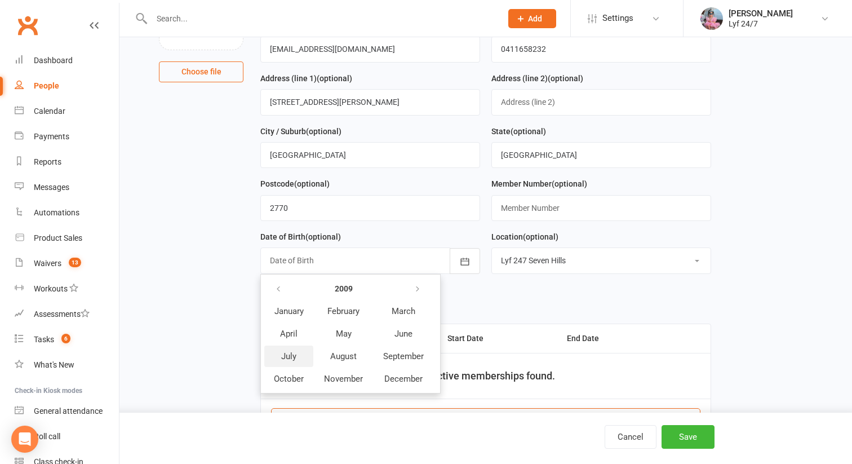
click at [295, 355] on span "July" at bounding box center [288, 356] width 15 height 10
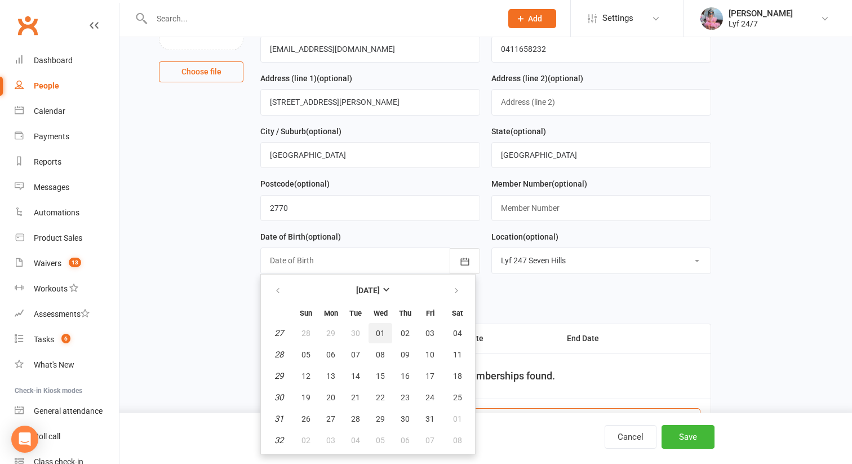
click at [375, 334] on button "01" at bounding box center [381, 333] width 24 height 20
type input "01 Jul 2009"
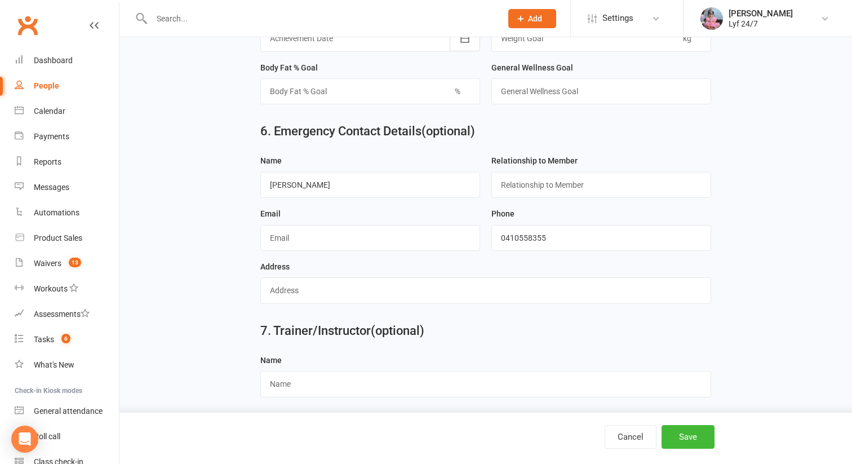
scroll to position [992, 0]
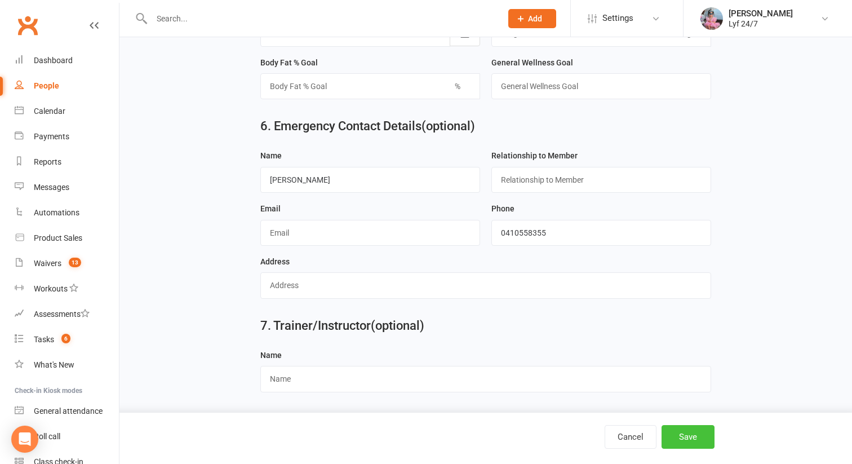
click at [680, 428] on button "Save" at bounding box center [688, 437] width 53 height 24
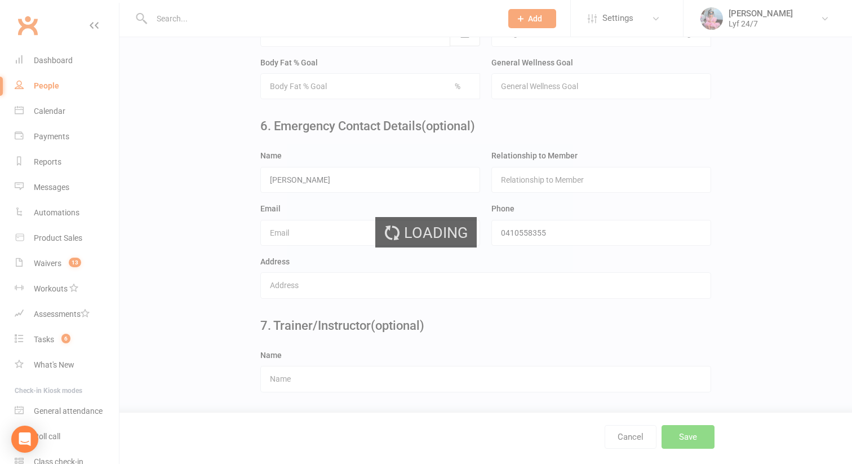
scroll to position [0, 0]
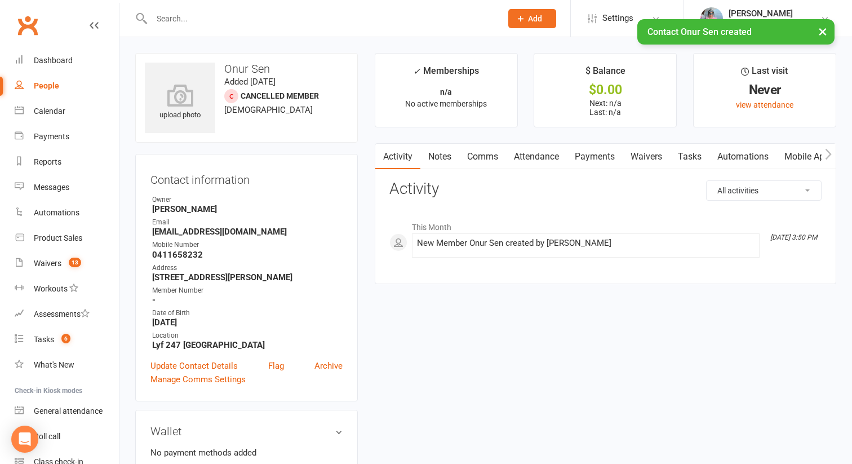
click at [654, 153] on link "Waivers" at bounding box center [646, 157] width 47 height 26
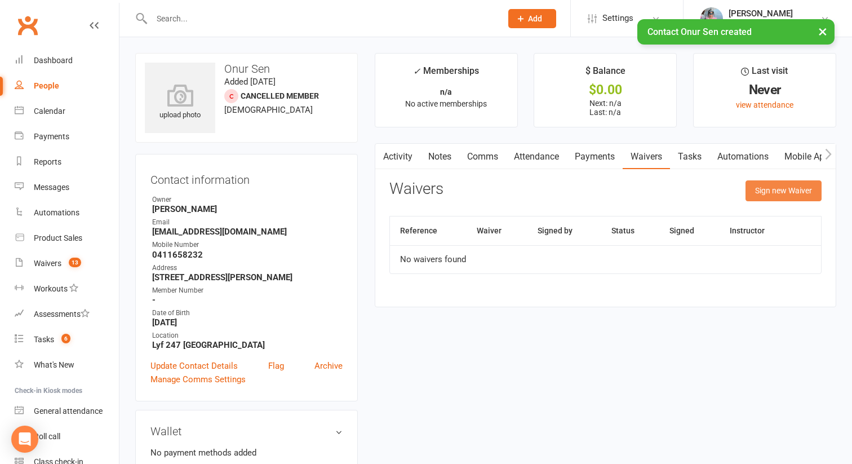
click at [785, 193] on button "Sign new Waiver" at bounding box center [784, 190] width 76 height 20
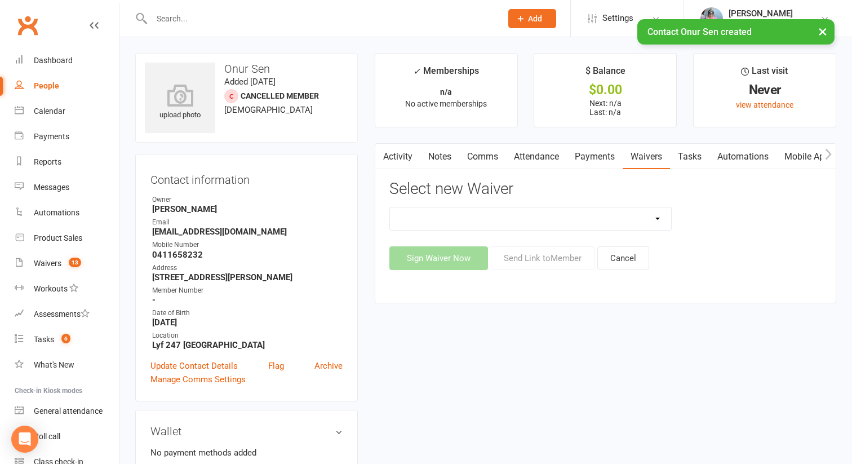
click at [509, 226] on select "Kogarah - Fighting Fit Kogarah Member Sign-Up Seven Hills - Fighting Fit Seven …" at bounding box center [531, 218] width 282 height 23
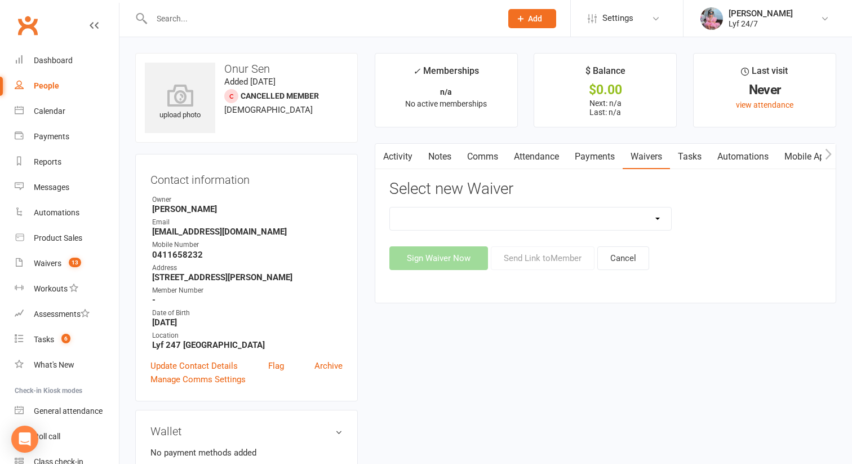
click at [441, 211] on select "Kogarah - Fighting Fit Kogarah Member Sign-Up Seven Hills - Fighting Fit Seven …" at bounding box center [531, 218] width 282 height 23
click at [68, 64] on div "Dashboard" at bounding box center [53, 60] width 39 height 9
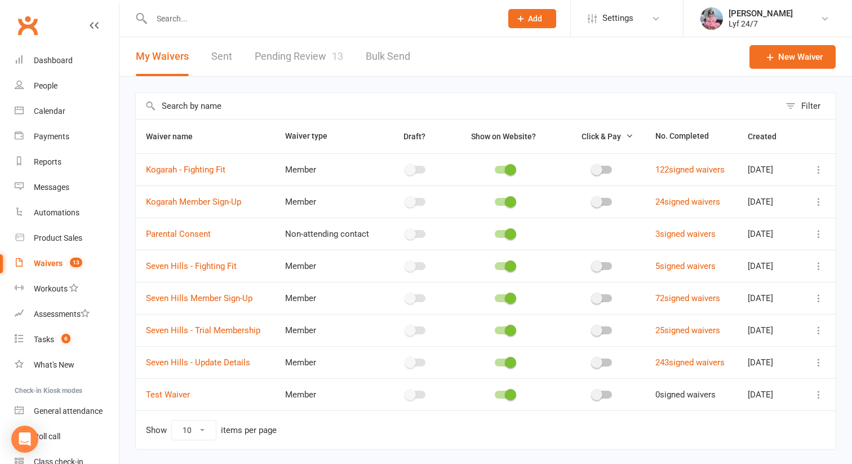
click at [248, 46] on div "My Waivers Sent Pending Review 13 Bulk Send" at bounding box center [273, 56] width 307 height 39
click at [286, 54] on link "Pending Review 13" at bounding box center [299, 56] width 89 height 39
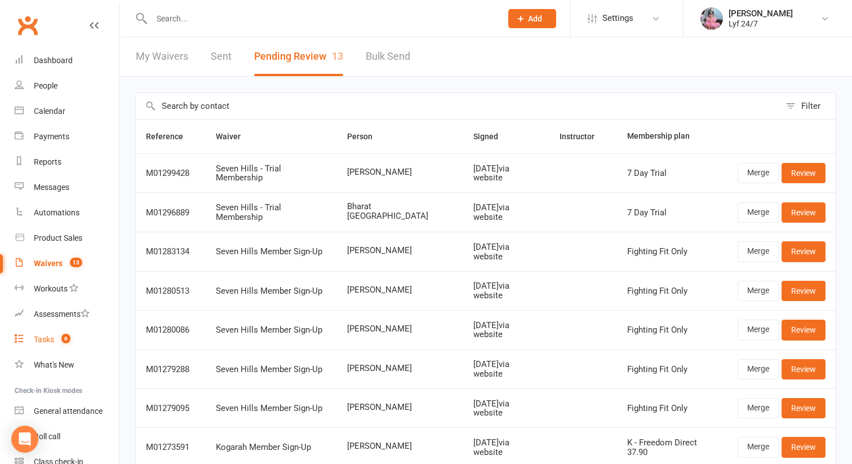
click at [60, 333] on link "Tasks 6" at bounding box center [67, 339] width 104 height 25
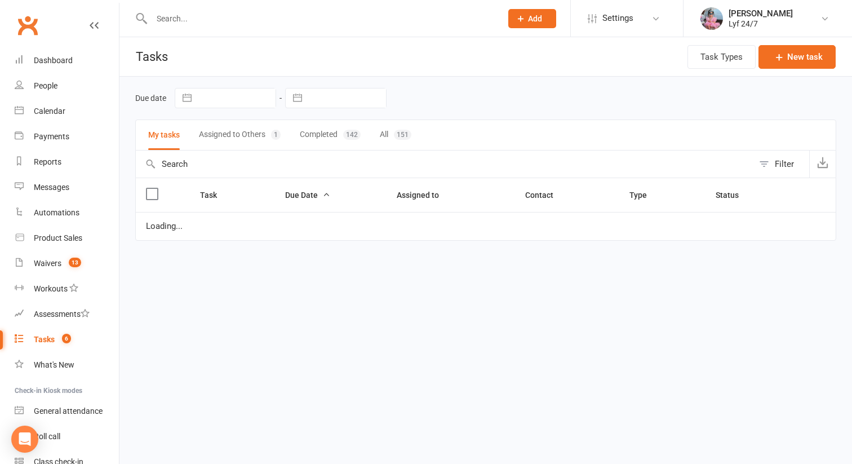
select select "started"
select select "waiting"
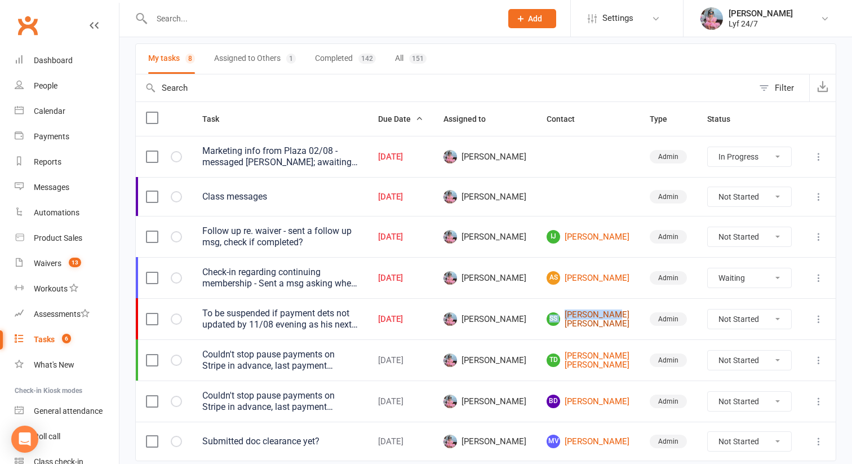
scroll to position [126, 0]
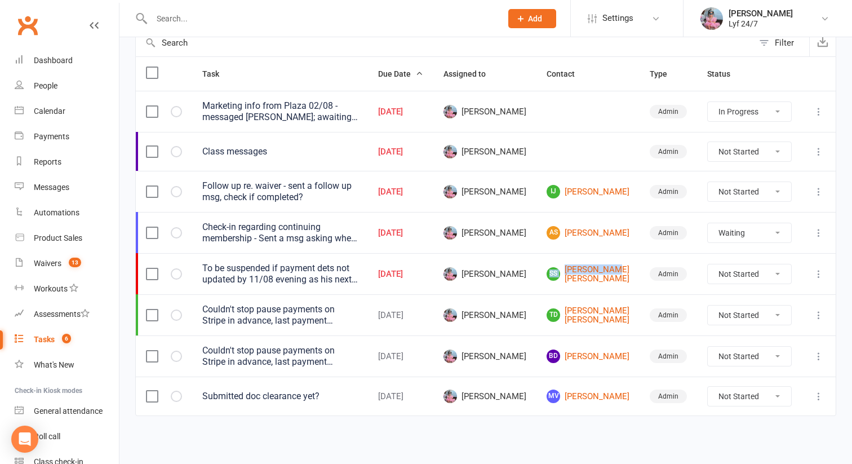
click at [743, 269] on select "Not Started In Progress Waiting Complete" at bounding box center [749, 273] width 83 height 19
click at [708, 264] on select "Not Started In Progress Waiting Complete" at bounding box center [749, 273] width 83 height 19
select select "unstarted"
select select "started"
select select "waiting"
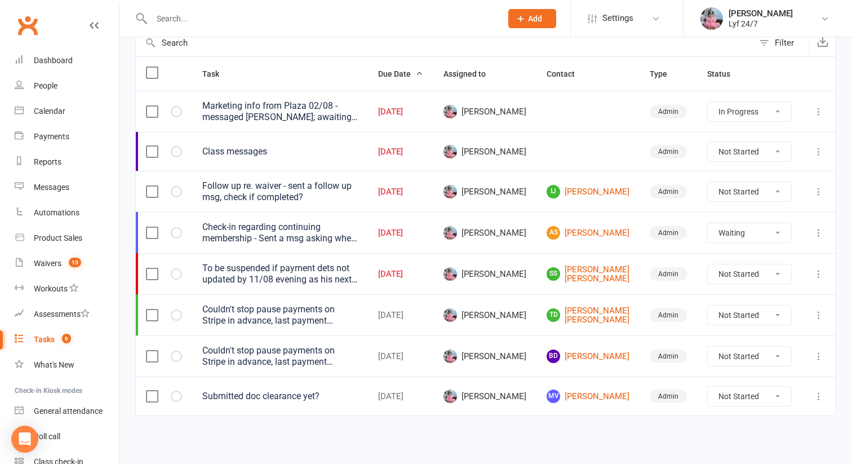
select select "started"
select select "waiting"
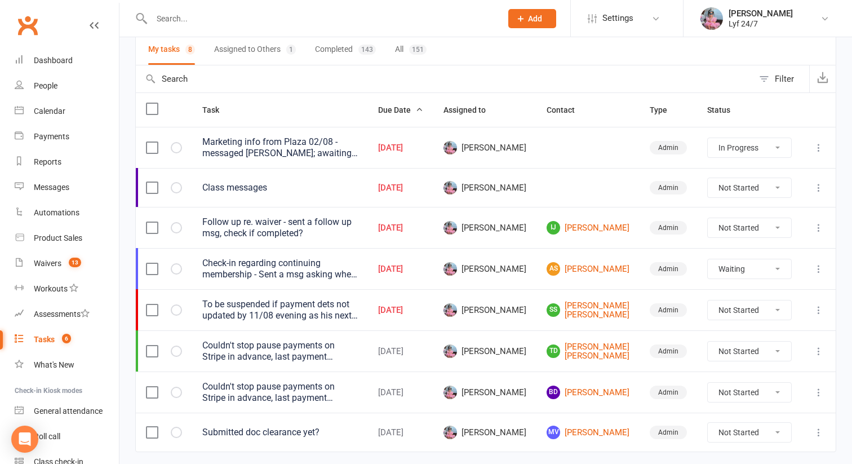
select select "started"
select select "waiting"
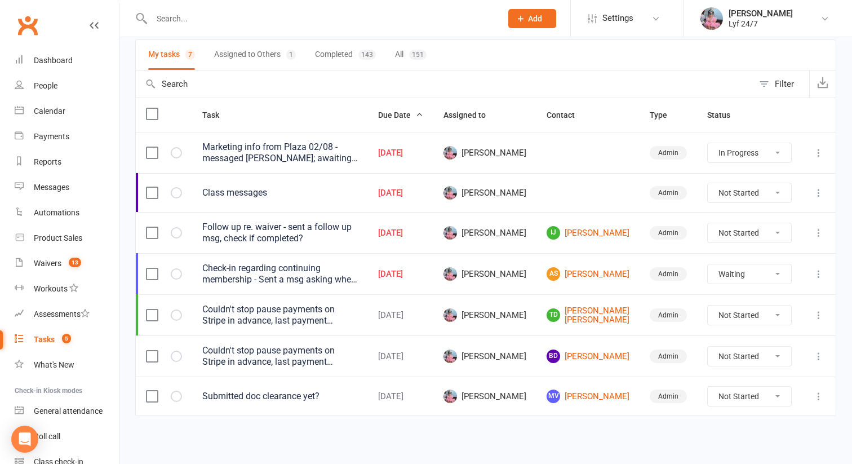
click at [268, 19] on input "text" at bounding box center [321, 19] width 346 height 16
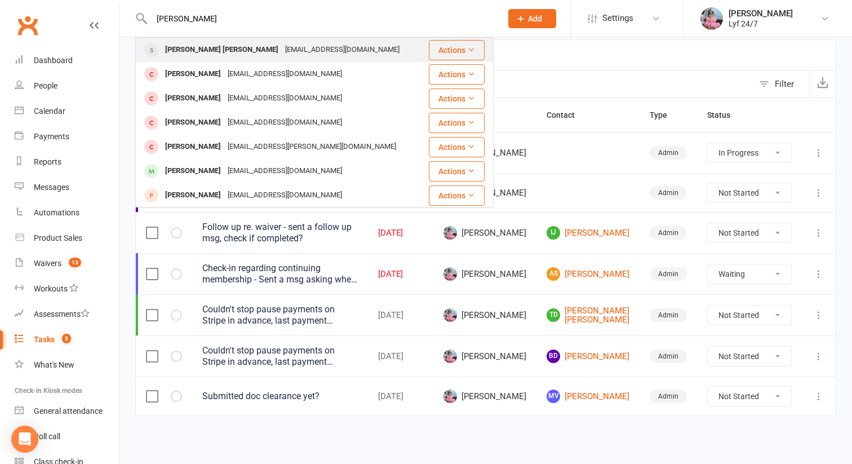
type input "sahil"
click at [282, 50] on div "[EMAIL_ADDRESS][DOMAIN_NAME]" at bounding box center [342, 50] width 121 height 16
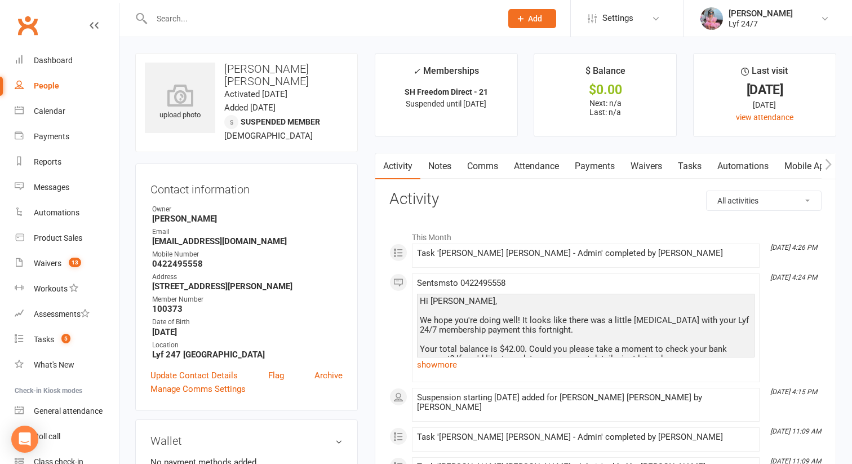
click at [447, 170] on link "Notes" at bounding box center [440, 166] width 39 height 26
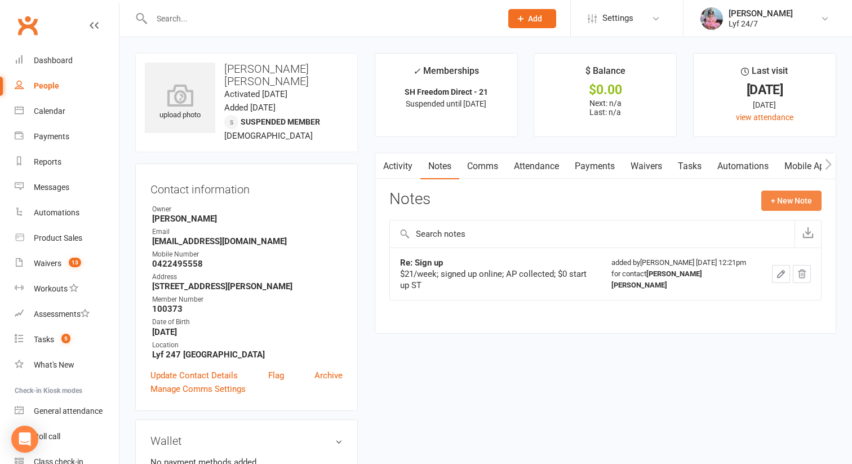
click at [785, 203] on button "+ New Note" at bounding box center [792, 201] width 60 height 20
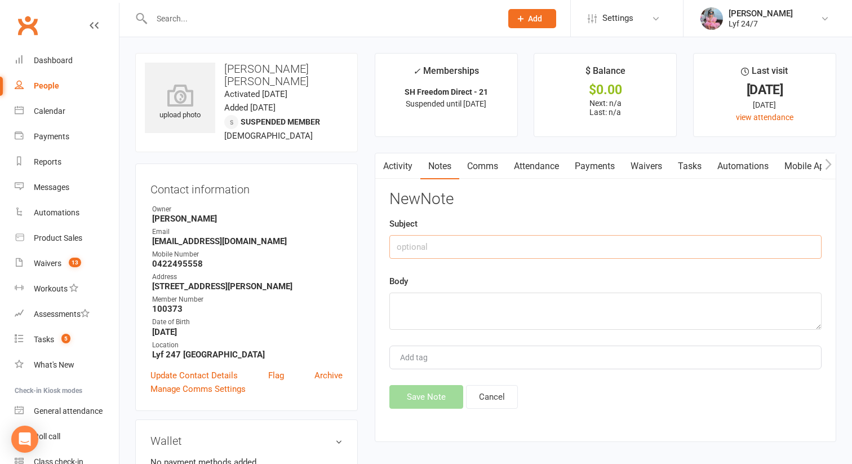
click at [444, 242] on input "text" at bounding box center [606, 247] width 432 height 24
click at [447, 291] on div "Body" at bounding box center [606, 302] width 432 height 55
click at [527, 254] on input "Re: suspended due to unpaid fee" at bounding box center [606, 247] width 432 height 24
type input "Re: suspended due to unpaid fees"
click at [475, 289] on div "Body" at bounding box center [606, 302] width 432 height 55
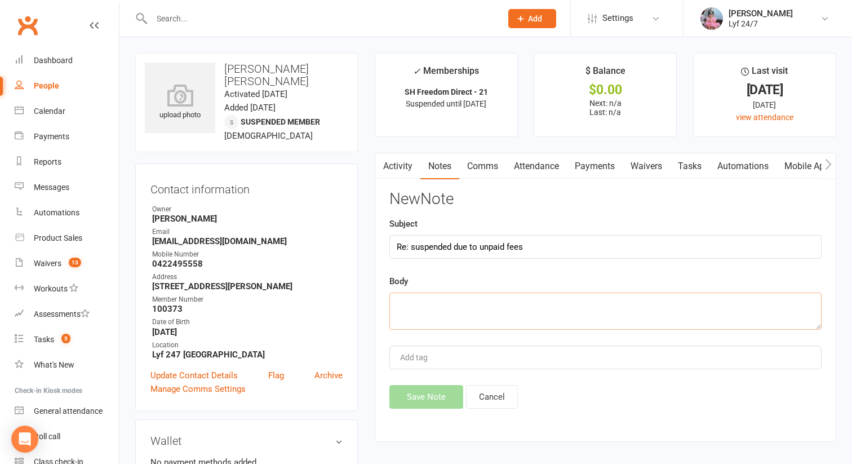
click at [465, 312] on textarea at bounding box center [606, 311] width 432 height 37
type textarea "Suspended for 6 weeks; sent a message ST"
click at [435, 401] on button "Save Note" at bounding box center [427, 397] width 74 height 24
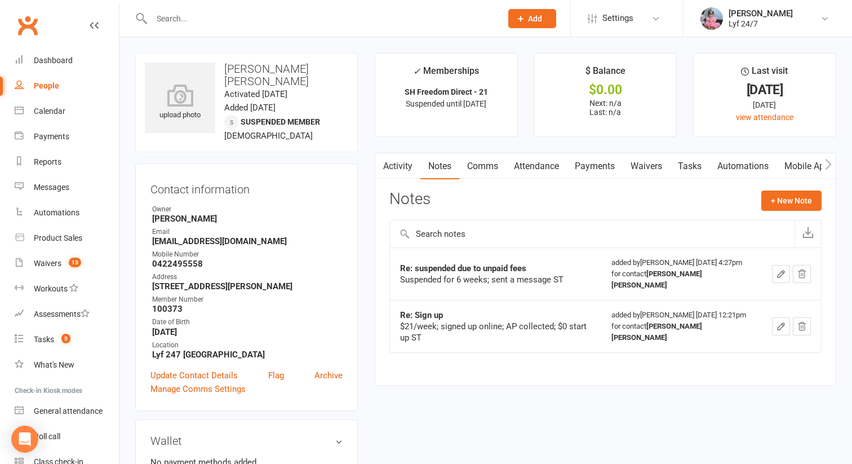
click at [230, 24] on input "text" at bounding box center [321, 19] width 346 height 16
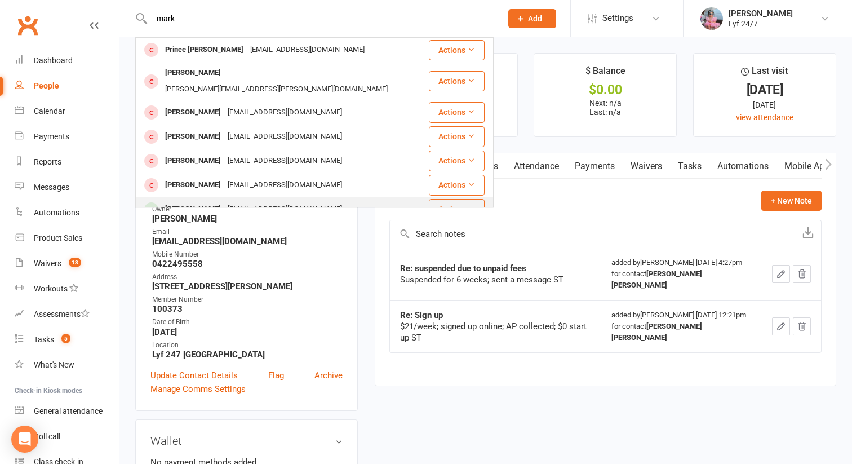
type input "mark"
click at [221, 201] on div "Marc Hernandez" at bounding box center [193, 209] width 63 height 16
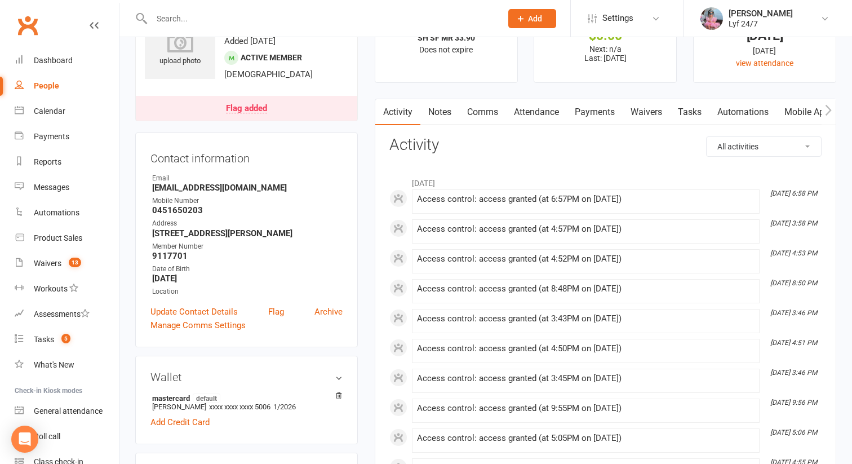
scroll to position [60, 0]
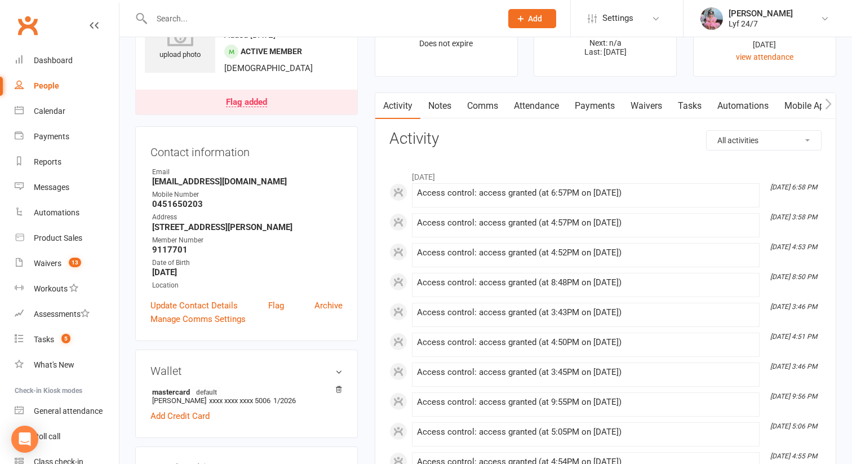
click at [223, 98] on link "Flag added" at bounding box center [247, 102] width 222 height 25
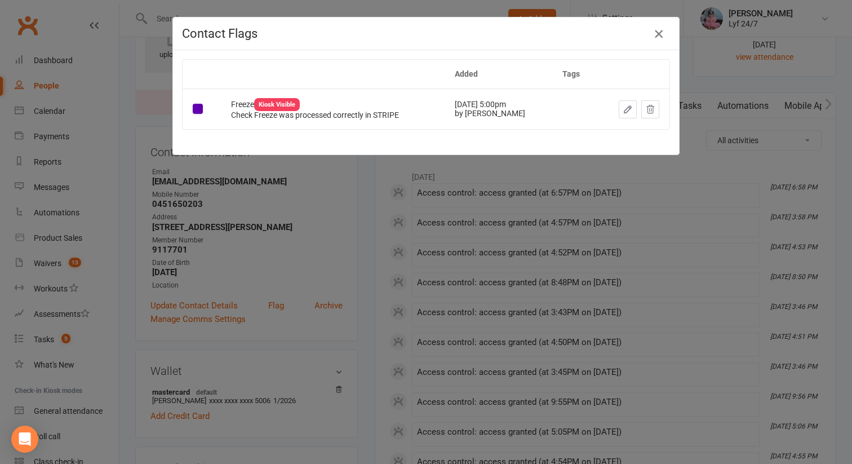
click at [655, 36] on icon "button" at bounding box center [659, 34] width 14 height 14
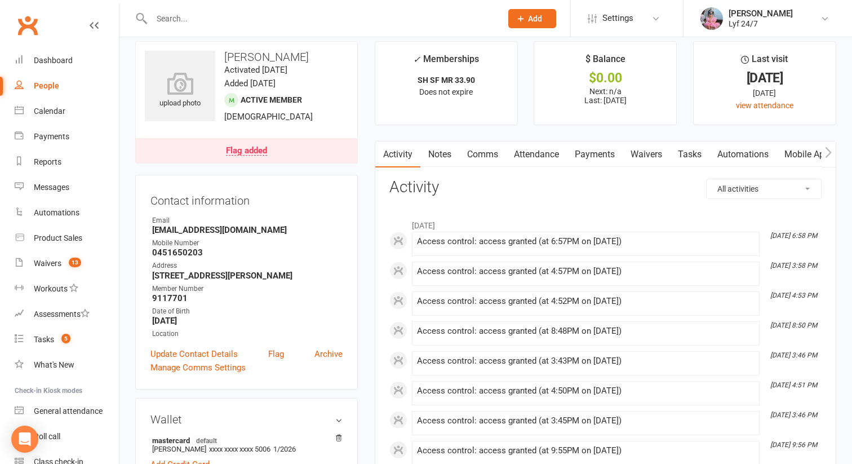
scroll to position [9, 0]
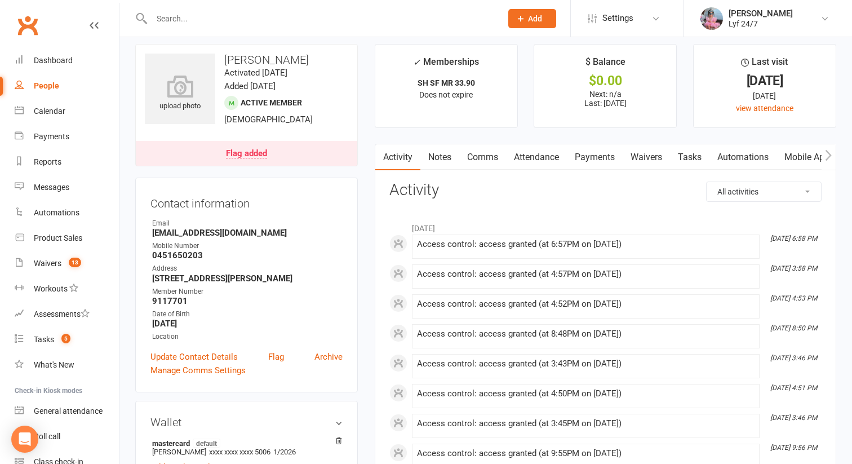
click at [248, 236] on strong "marchernandez92@yahoo.com" at bounding box center [247, 233] width 191 height 10
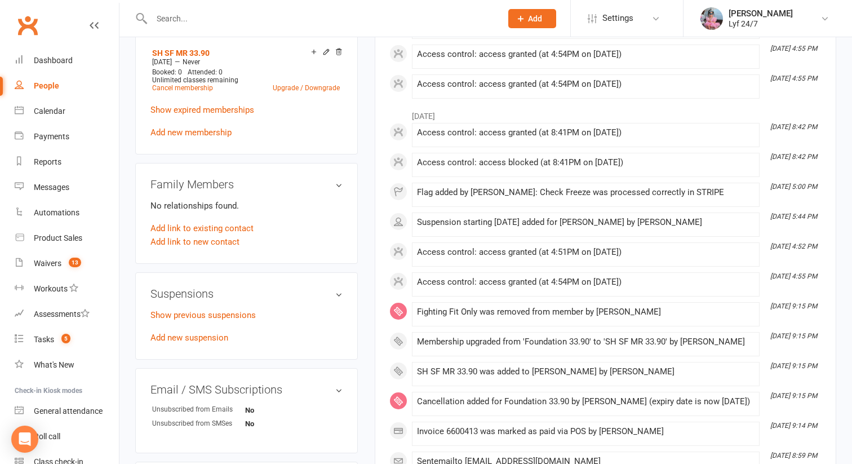
scroll to position [563, 0]
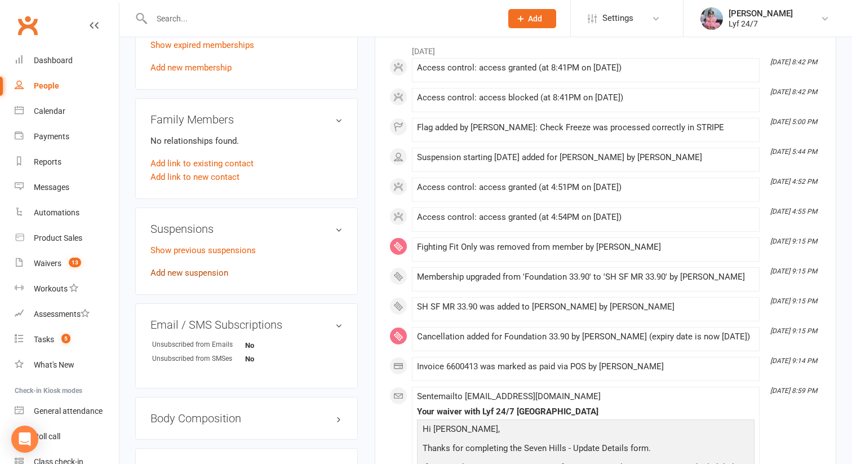
click at [189, 271] on link "Add new suspension" at bounding box center [190, 273] width 78 height 10
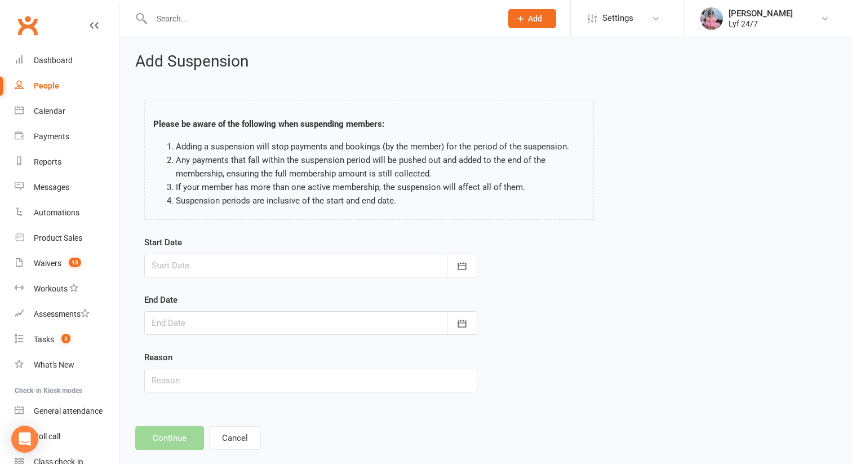
click at [211, 264] on div at bounding box center [310, 266] width 333 height 24
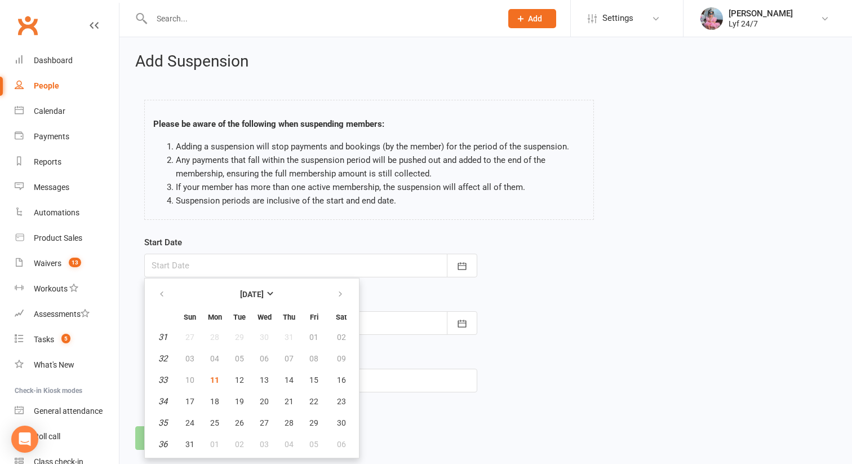
scroll to position [18, 0]
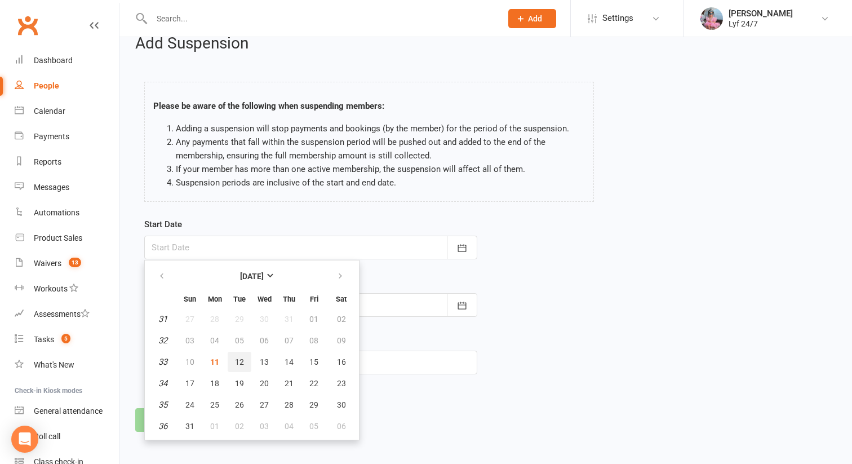
click at [241, 362] on span "12" at bounding box center [239, 361] width 9 height 9
type input "12 Aug 2025"
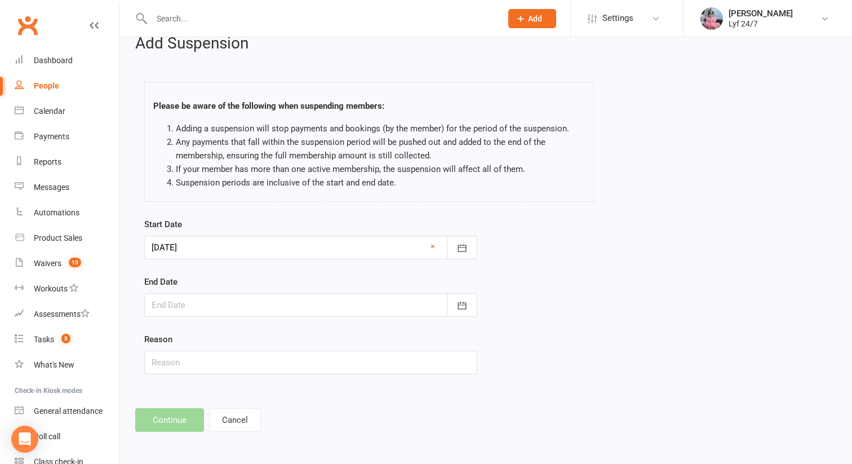
click at [206, 308] on div at bounding box center [310, 305] width 333 height 24
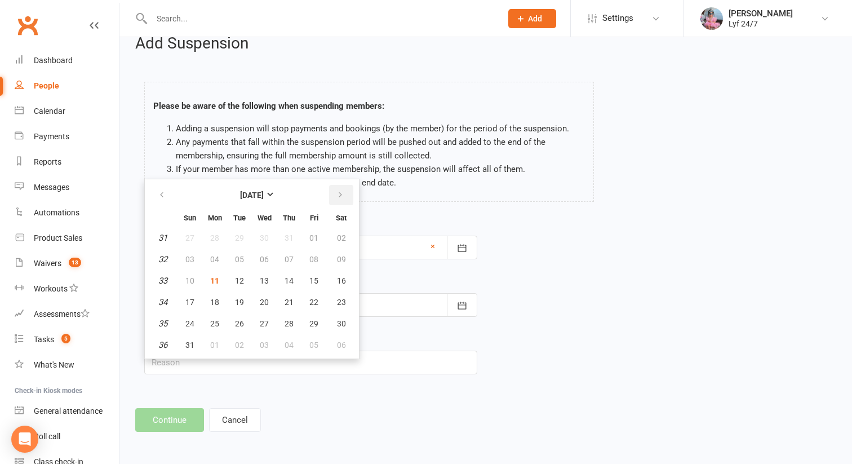
click at [338, 194] on icon "button" at bounding box center [341, 195] width 8 height 9
click at [214, 280] on span "15" at bounding box center [214, 280] width 9 height 9
type input "15 Sep 2025"
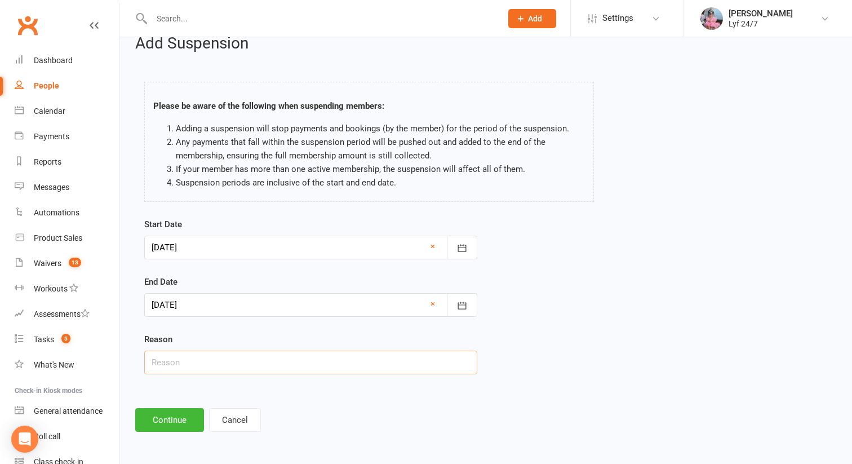
click at [191, 352] on input "text" at bounding box center [310, 363] width 333 height 24
type input "Overseas Travel ST"
click at [182, 414] on button "Continue" at bounding box center [169, 420] width 69 height 24
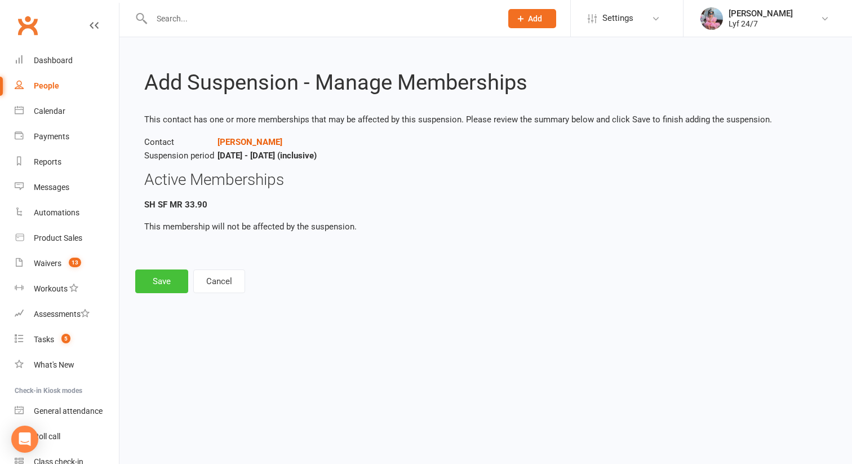
click at [172, 286] on button "Save" at bounding box center [161, 281] width 53 height 24
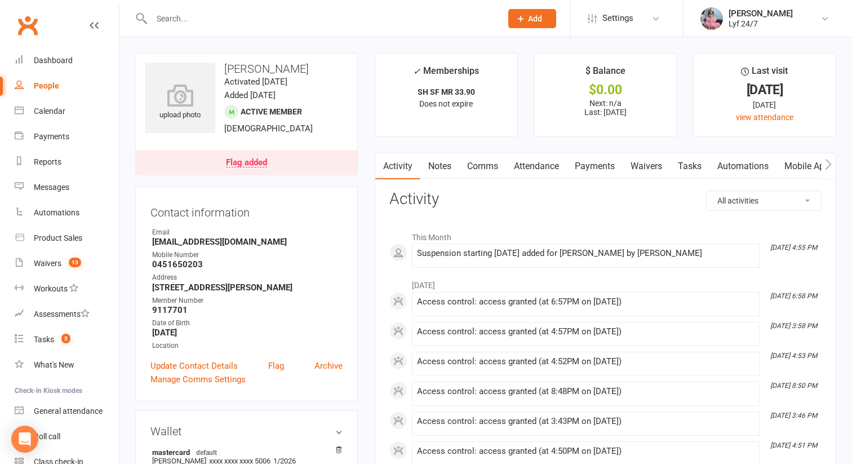
click at [272, 70] on h3 "Marc Hernandez" at bounding box center [247, 69] width 204 height 12
copy h3 "Marc Hernandez"
click at [189, 244] on strong "marchernandez92@yahoo.com" at bounding box center [247, 242] width 191 height 10
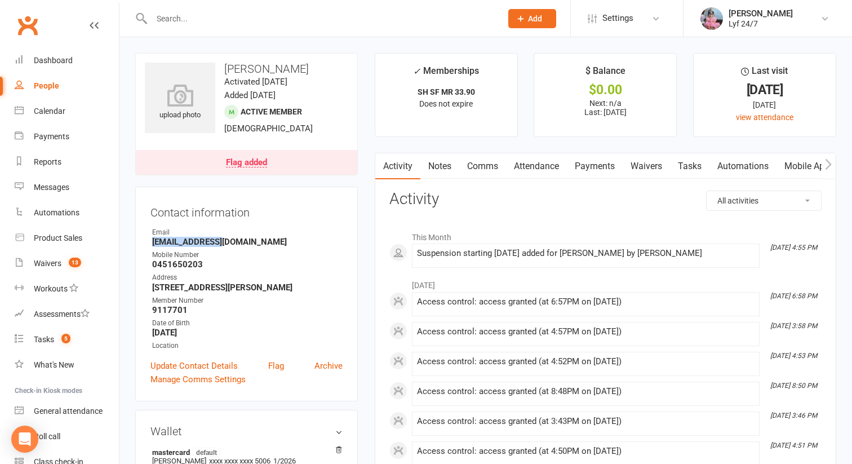
click at [189, 244] on strong "marchernandez92@yahoo.com" at bounding box center [247, 242] width 191 height 10
copy render-form-field "marchernandez92@yahoo.com"
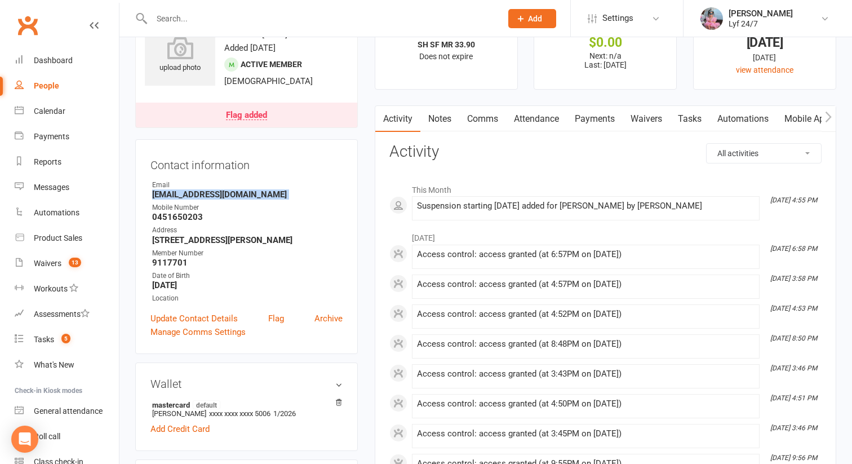
scroll to position [60, 0]
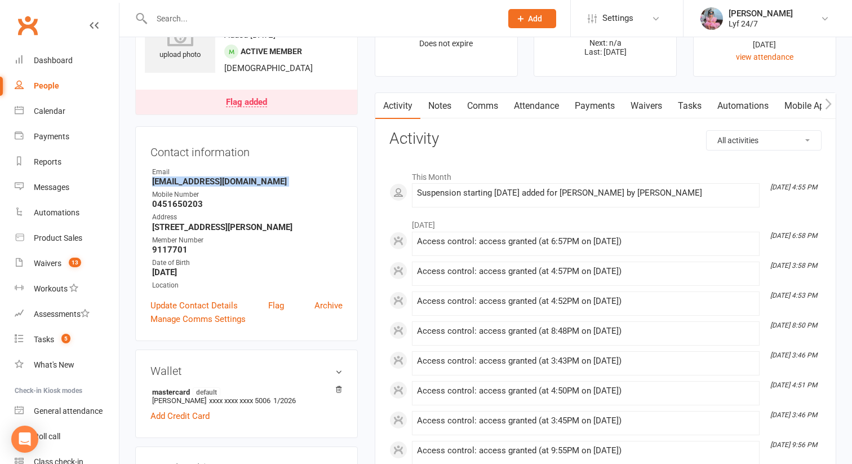
click at [443, 104] on link "Notes" at bounding box center [440, 106] width 39 height 26
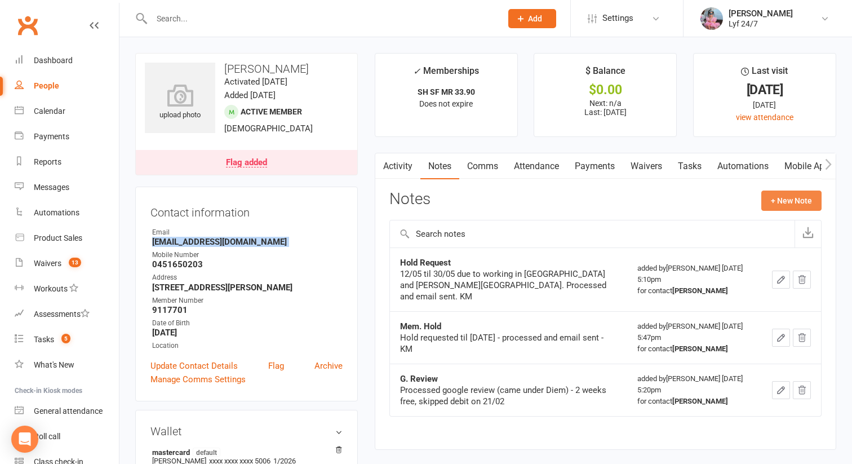
click at [786, 204] on button "+ New Note" at bounding box center [792, 201] width 60 height 20
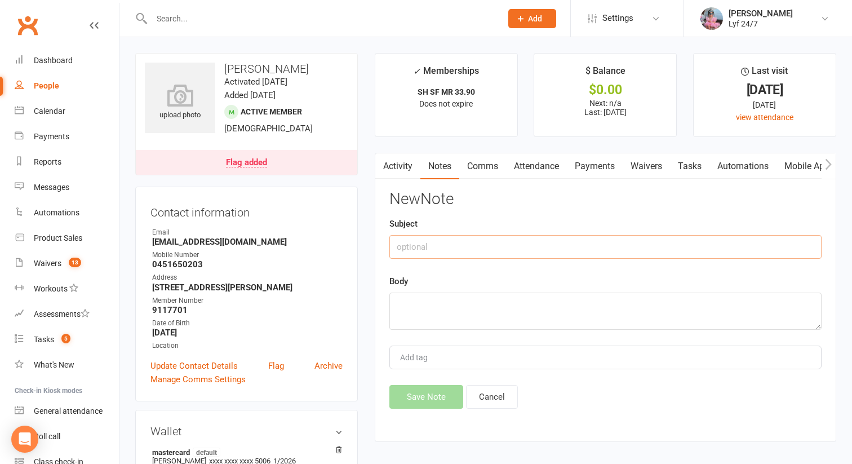
click at [410, 240] on input "text" at bounding box center [606, 247] width 432 height 24
type input "Re: Suspension"
click at [401, 302] on textarea at bounding box center [606, 311] width 432 height 37
type textarea "u"
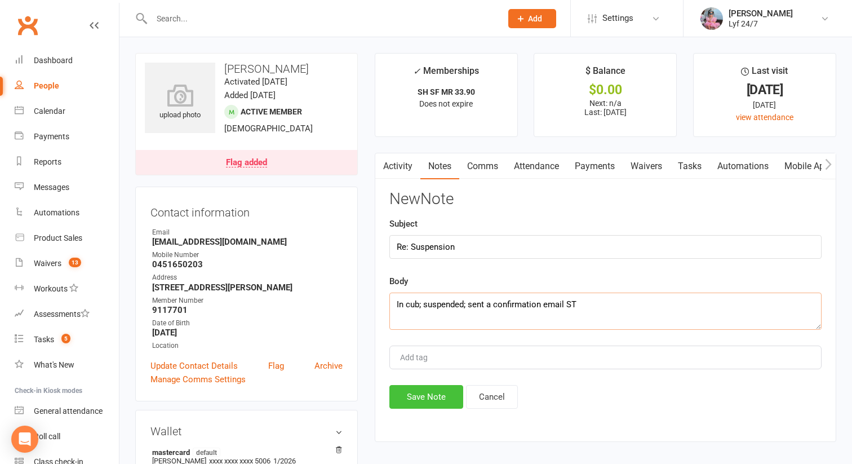
type textarea "In cub; suspended; sent a confirmation email ST"
click at [403, 405] on button "Save Note" at bounding box center [427, 397] width 74 height 24
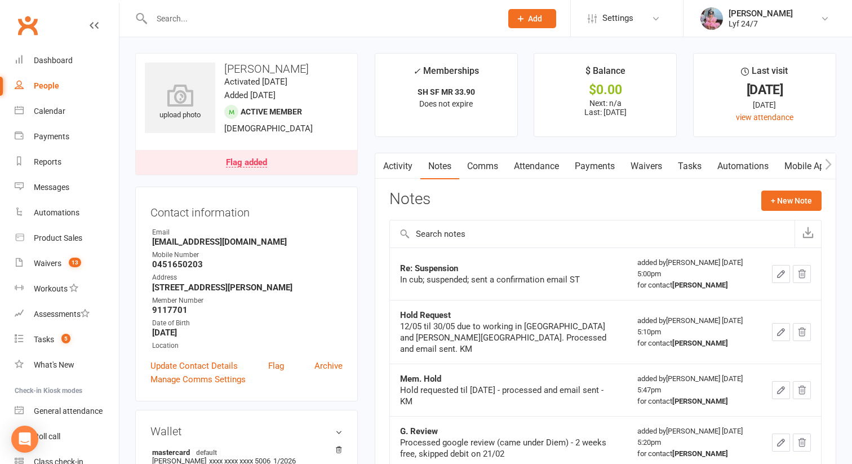
click at [239, 169] on link "Flag added" at bounding box center [247, 162] width 222 height 25
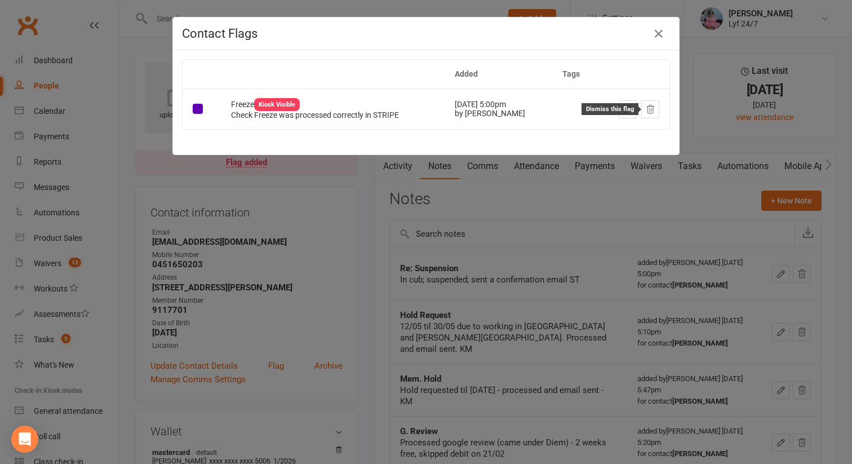
click at [651, 111] on icon at bounding box center [651, 109] width 10 height 10
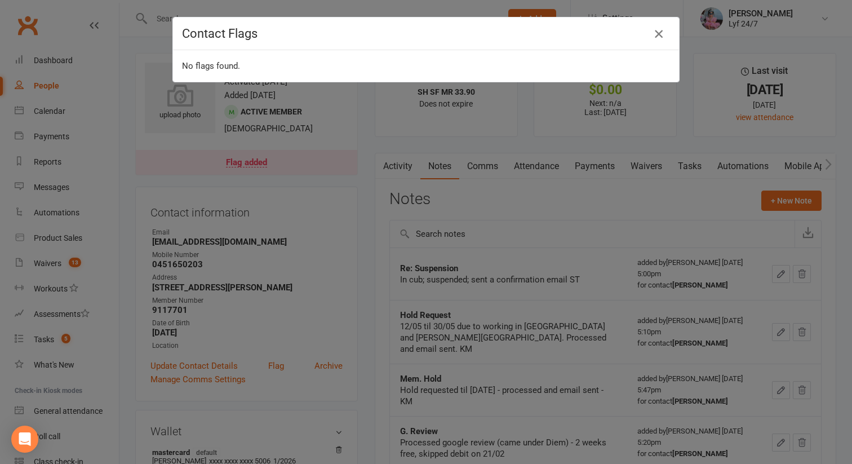
click at [657, 34] on icon "button" at bounding box center [659, 34] width 14 height 14
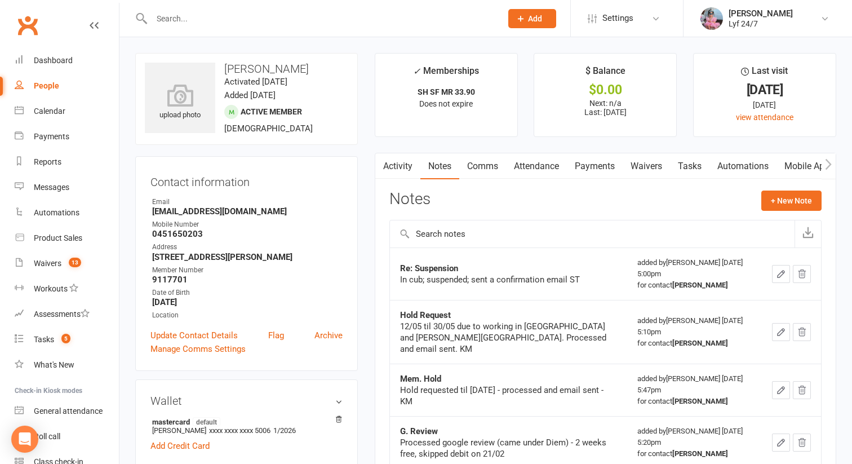
click at [458, 276] on div "In cub; suspended; sent a confirmation email ST" at bounding box center [509, 279] width 218 height 11
copy div "In cub; suspended; sent a confirmation email ST"
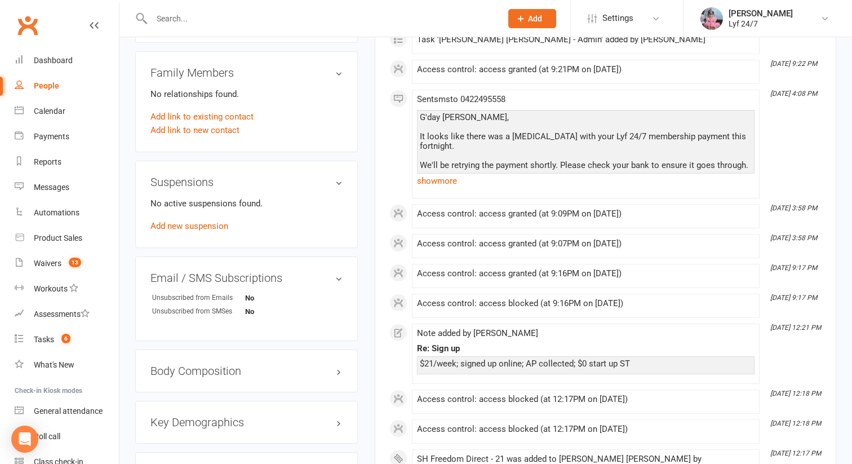
scroll to position [593, 0]
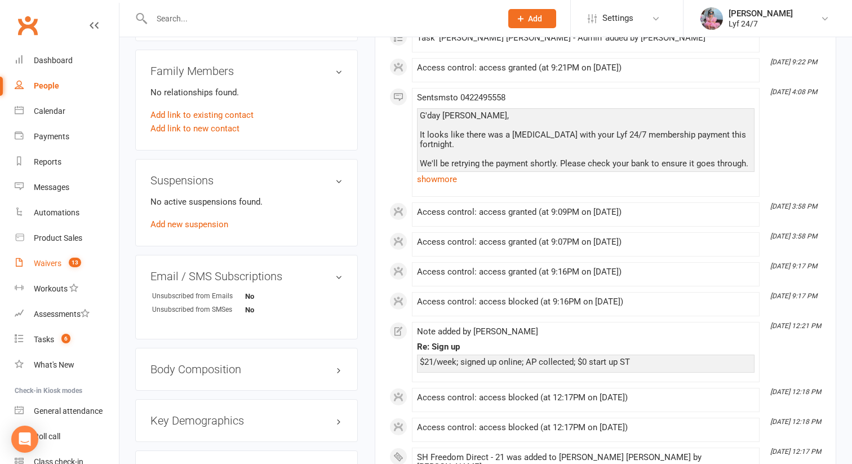
click at [59, 269] on link "Waivers 13" at bounding box center [67, 263] width 104 height 25
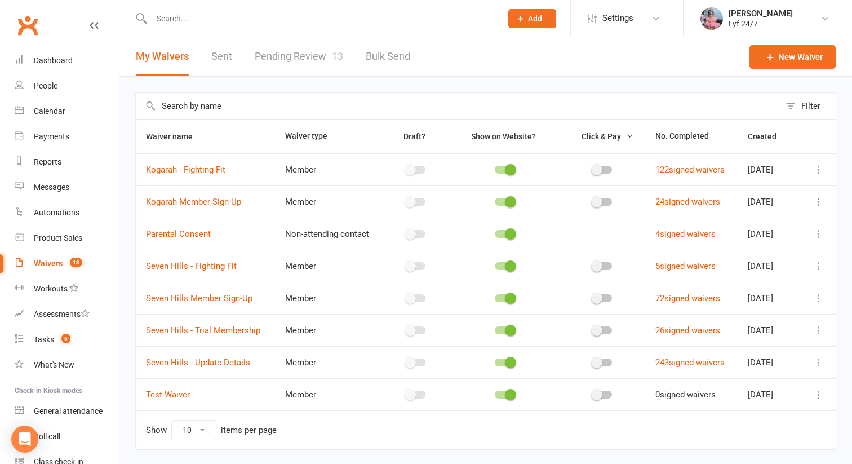
click at [288, 64] on link "Pending Review 13" at bounding box center [299, 56] width 89 height 39
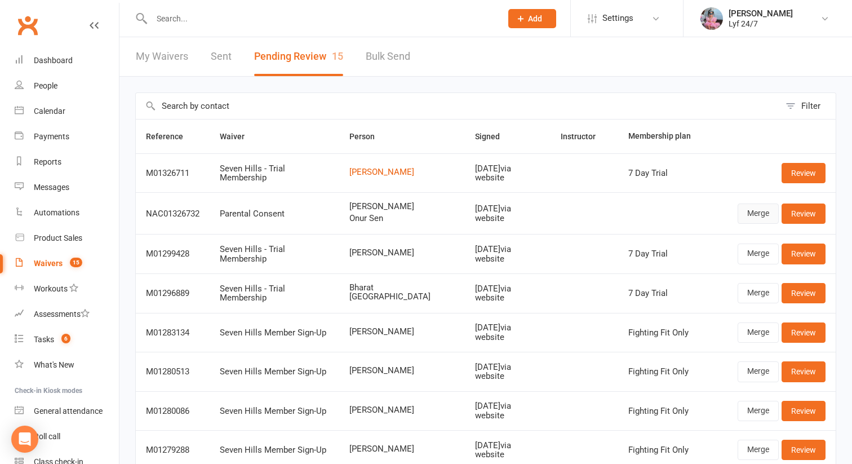
click at [764, 219] on link "Merge" at bounding box center [758, 214] width 41 height 20
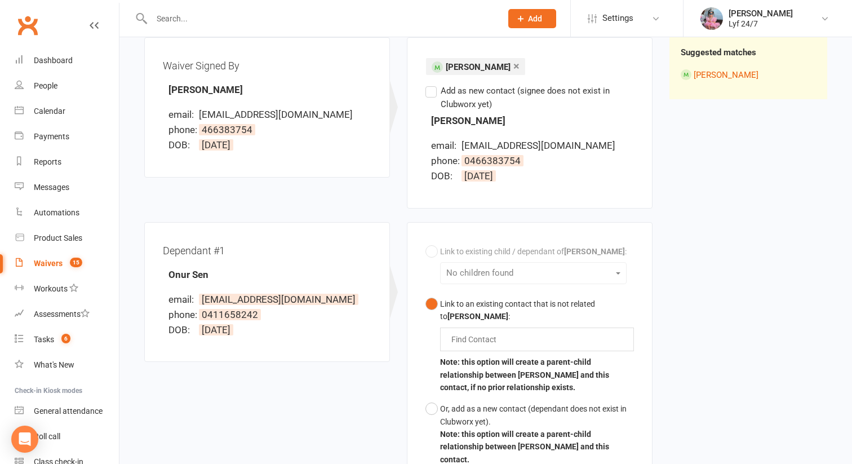
scroll to position [138, 0]
click at [467, 343] on input "text" at bounding box center [476, 341] width 52 height 14
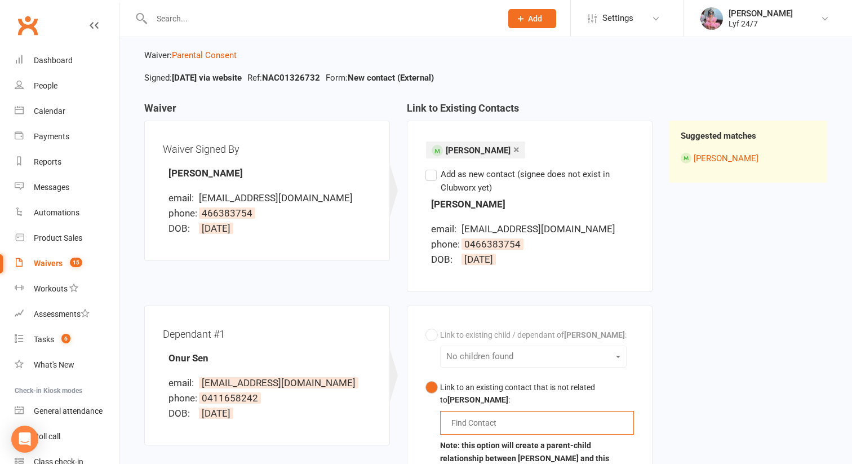
scroll to position [42, 0]
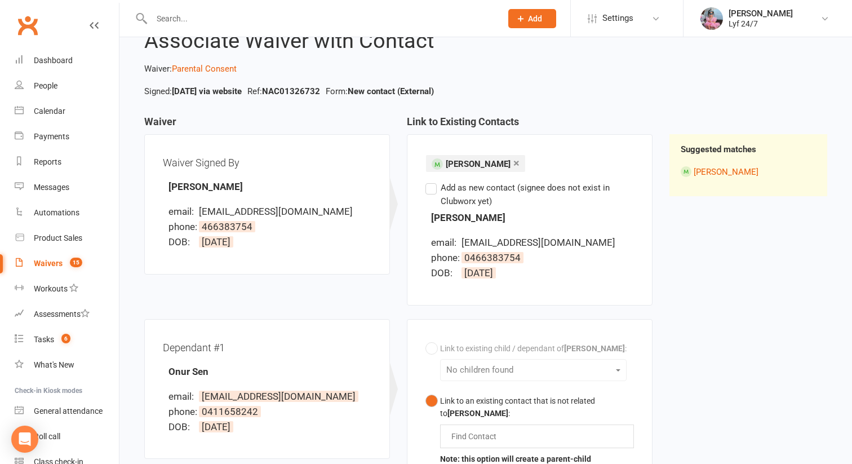
click at [514, 162] on link "×" at bounding box center [517, 163] width 6 height 18
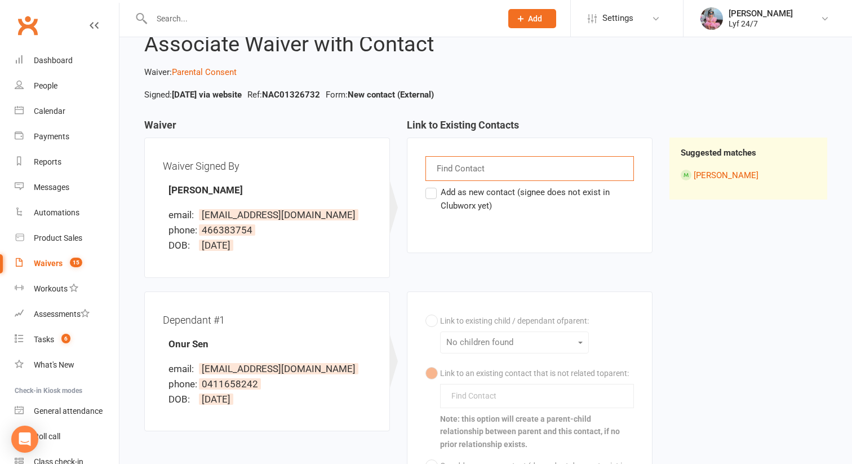
scroll to position [40, 0]
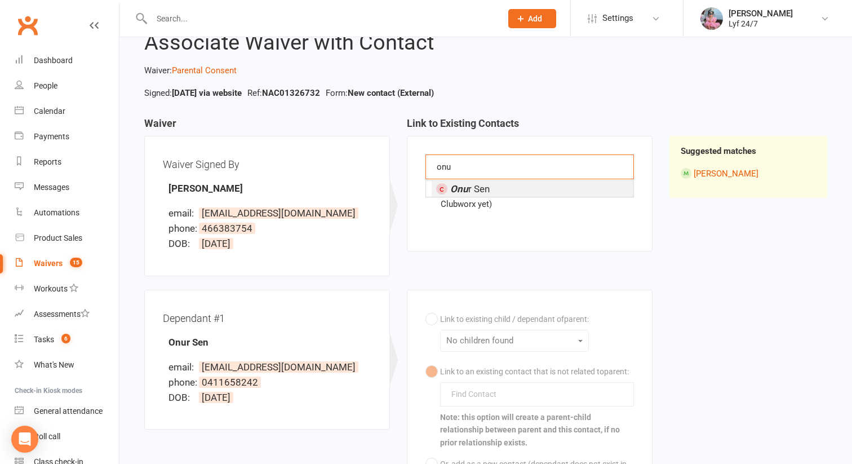
type input "onu"
click at [447, 192] on ng-include "Onu r Sen" at bounding box center [463, 188] width 54 height 11
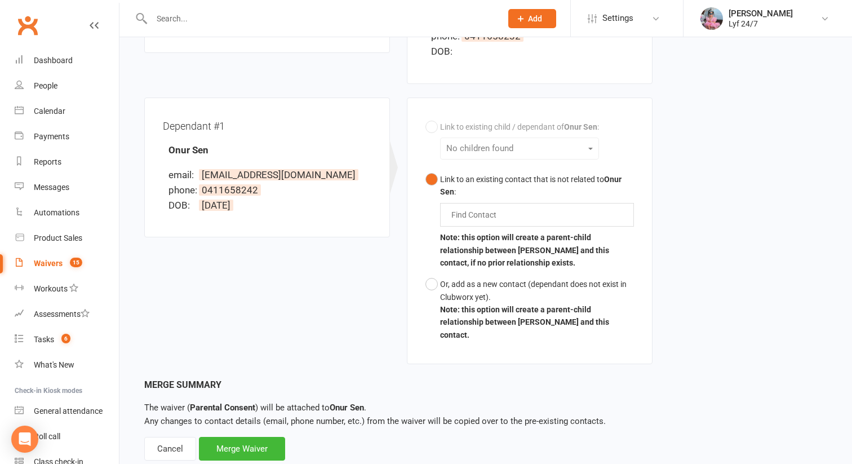
scroll to position [258, 0]
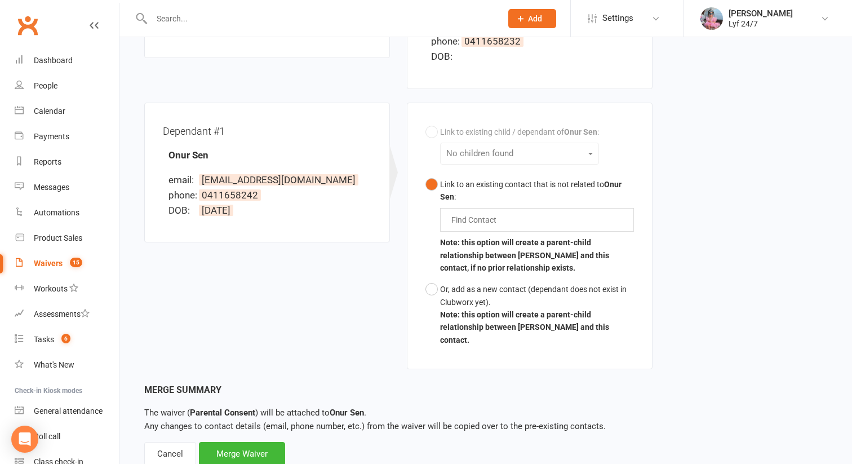
click at [476, 147] on div "Link to existing child / dependant of Onur Sen : No children found Link to an e…" at bounding box center [530, 236] width 209 height 230
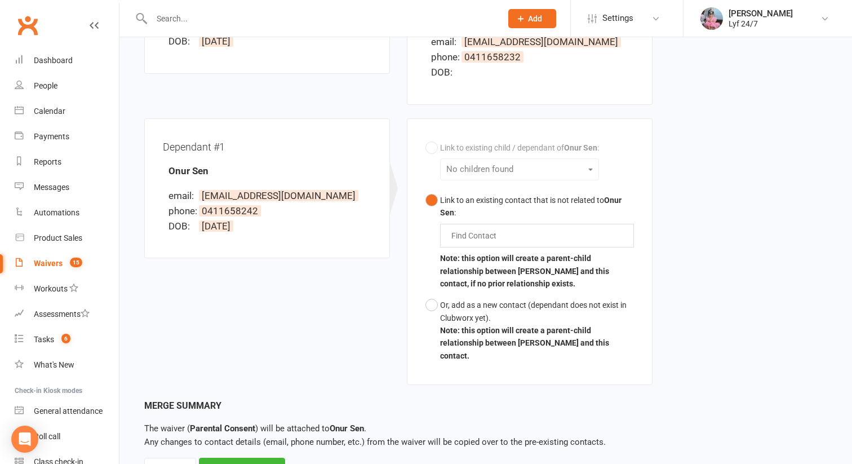
click at [471, 173] on div "Link to existing child / dependant of Onur Sen : No children found Link to an e…" at bounding box center [530, 252] width 209 height 230
click at [430, 146] on div "Link to existing child / dependant of Onur Sen : No children found Link to an e…" at bounding box center [530, 253] width 209 height 230
click at [467, 237] on input "text" at bounding box center [476, 236] width 52 height 14
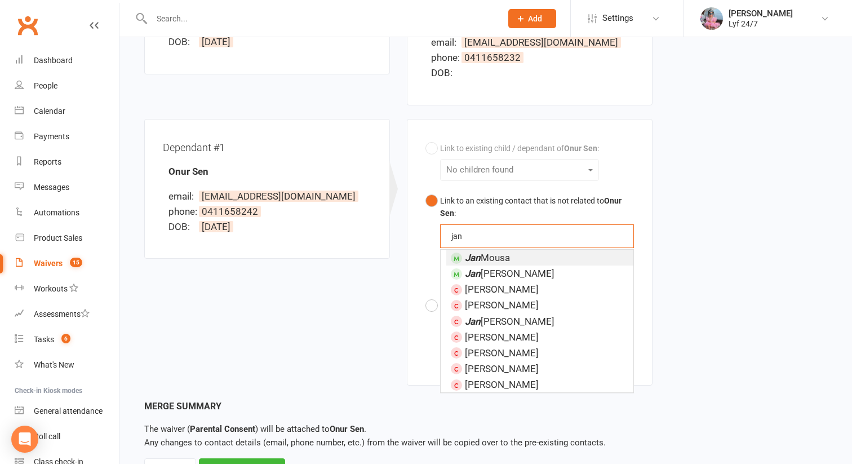
type input "jan"
click at [474, 259] on em "Jan" at bounding box center [473, 257] width 16 height 11
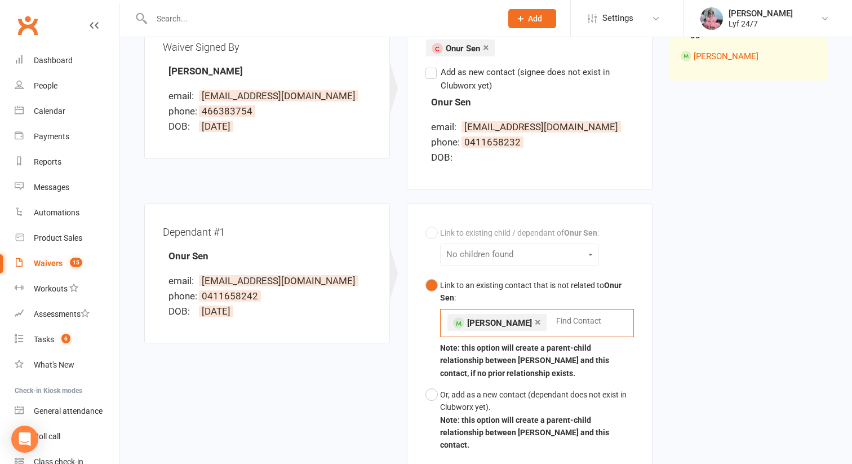
scroll to position [115, 0]
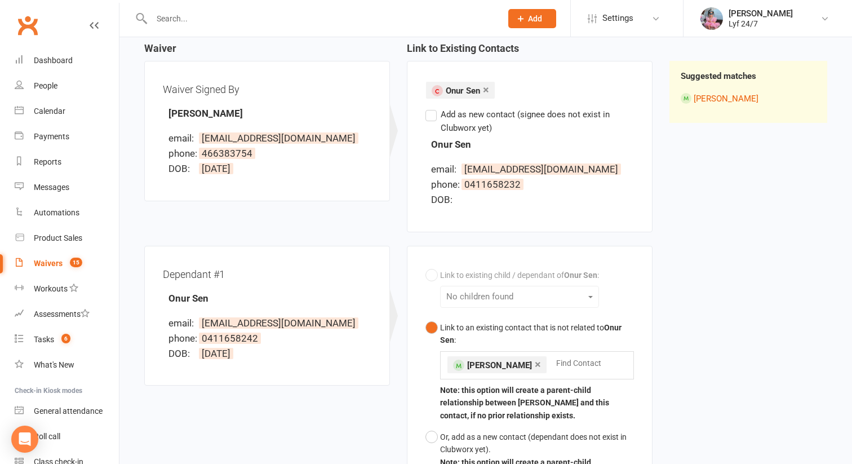
click at [485, 90] on link "×" at bounding box center [486, 90] width 6 height 18
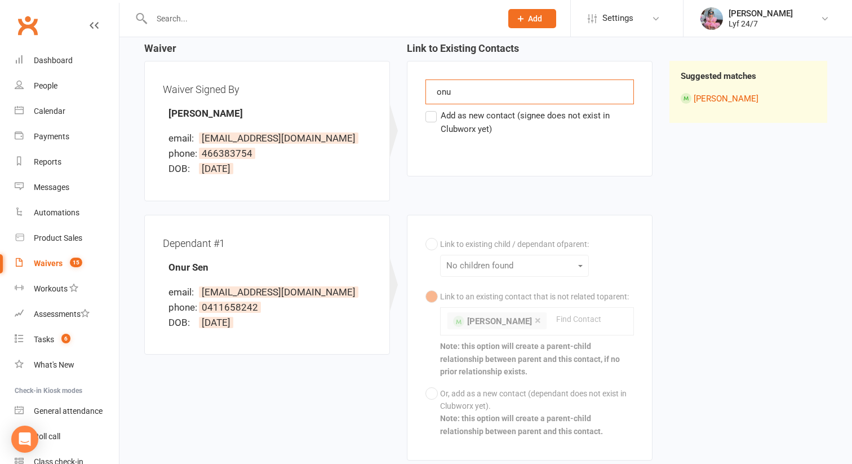
scroll to position [119, 0]
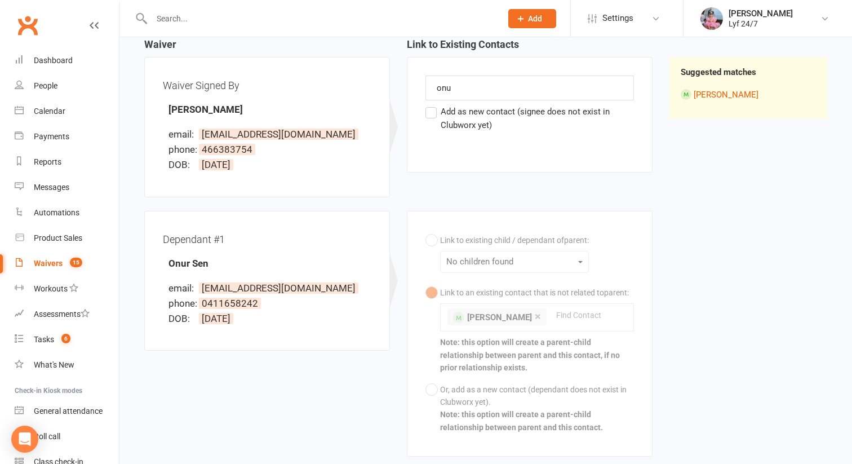
click at [492, 273] on div "Link to existing child / dependant of parent : No children found Link to an exi…" at bounding box center [530, 333] width 209 height 209
click at [461, 293] on div "Link to existing child / dependant of parent : No children found Link to an exi…" at bounding box center [530, 333] width 209 height 209
click at [448, 92] on input "onu" at bounding box center [455, 88] width 38 height 15
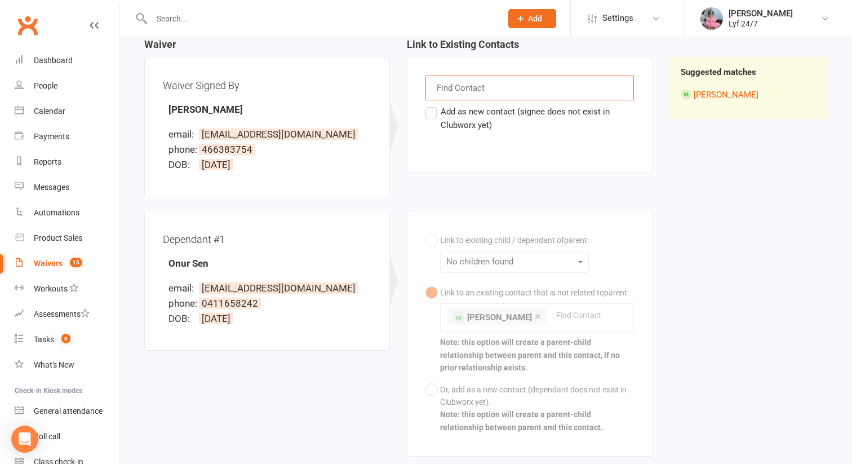
click at [476, 299] on div "Link to existing child / dependant of parent : No children found Link to an exi…" at bounding box center [530, 333] width 209 height 209
click at [493, 304] on div "Link to existing child / dependant of parent : No children found Link to an exi…" at bounding box center [530, 333] width 209 height 209
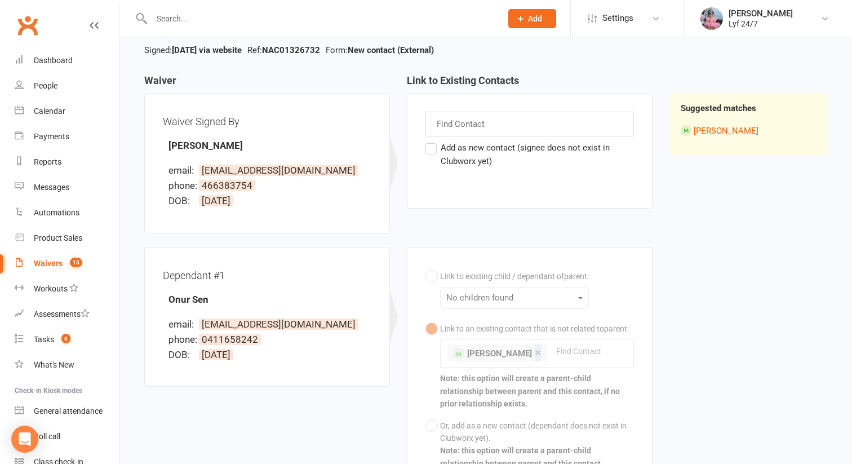
scroll to position [121, 0]
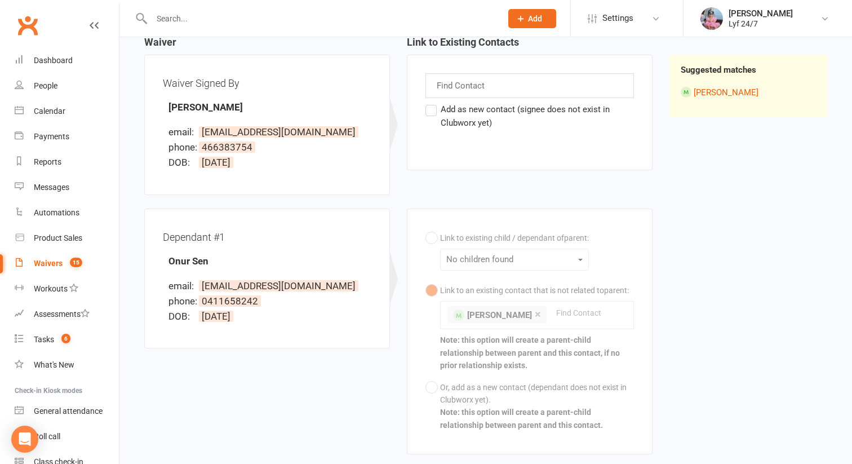
click at [481, 88] on input "text" at bounding box center [462, 85] width 52 height 15
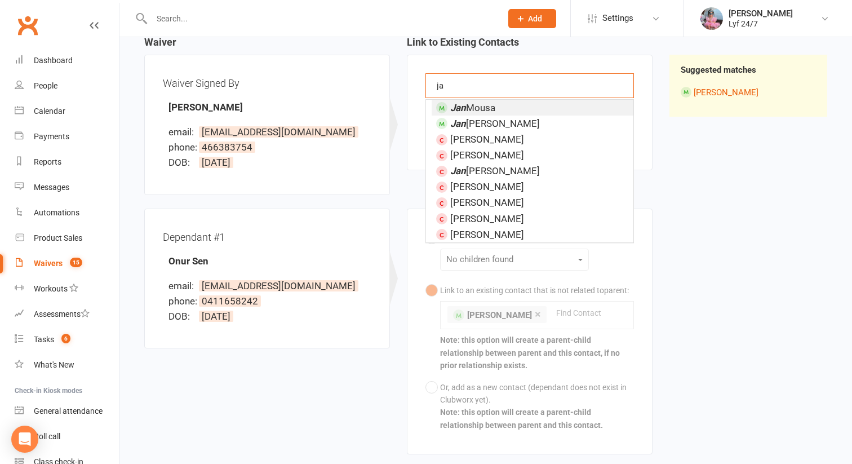
type input "j"
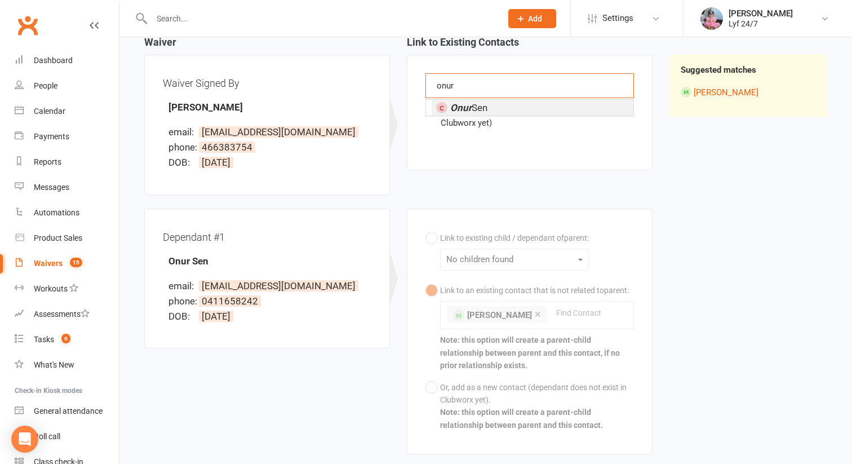
type input "onur"
click at [495, 110] on li "Onur Sen" at bounding box center [533, 108] width 202 height 16
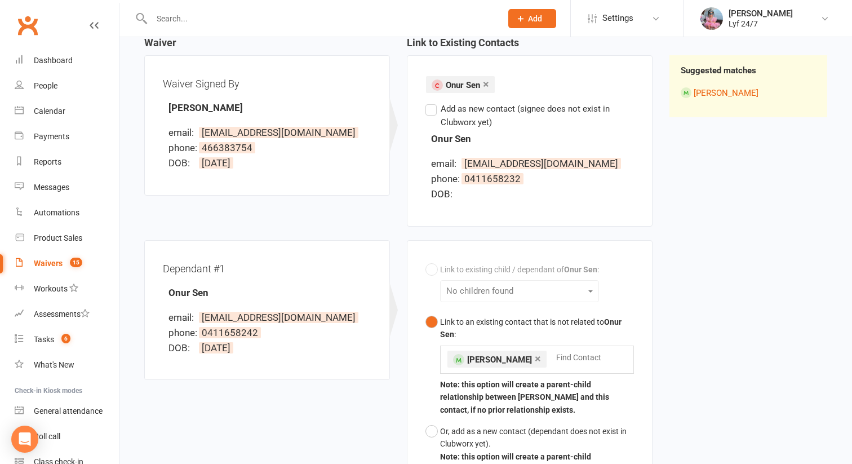
scroll to position [105, 0]
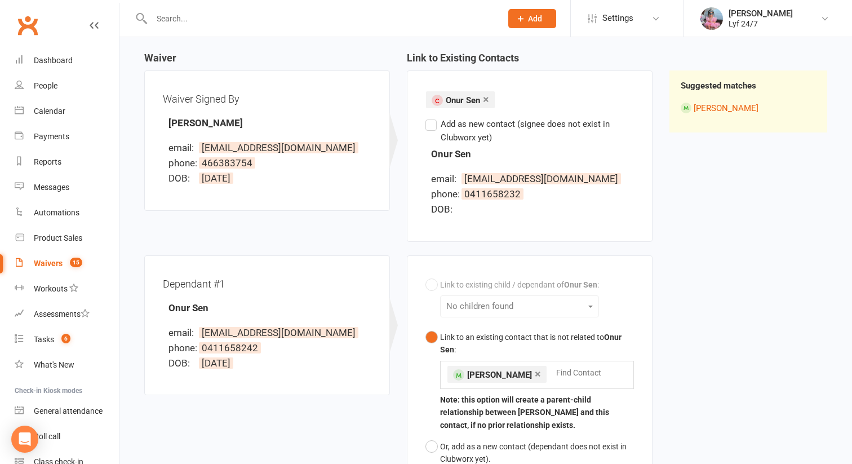
click at [444, 305] on div "Link to existing child / dependant of Onur Sen : No children found Link to an e…" at bounding box center [530, 391] width 209 height 234
click at [437, 288] on div "Link to existing child / dependant of Onur Sen : No children found Link to an e…" at bounding box center [530, 391] width 209 height 234
click at [434, 337] on button "Link to an existing contact that is not related to Onur Sen : × [PERSON_NAME] F…" at bounding box center [530, 380] width 209 height 109
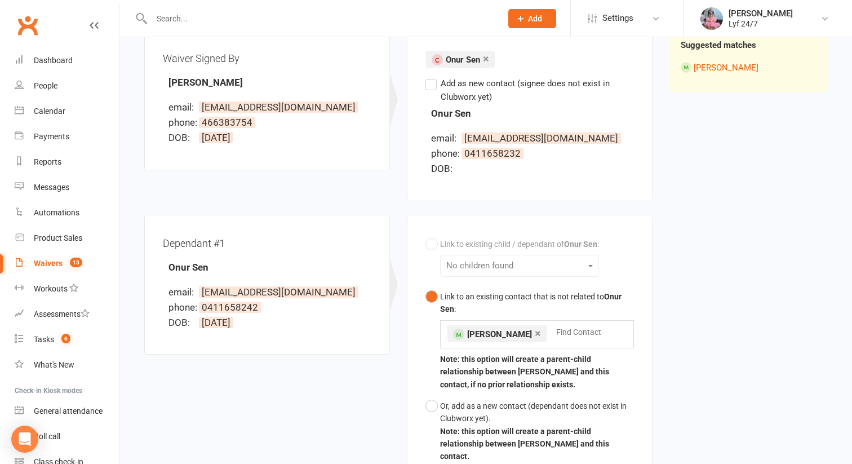
click at [535, 330] on link "×" at bounding box center [538, 333] width 6 height 18
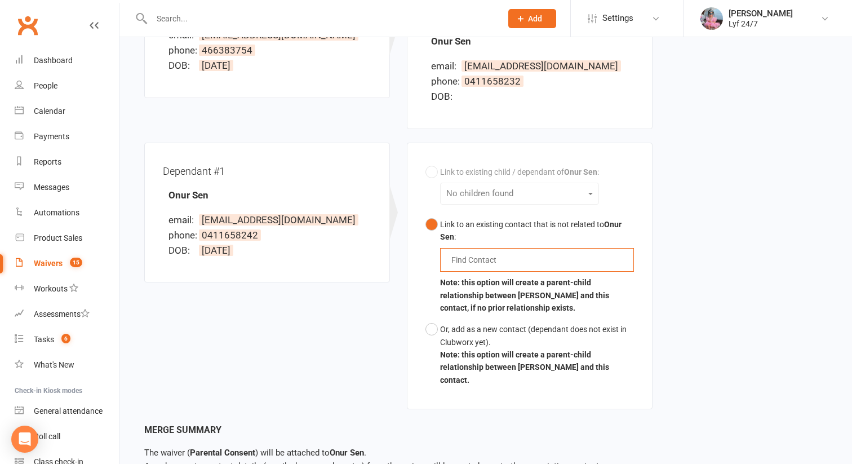
scroll to position [252, 0]
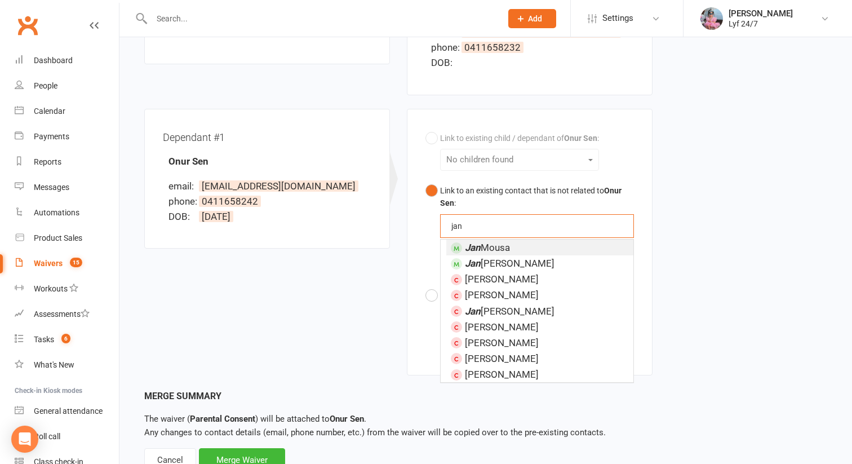
type input "jan"
click at [474, 250] on em "Jan" at bounding box center [473, 247] width 16 height 11
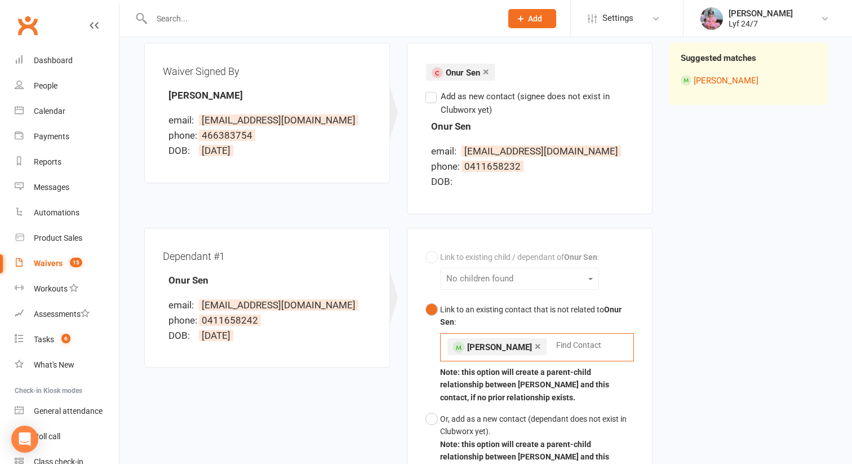
scroll to position [119, 0]
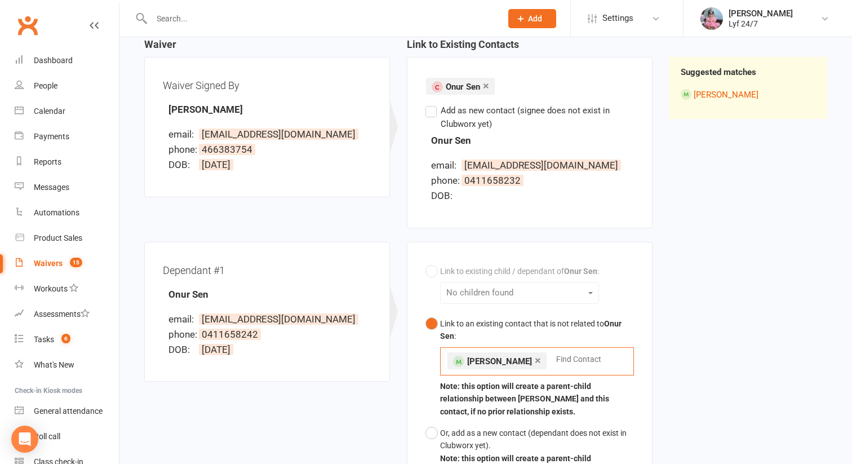
click at [487, 88] on link "×" at bounding box center [486, 86] width 6 height 18
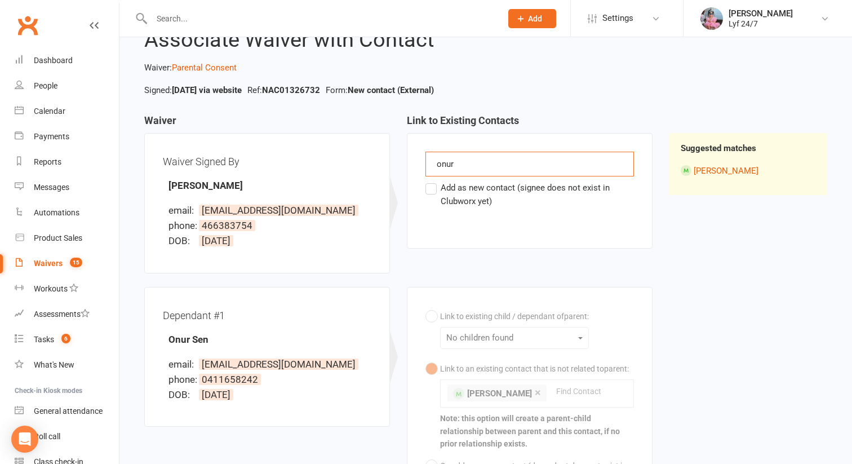
scroll to position [0, 0]
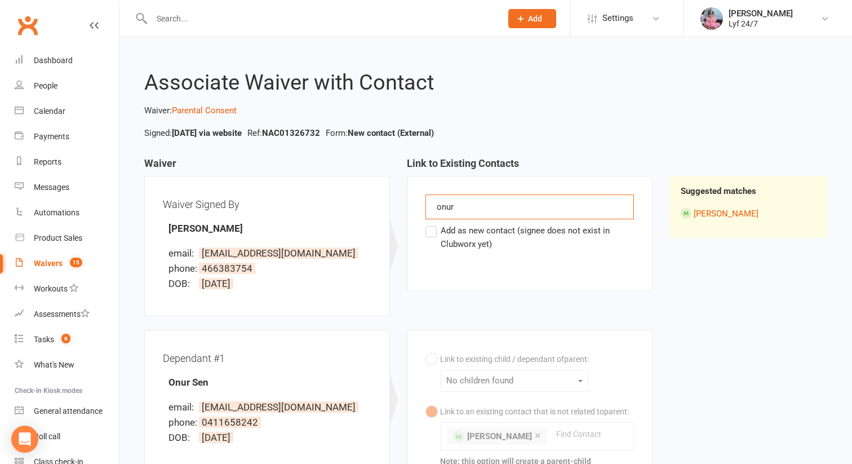
click at [466, 201] on input "onur" at bounding box center [455, 207] width 38 height 15
type input "o"
type input "onu"
click at [466, 225] on em "Onu" at bounding box center [459, 228] width 18 height 11
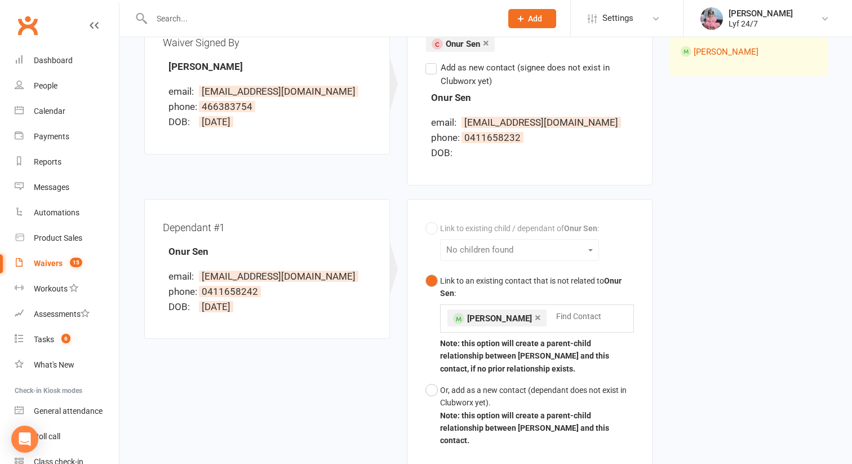
scroll to position [244, 0]
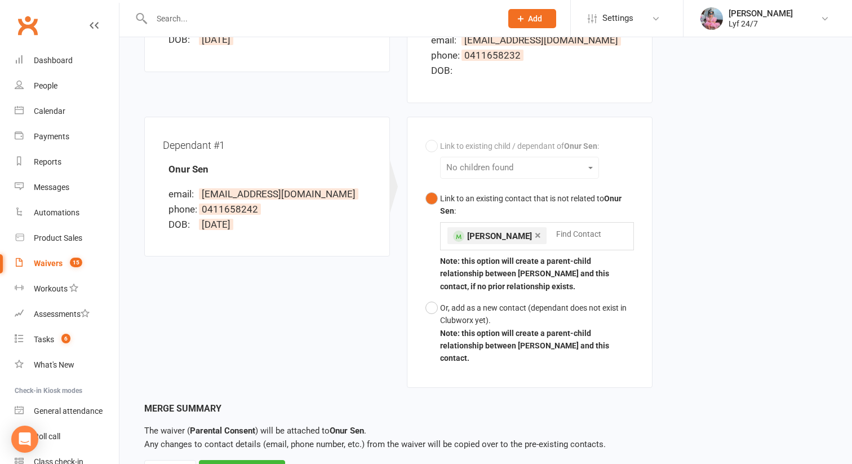
click at [535, 238] on link "×" at bounding box center [538, 235] width 6 height 18
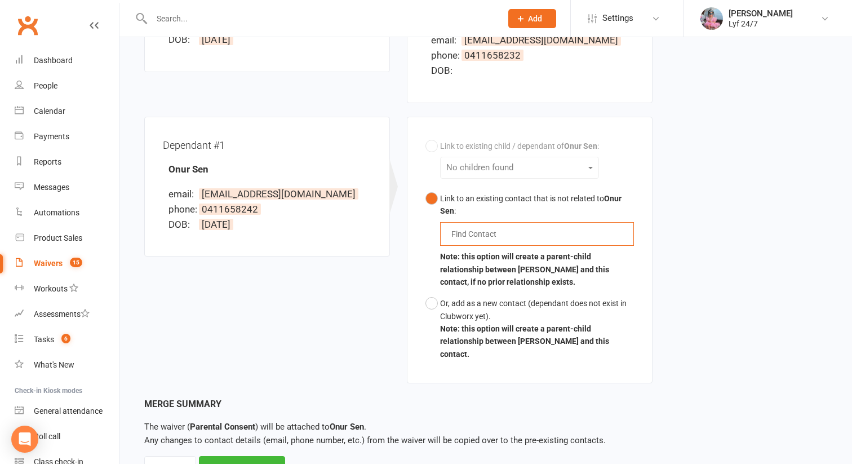
scroll to position [281, 0]
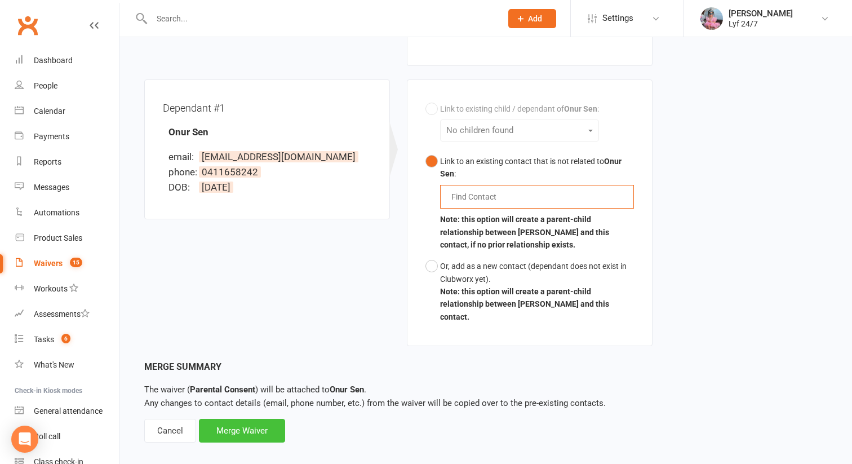
click at [268, 419] on div "Merge Waiver" at bounding box center [242, 431] width 86 height 24
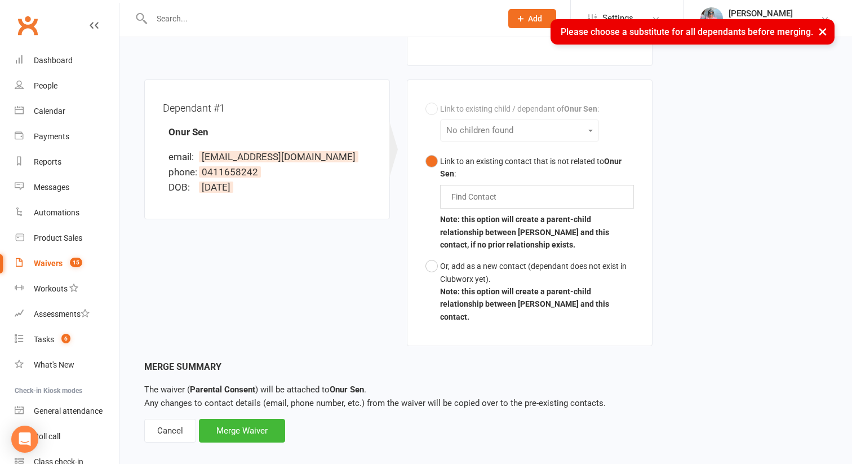
click at [474, 129] on div "Link to existing child / dependant of Onur Sen : No children found Link to an e…" at bounding box center [530, 213] width 209 height 230
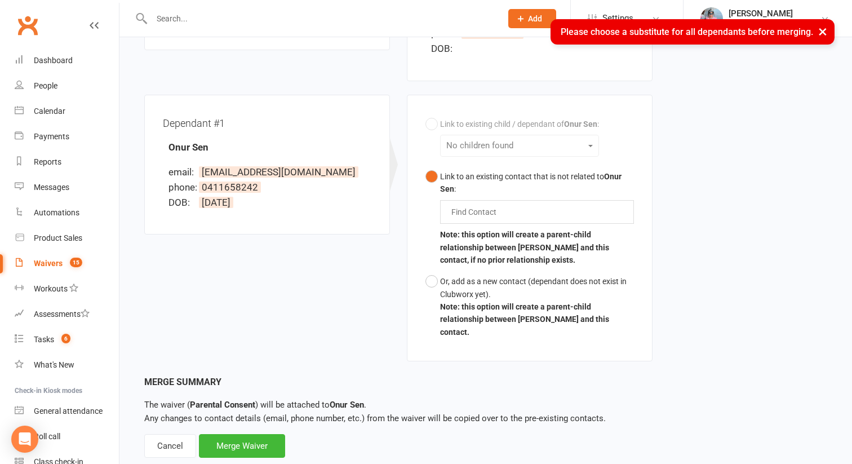
scroll to position [260, 0]
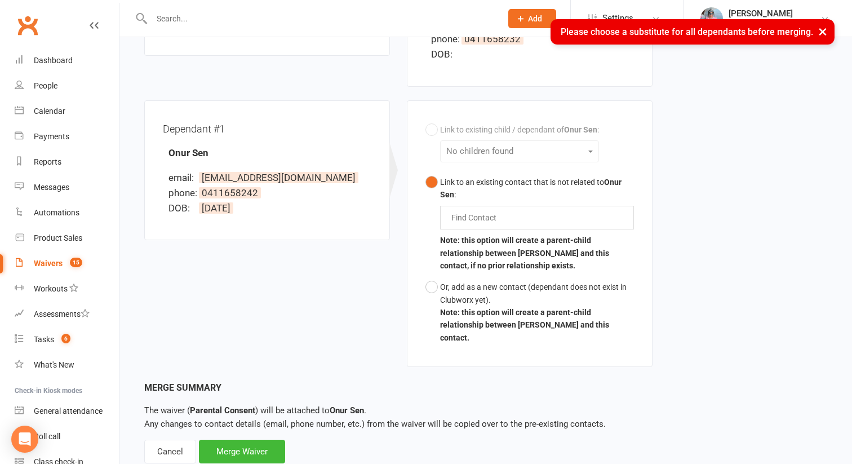
click at [486, 215] on input "text" at bounding box center [476, 218] width 52 height 14
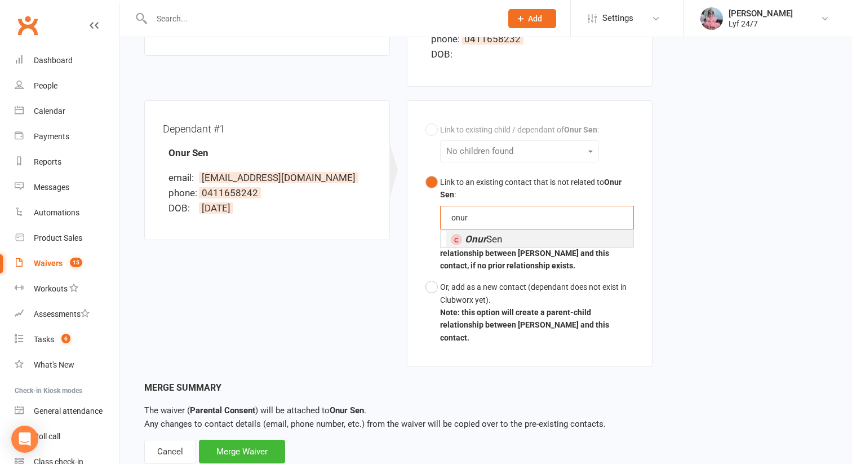
type input "onur"
click at [480, 241] on em "Onur" at bounding box center [475, 238] width 21 height 11
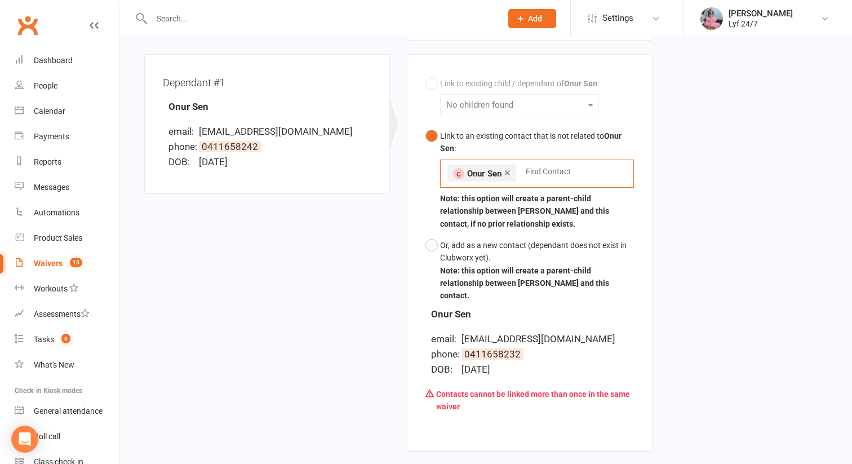
scroll to position [310, 0]
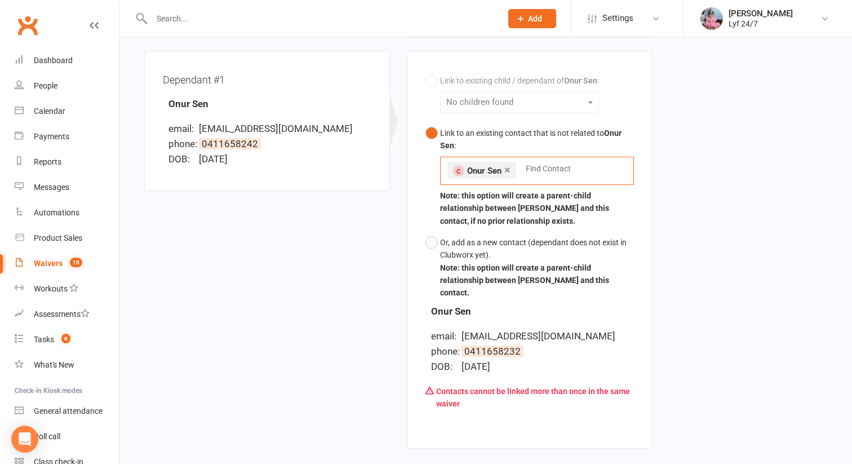
click at [507, 168] on link "×" at bounding box center [508, 170] width 6 height 18
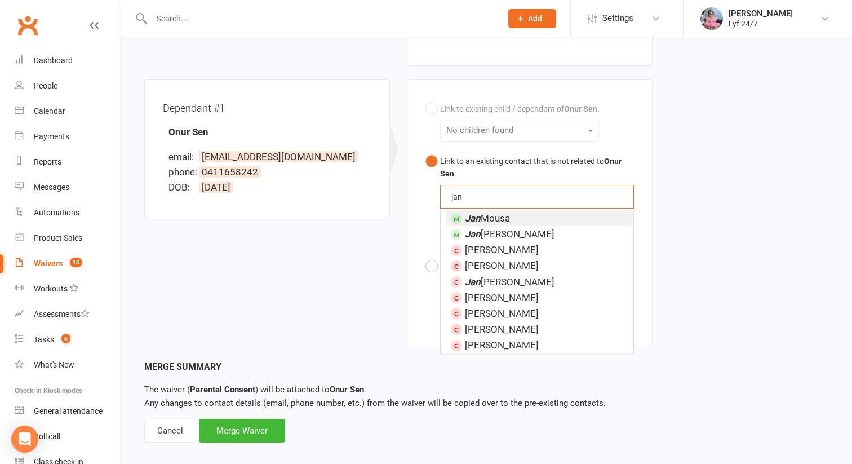
type input "jan"
click at [472, 216] on em "Jan" at bounding box center [473, 218] width 16 height 11
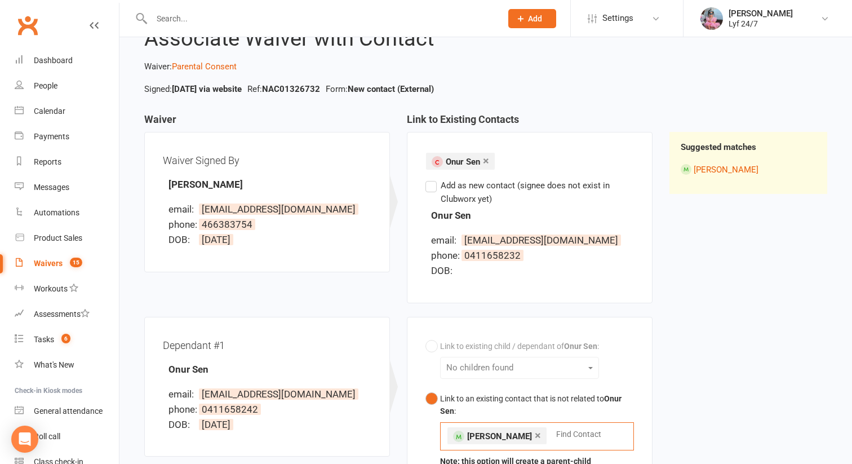
scroll to position [0, 0]
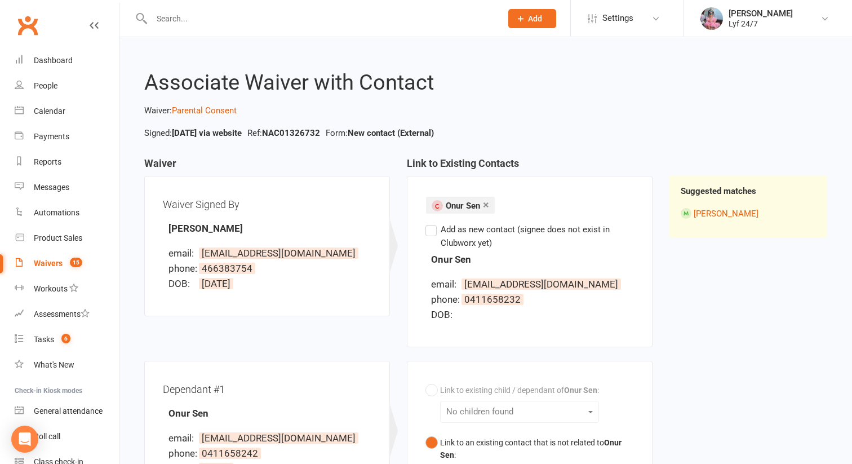
click at [488, 204] on link "×" at bounding box center [486, 205] width 6 height 18
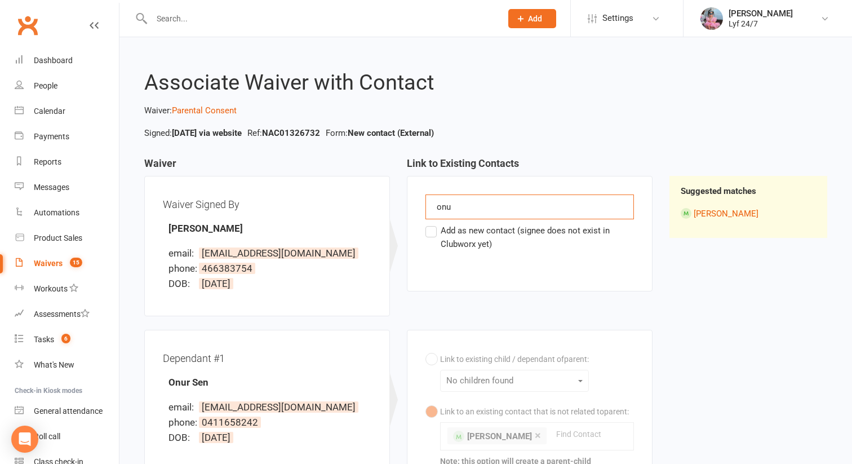
click at [476, 209] on div "onu onu" at bounding box center [530, 207] width 209 height 25
type input "o"
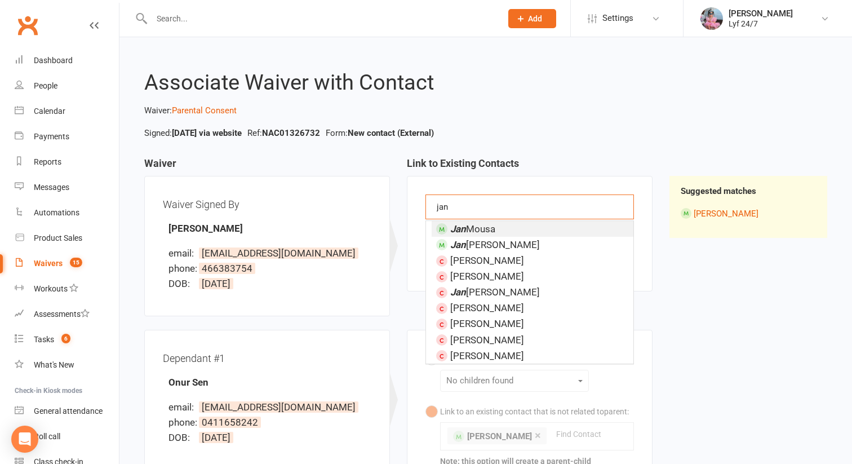
click at [473, 229] on span "[PERSON_NAME]" at bounding box center [472, 228] width 45 height 11
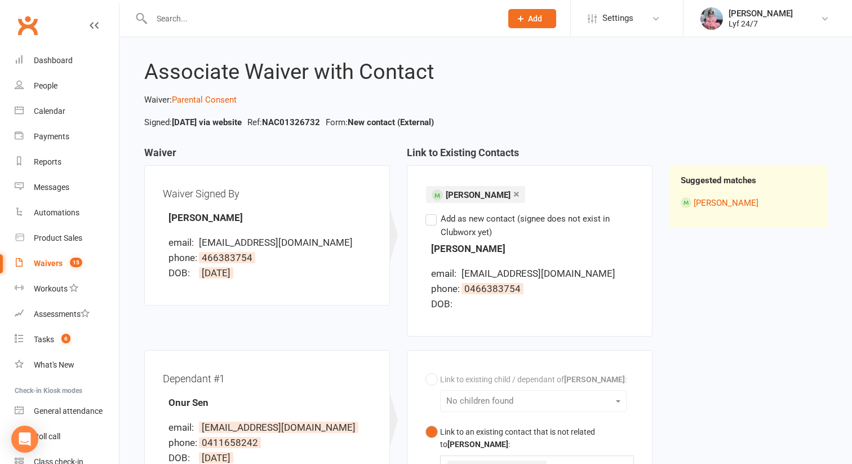
scroll to position [15, 0]
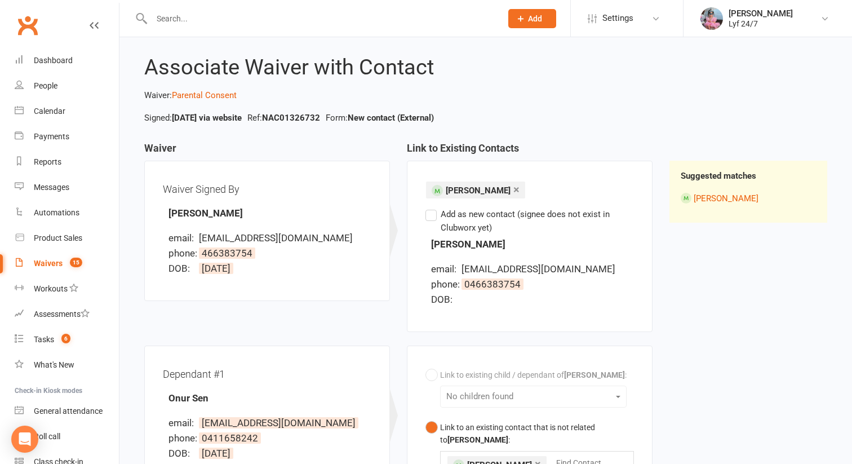
click at [514, 189] on link "×" at bounding box center [517, 189] width 6 height 18
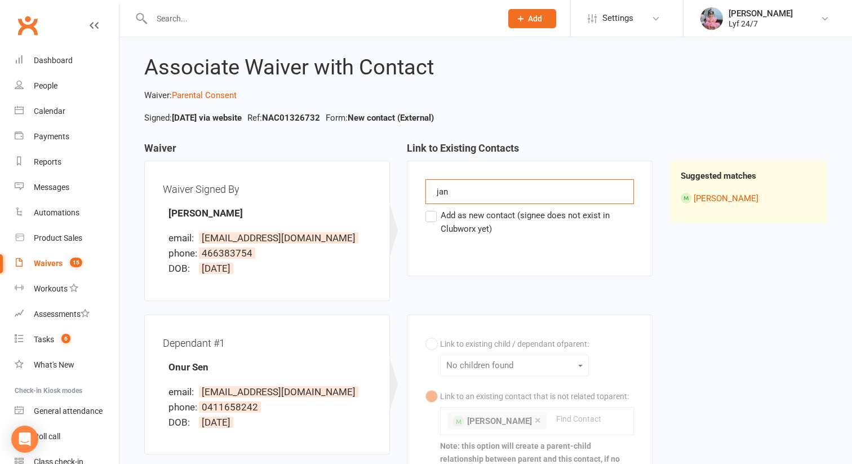
click at [481, 197] on div "[PERSON_NAME]" at bounding box center [530, 191] width 209 height 25
type input "jan"
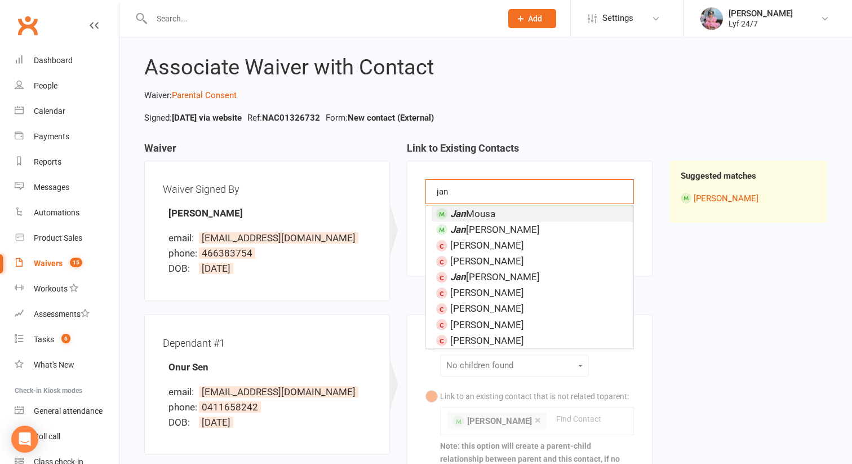
click at [476, 210] on span "[PERSON_NAME]" at bounding box center [472, 213] width 45 height 11
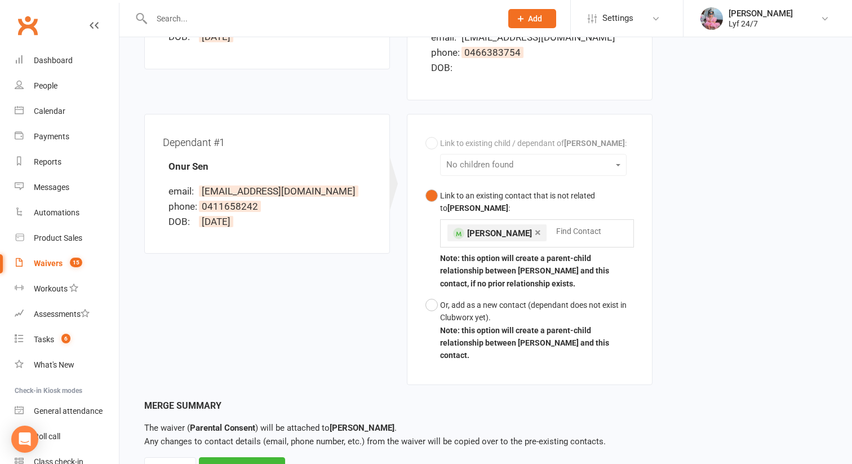
scroll to position [244, 0]
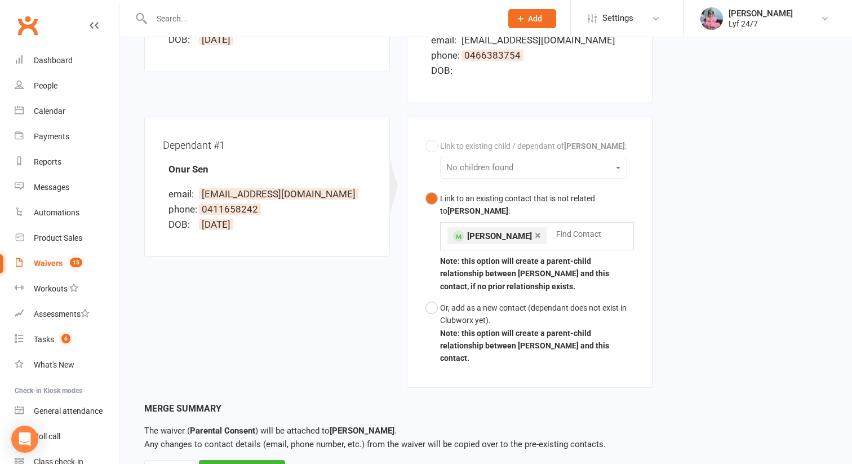
click at [535, 238] on link "×" at bounding box center [538, 235] width 6 height 18
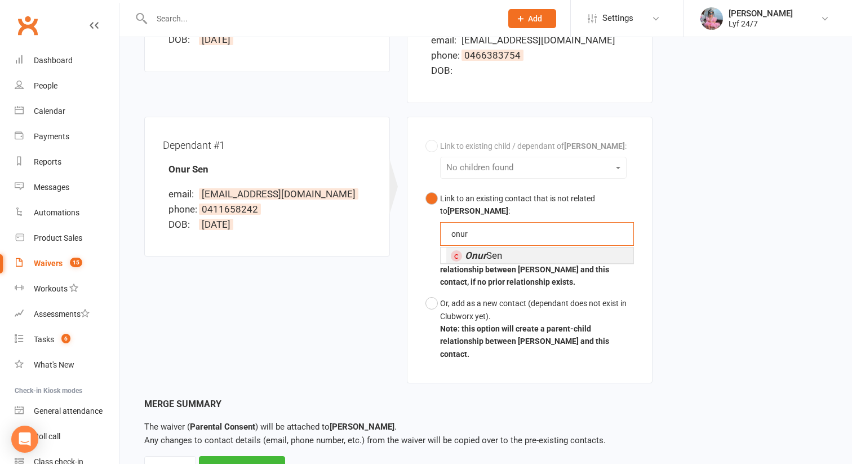
type input "onur"
click at [494, 257] on span "Onur Sen" at bounding box center [483, 255] width 37 height 11
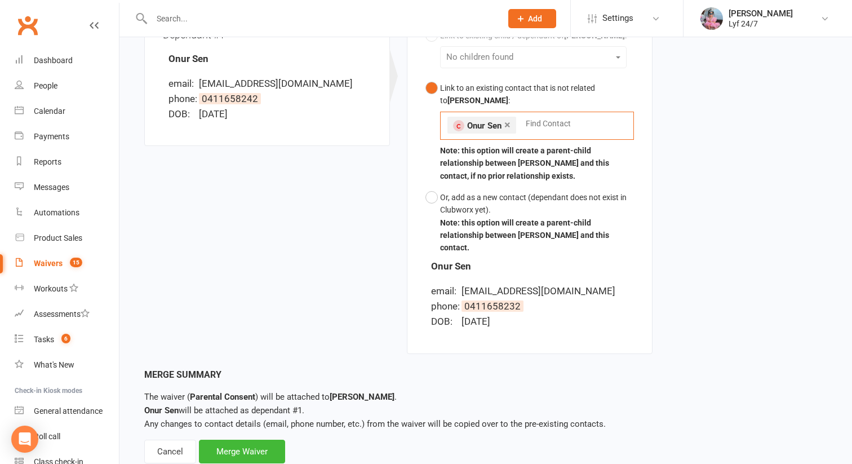
scroll to position [376, 0]
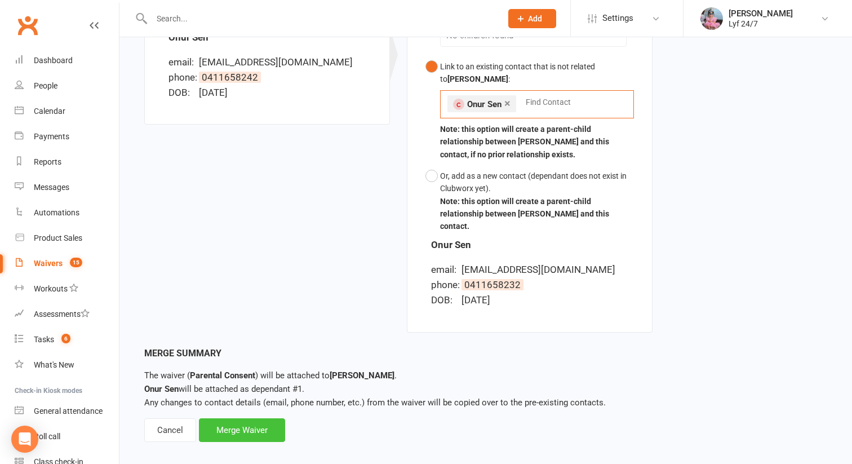
click at [225, 420] on div "Merge Waiver" at bounding box center [242, 430] width 86 height 24
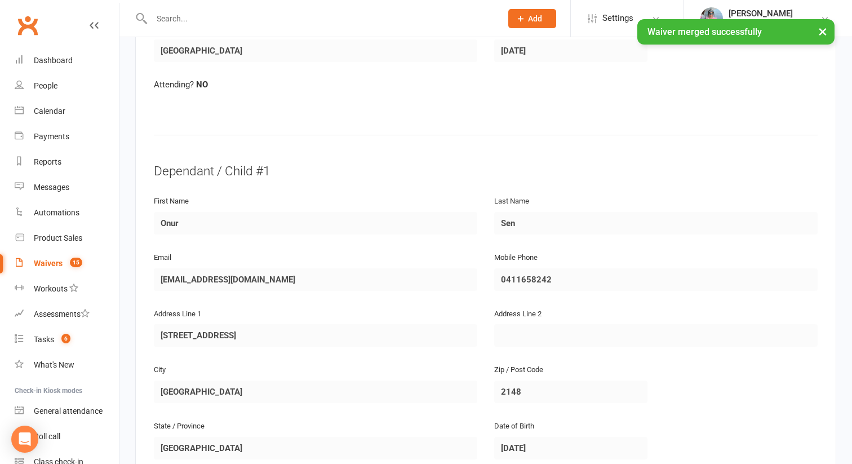
scroll to position [717, 0]
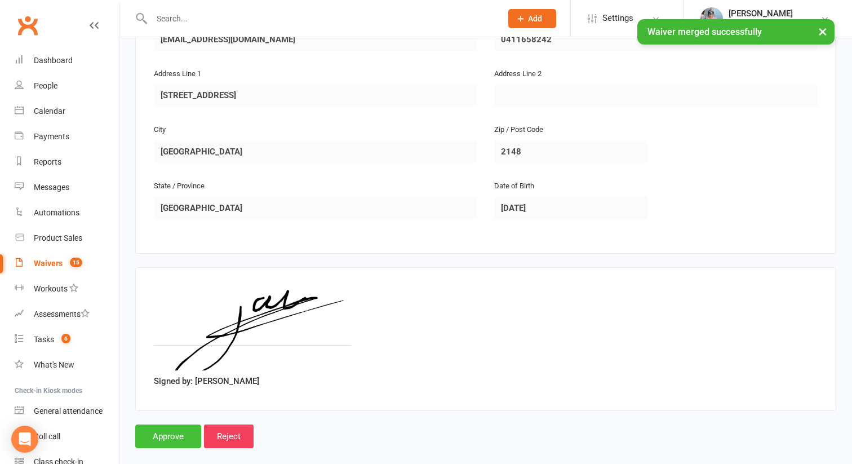
click at [183, 425] on input "Approve" at bounding box center [168, 437] width 66 height 24
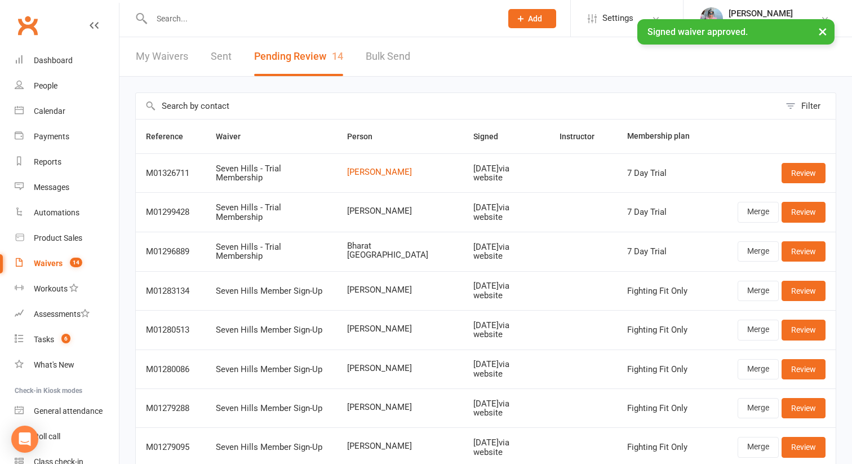
click at [253, 19] on div "× Signed waiver approved." at bounding box center [419, 19] width 838 height 0
click at [230, 19] on div "× Signed waiver approved." at bounding box center [419, 19] width 838 height 0
click at [198, 19] on div "× Signed waiver approved." at bounding box center [419, 19] width 838 height 0
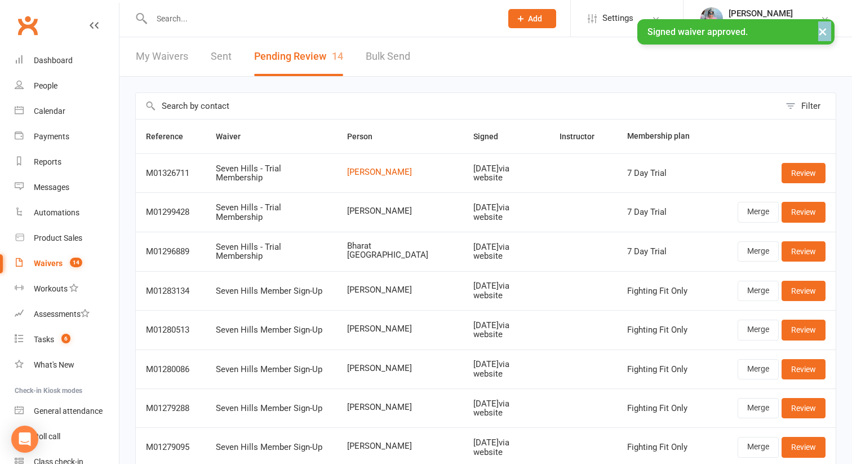
click at [198, 19] on div "× Signed waiver approved." at bounding box center [419, 19] width 838 height 0
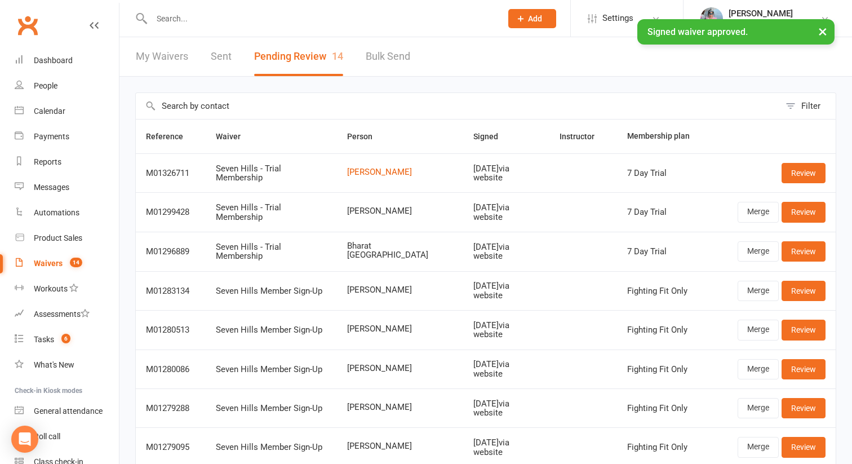
click at [198, 22] on input "text" at bounding box center [321, 19] width 346 height 16
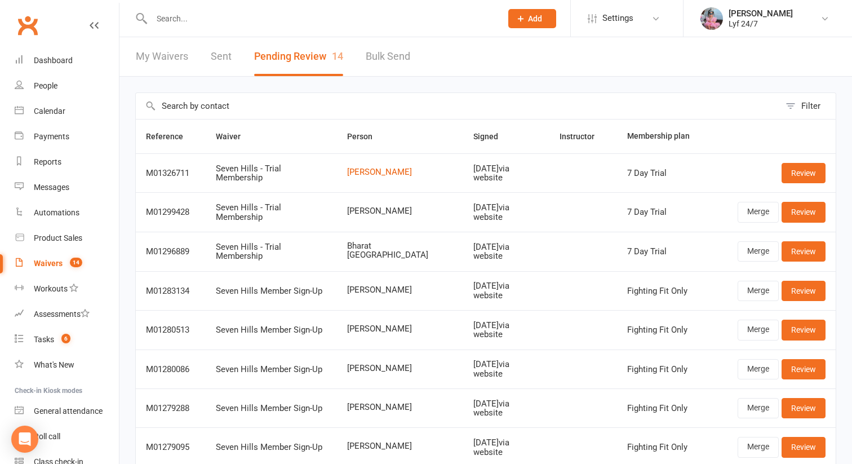
click at [198, 22] on input "text" at bounding box center [321, 19] width 346 height 16
type input "onur"
click at [205, 35] on div "onur Onur Sen [EMAIL_ADDRESS][DOMAIN_NAME] Actions" at bounding box center [314, 18] width 359 height 37
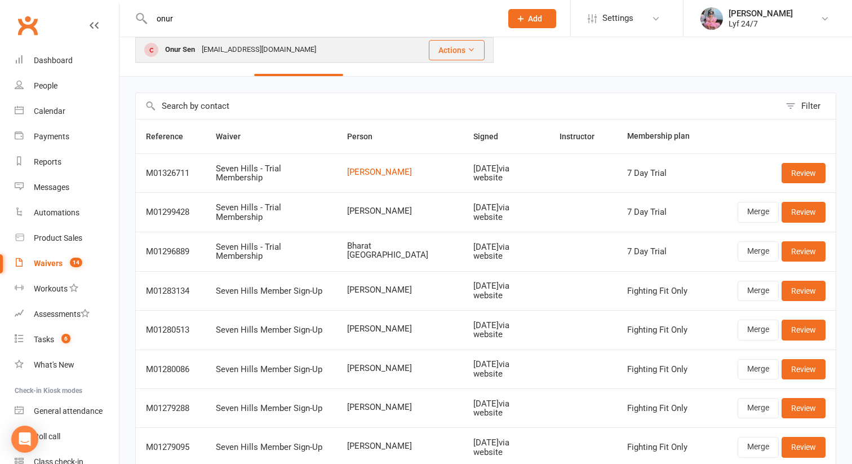
click at [201, 42] on div "[EMAIL_ADDRESS][DOMAIN_NAME]" at bounding box center [258, 50] width 121 height 16
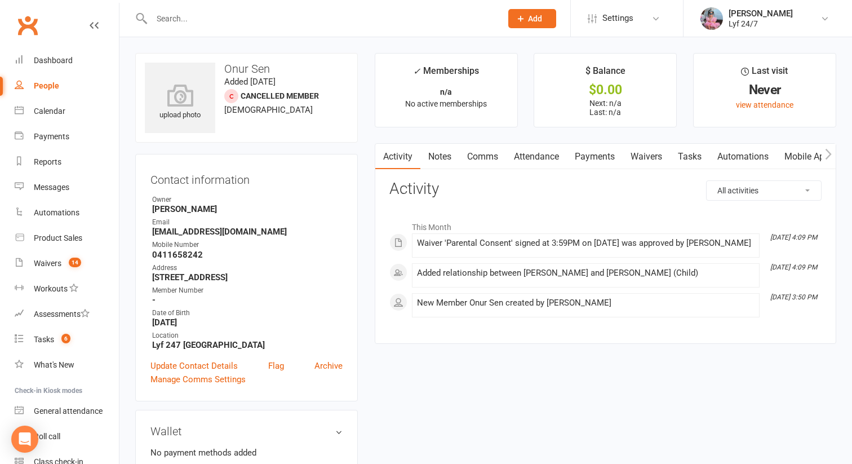
scroll to position [5, 0]
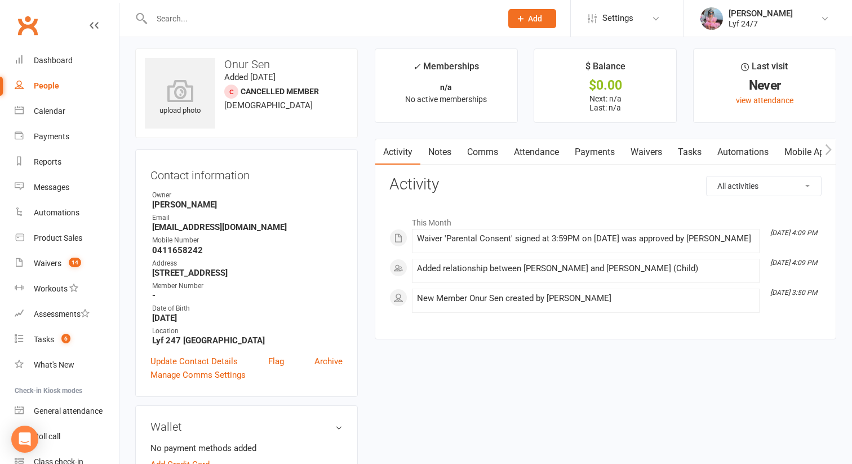
click at [593, 153] on link "Payments" at bounding box center [595, 152] width 56 height 26
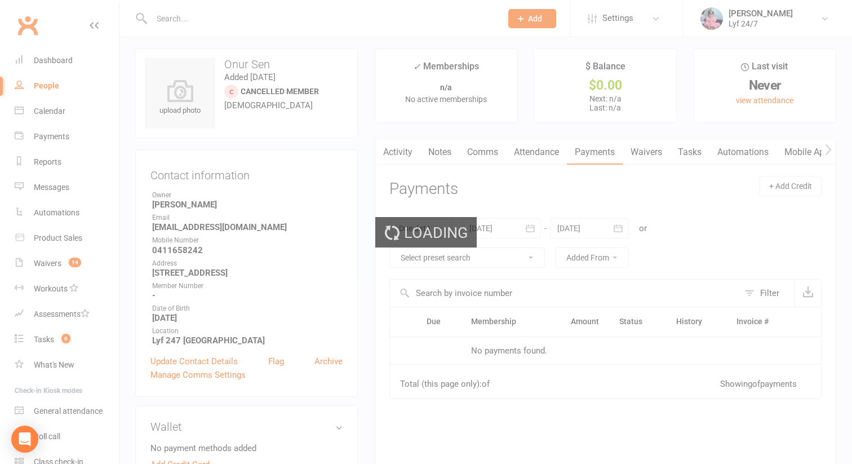
click at [655, 152] on link "Waivers" at bounding box center [646, 152] width 47 height 26
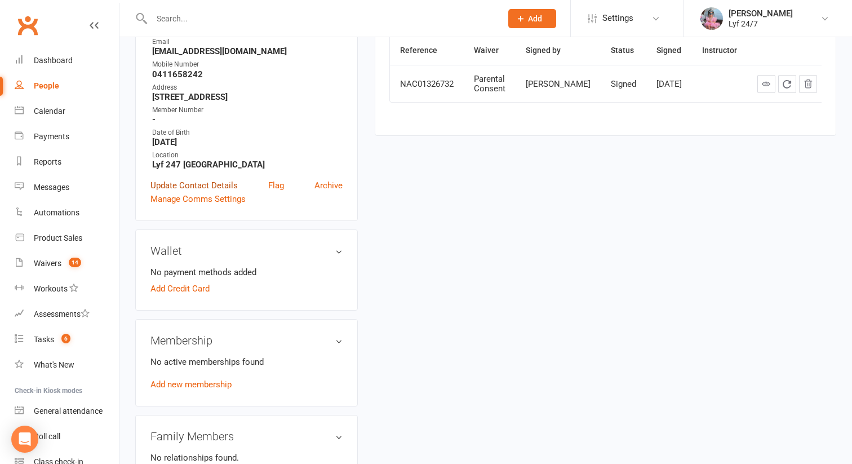
scroll to position [290, 0]
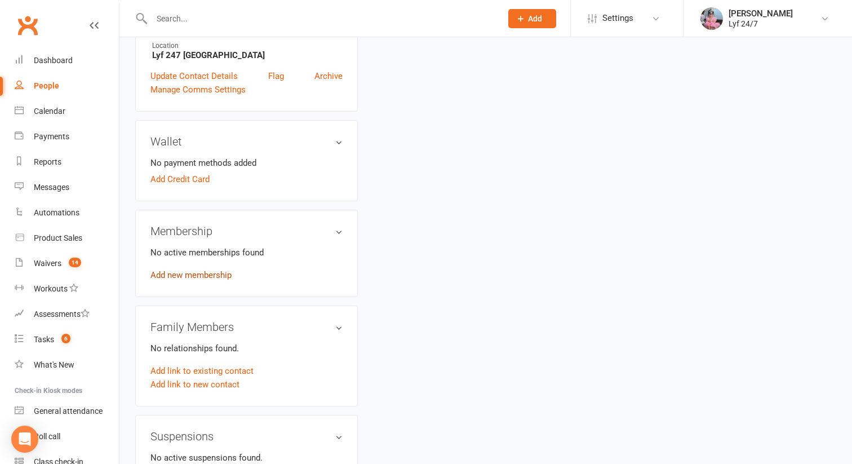
click at [185, 273] on link "Add new membership" at bounding box center [191, 275] width 81 height 10
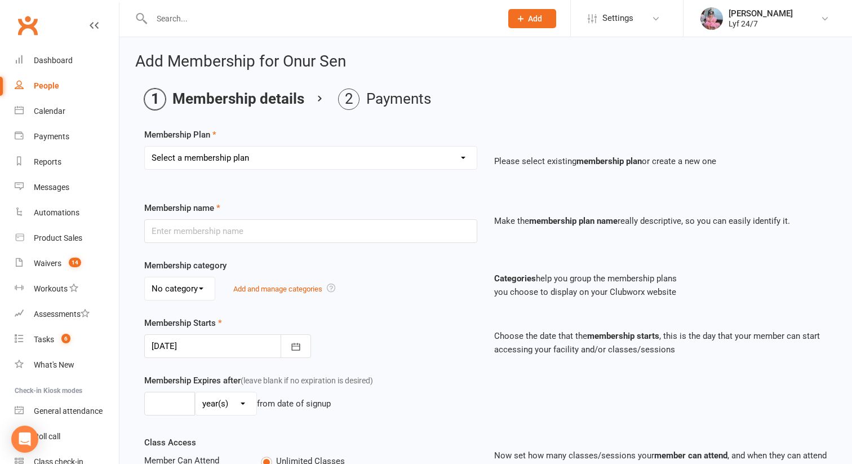
click at [225, 169] on div "Select a membership plan Create new Membership Plan Foundation 37.90 PIA 3 Mont…" at bounding box center [310, 158] width 333 height 24
click at [219, 156] on select "Select a membership plan Create new Membership Plan Foundation 37.90 PIA 3 Mont…" at bounding box center [311, 158] width 332 height 23
select select "6"
click at [145, 147] on select "Select a membership plan Create new Membership Plan Foundation 37.90 PIA 3 Mont…" at bounding box center [311, 158] width 332 height 23
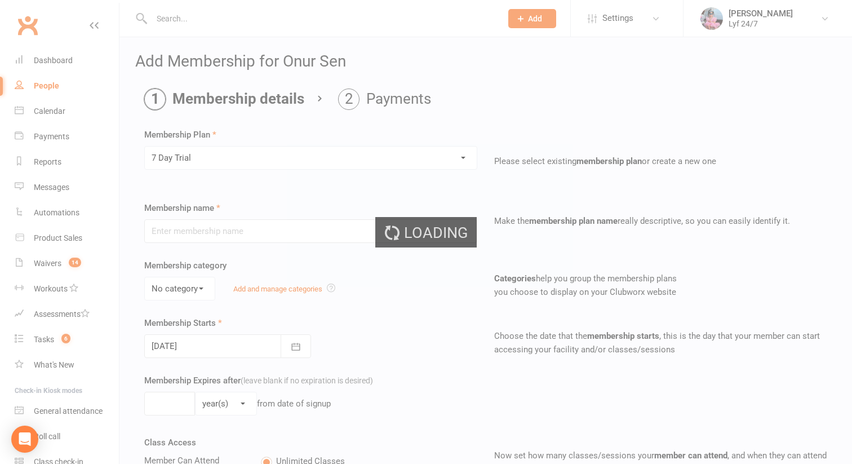
type input "7 Day Trial"
select select "1"
type input "1"
select select "1"
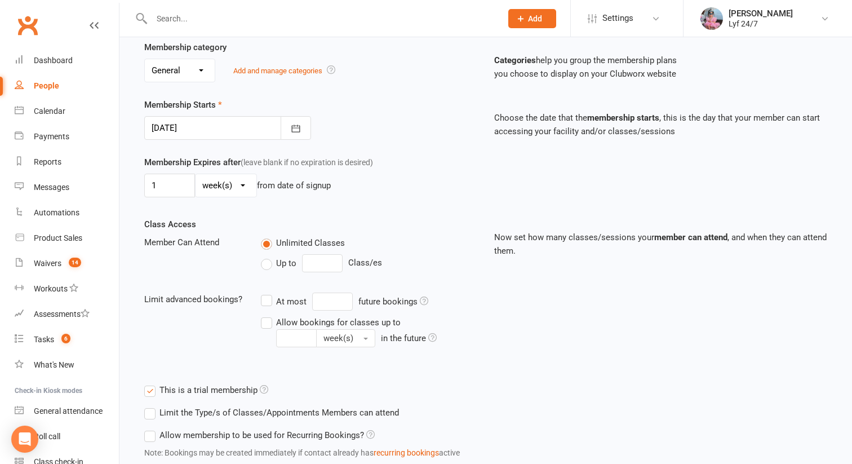
scroll to position [296, 0]
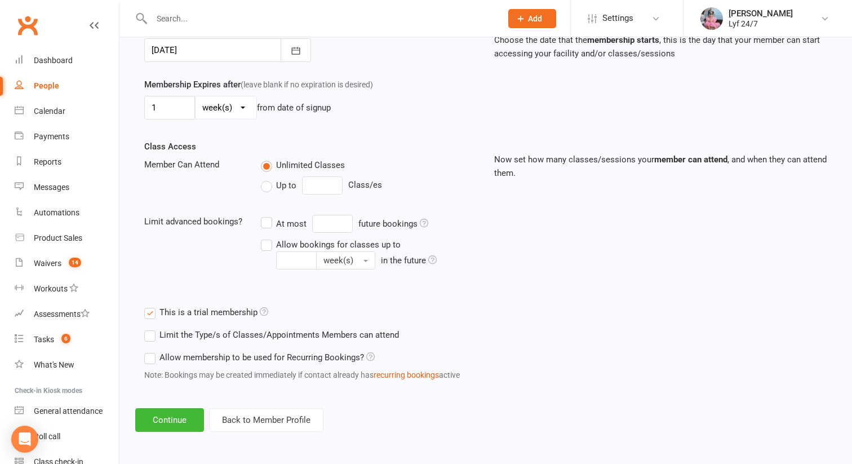
click at [174, 406] on div "Add Membership for Onur Sen Membership details Payments Membership Plan Select …" at bounding box center [486, 94] width 733 height 706
click at [172, 409] on button "Continue" at bounding box center [169, 420] width 69 height 24
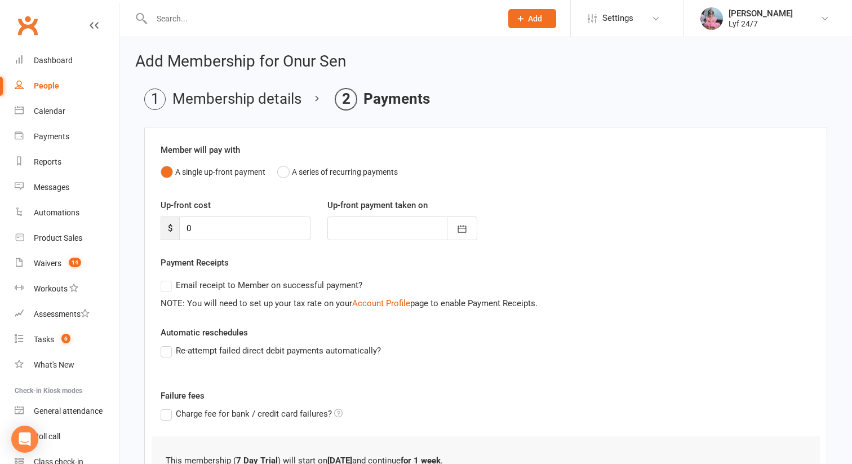
scroll to position [105, 0]
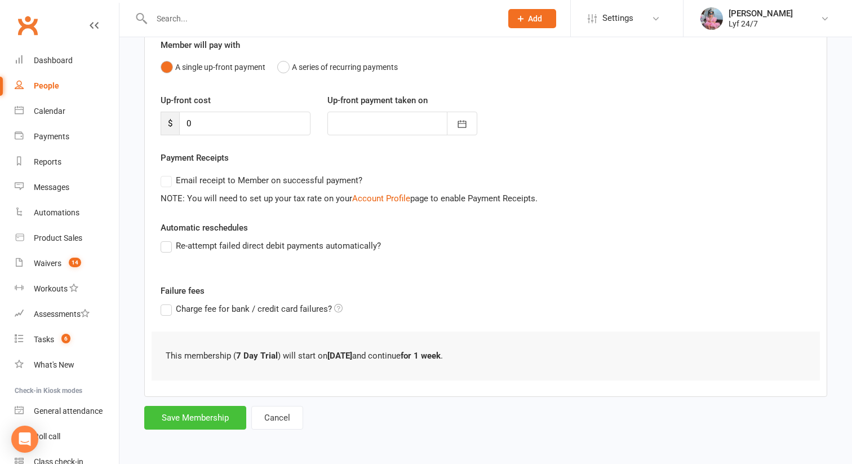
click at [173, 416] on button "Save Membership" at bounding box center [195, 418] width 102 height 24
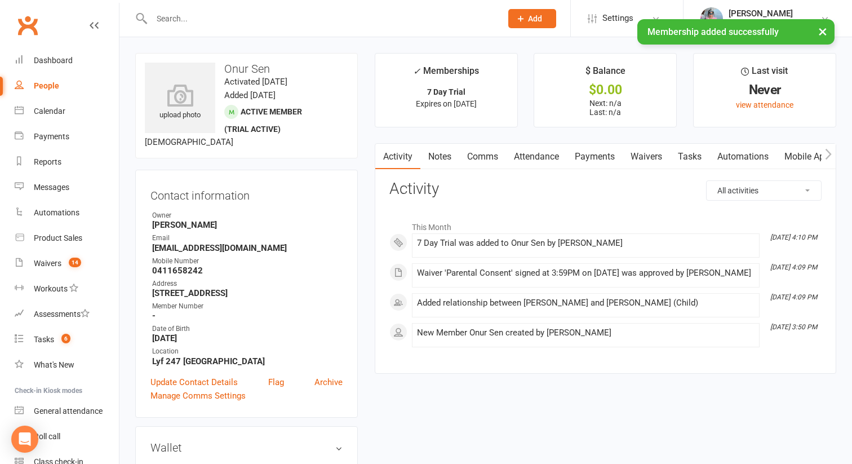
click at [232, 68] on h3 "Onur Sen" at bounding box center [247, 69] width 204 height 12
copy h3 "Onur Sen"
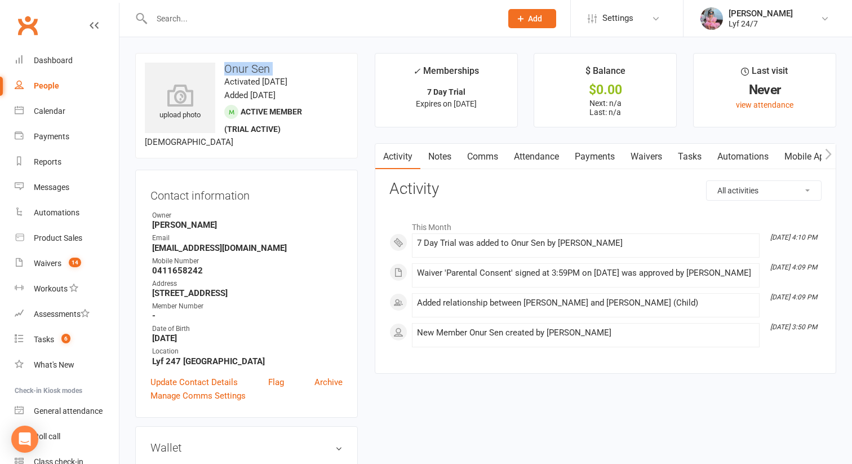
click at [440, 156] on link "Notes" at bounding box center [440, 157] width 39 height 26
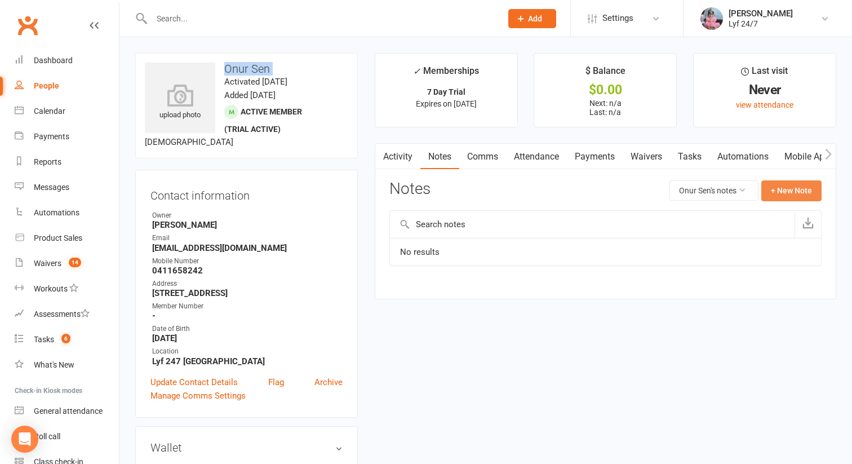
click at [768, 198] on button "+ New Note" at bounding box center [792, 190] width 60 height 20
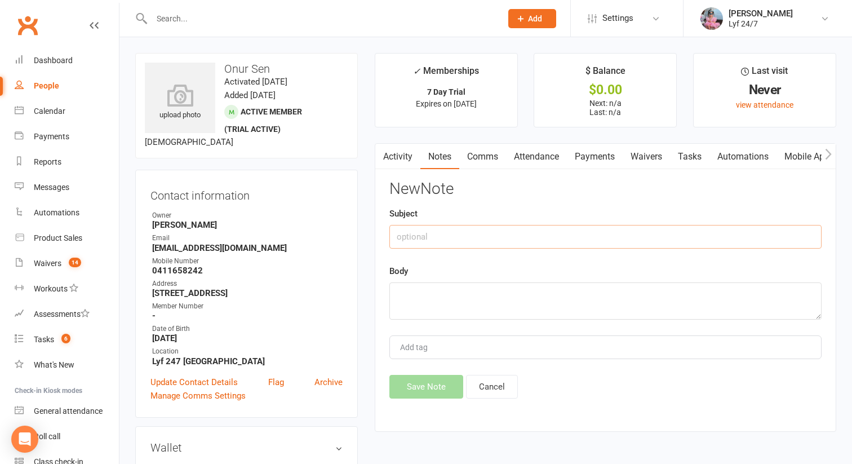
click at [441, 241] on input "text" at bounding box center [606, 237] width 432 height 24
type input "s"
type input "Re: 7 day trial"
click at [431, 282] on div "Body" at bounding box center [606, 291] width 432 height 55
click at [428, 288] on textarea at bounding box center [606, 300] width 432 height 37
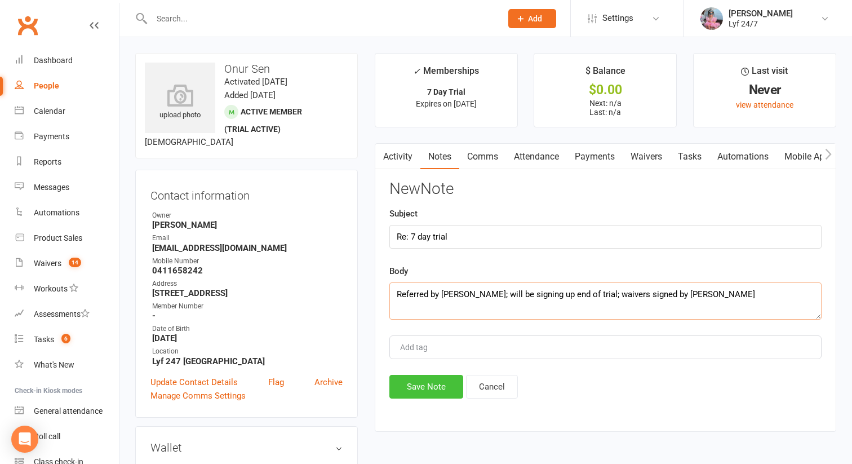
type textarea "Referred by [PERSON_NAME]; will be signing up end of trial; waivers signed by […"
click at [439, 387] on button "Save Note" at bounding box center [427, 387] width 74 height 24
